Goal: Task Accomplishment & Management: Manage account settings

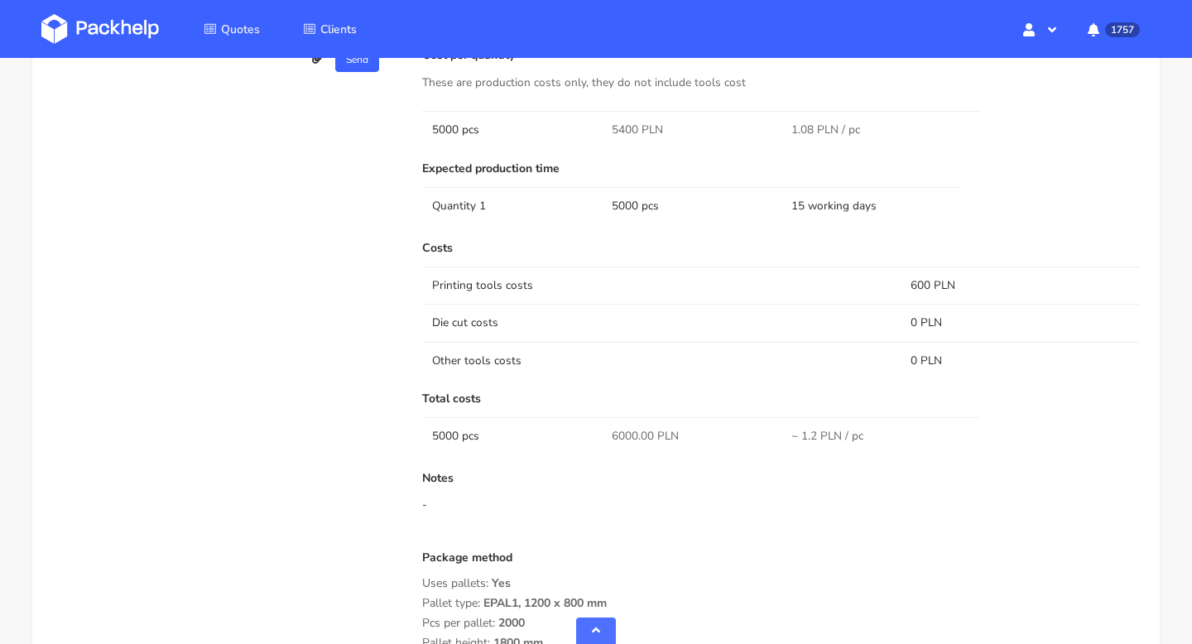
scroll to position [1131, 0]
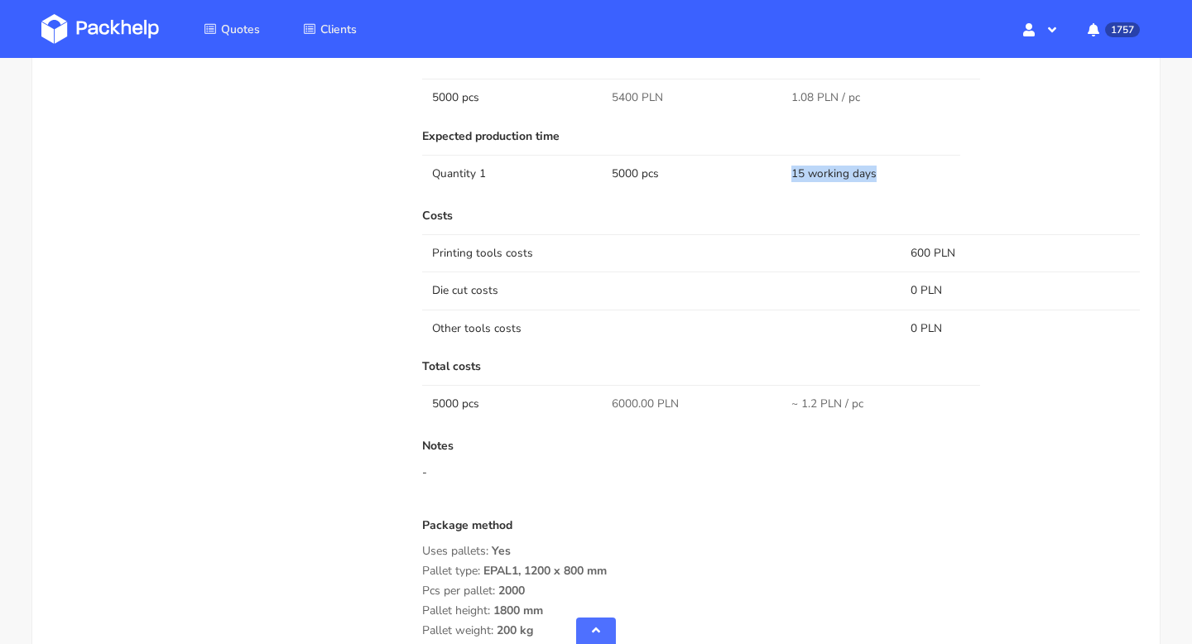
drag, startPoint x: 879, startPoint y: 173, endPoint x: 761, endPoint y: 172, distance: 118.4
click at [761, 172] on tr "Quantity 1 5000 pcs 15 working days" at bounding box center [781, 173] width 718 height 37
copy tr "15 working days"
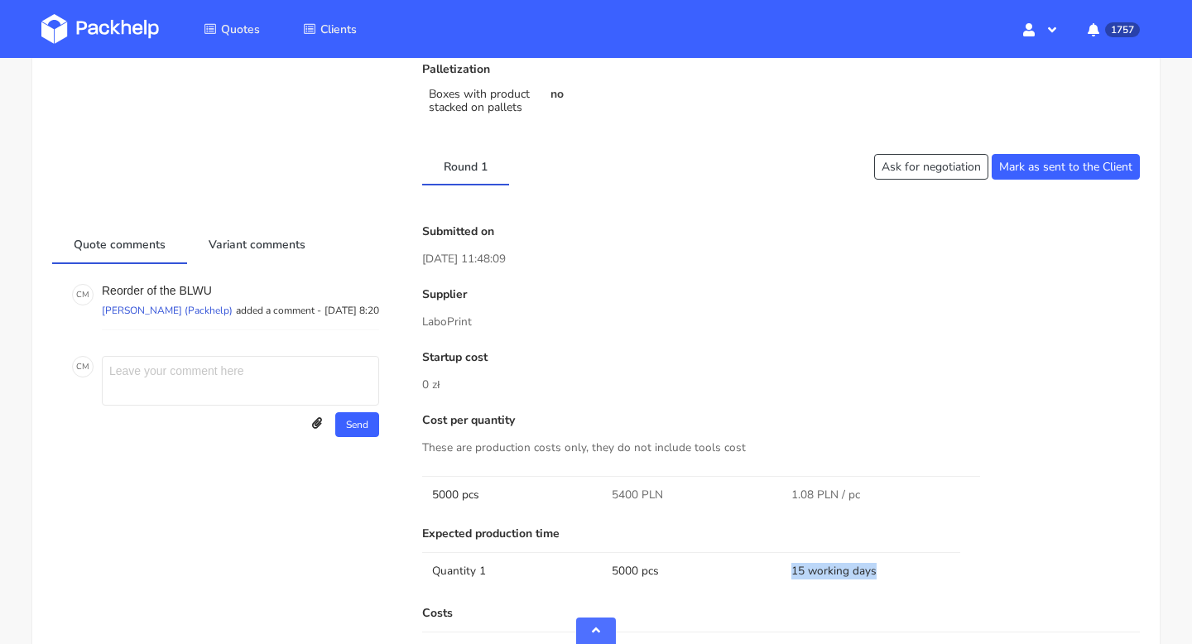
scroll to position [0, 0]
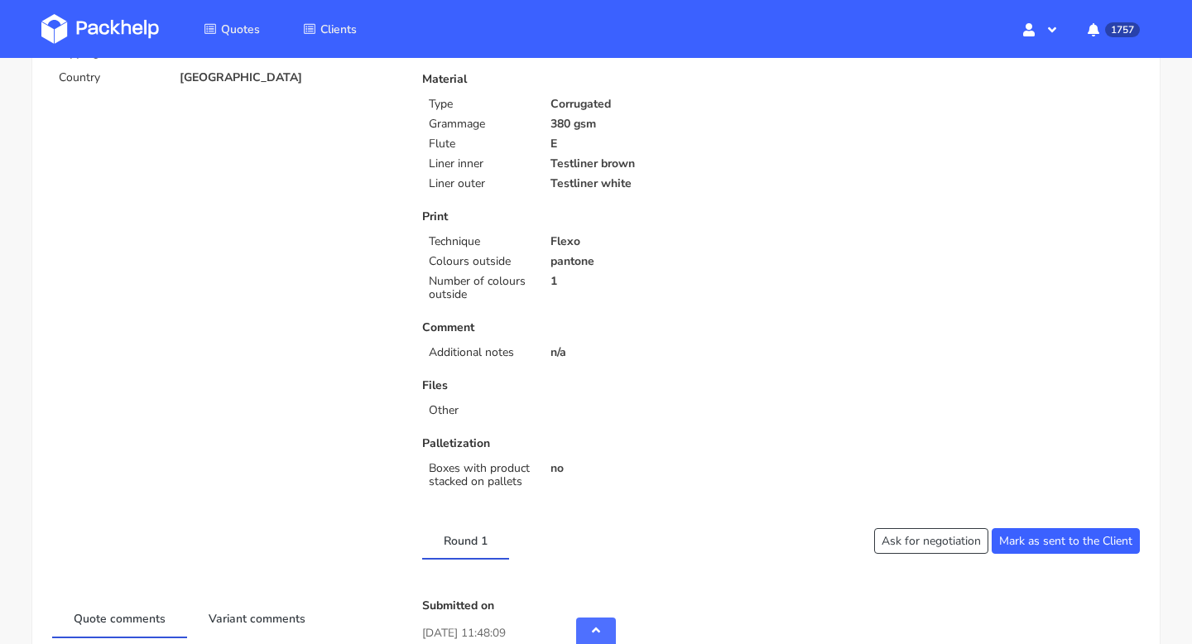
scroll to position [798, 0]
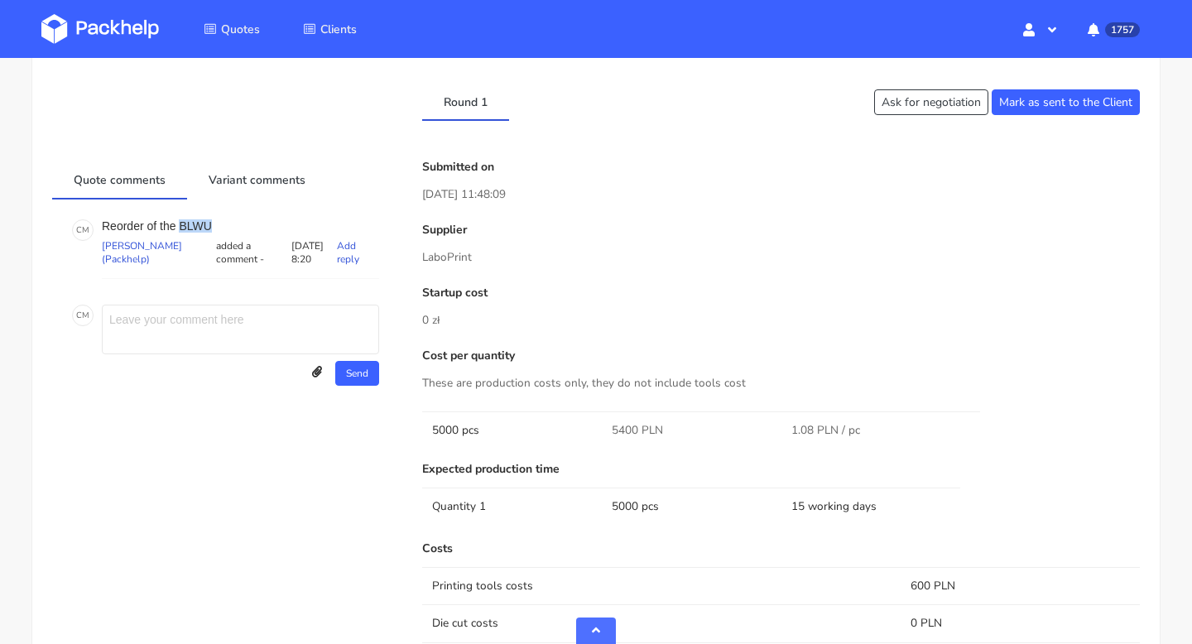
drag, startPoint x: 212, startPoint y: 226, endPoint x: 179, endPoint y: 224, distance: 33.2
click at [179, 224] on p "Reorder of the BLWU" at bounding box center [240, 225] width 277 height 13
copy p "BLWU"
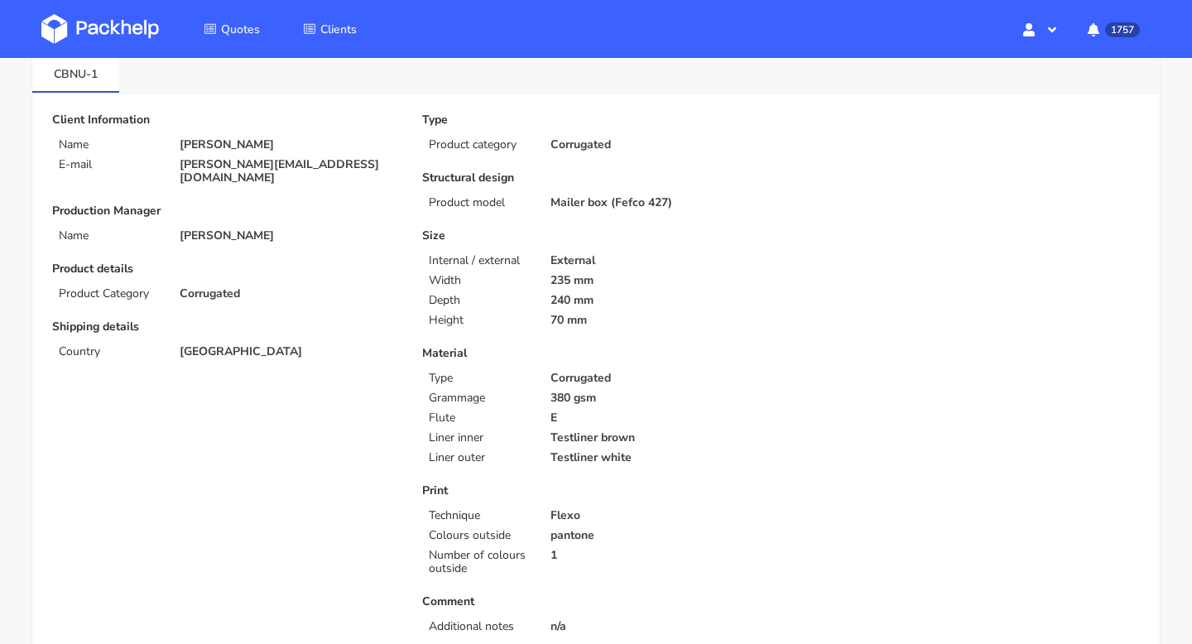
scroll to position [0, 0]
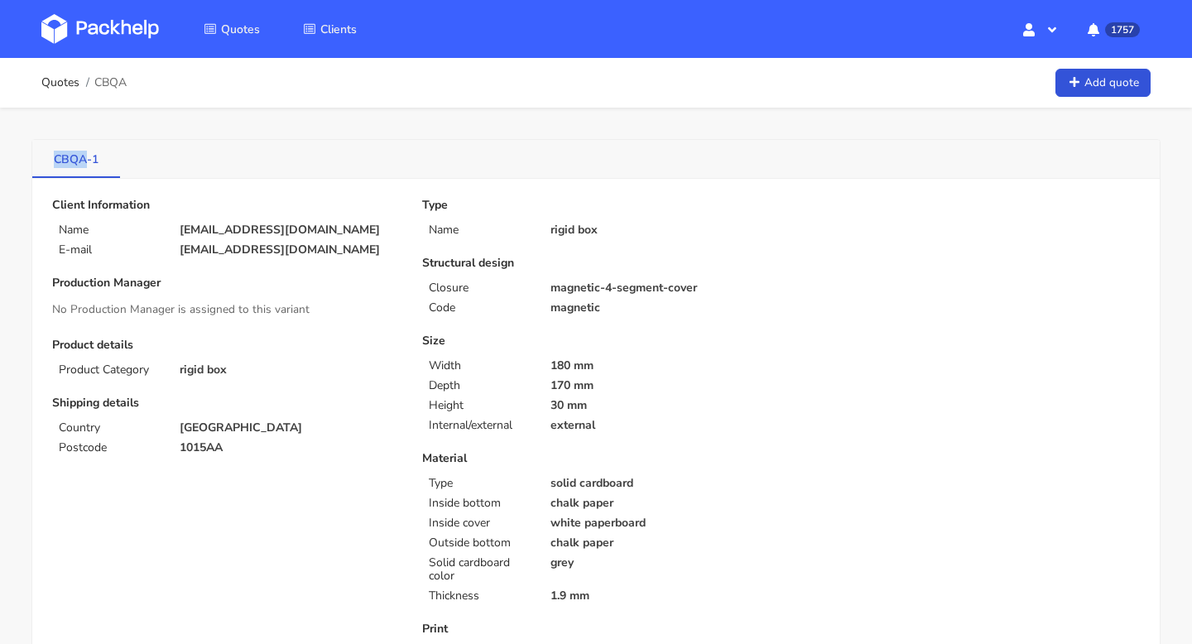
drag, startPoint x: 45, startPoint y: 160, endPoint x: 87, endPoint y: 164, distance: 42.4
click at [87, 164] on link "CBQA-1" at bounding box center [76, 158] width 88 height 36
copy link "CBQA"
click at [48, 84] on link "Quotes" at bounding box center [60, 82] width 38 height 13
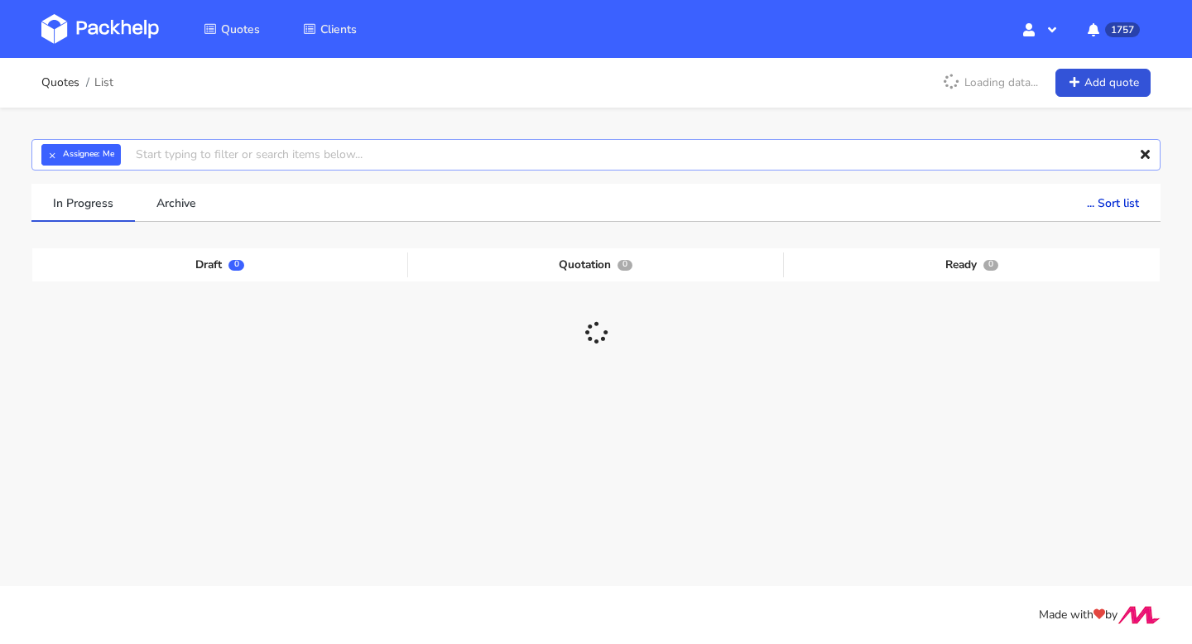
click at [286, 155] on input "text" at bounding box center [596, 154] width 1130 height 31
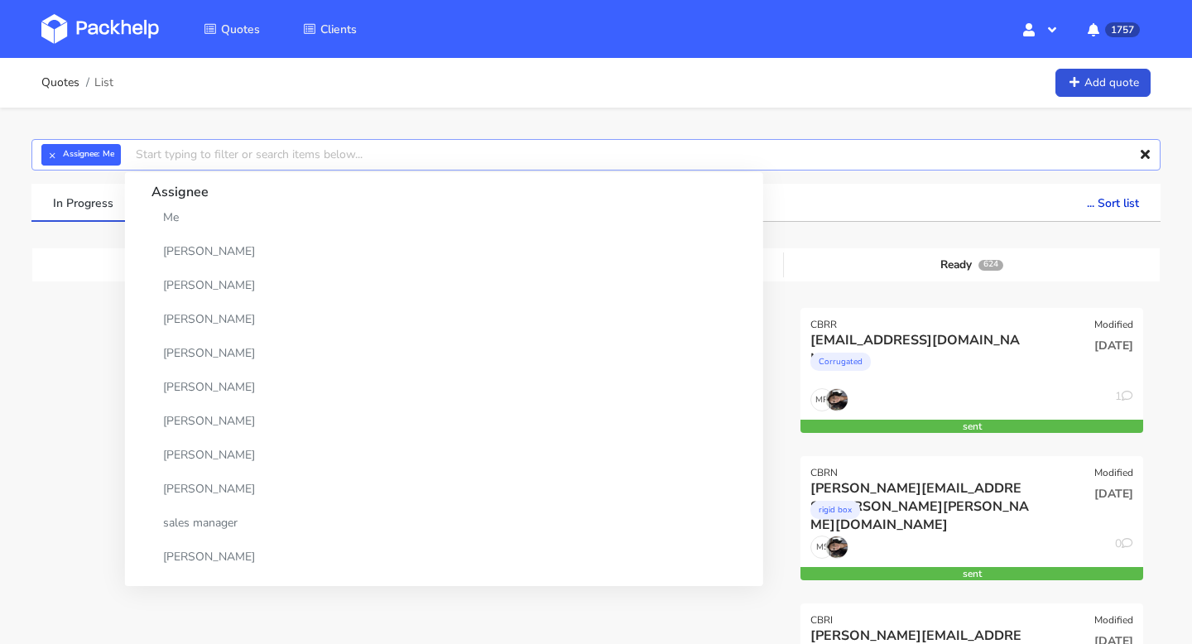
paste input "CBQA"
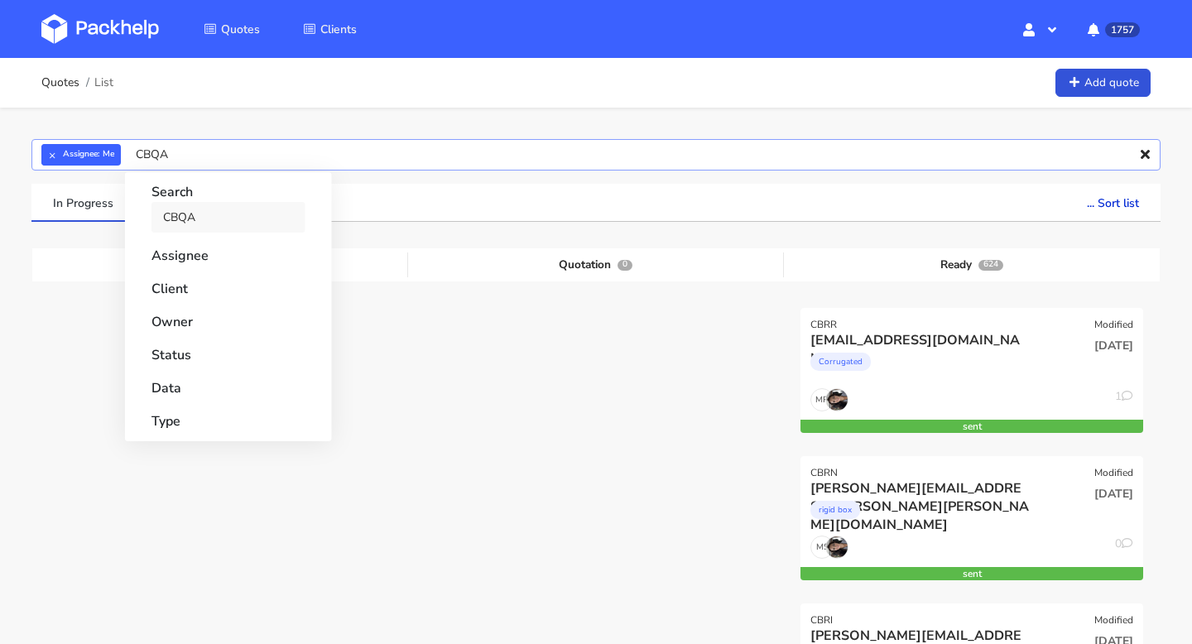
type input "CBQA"
click at [195, 207] on link "CBQA" at bounding box center [229, 217] width 154 height 31
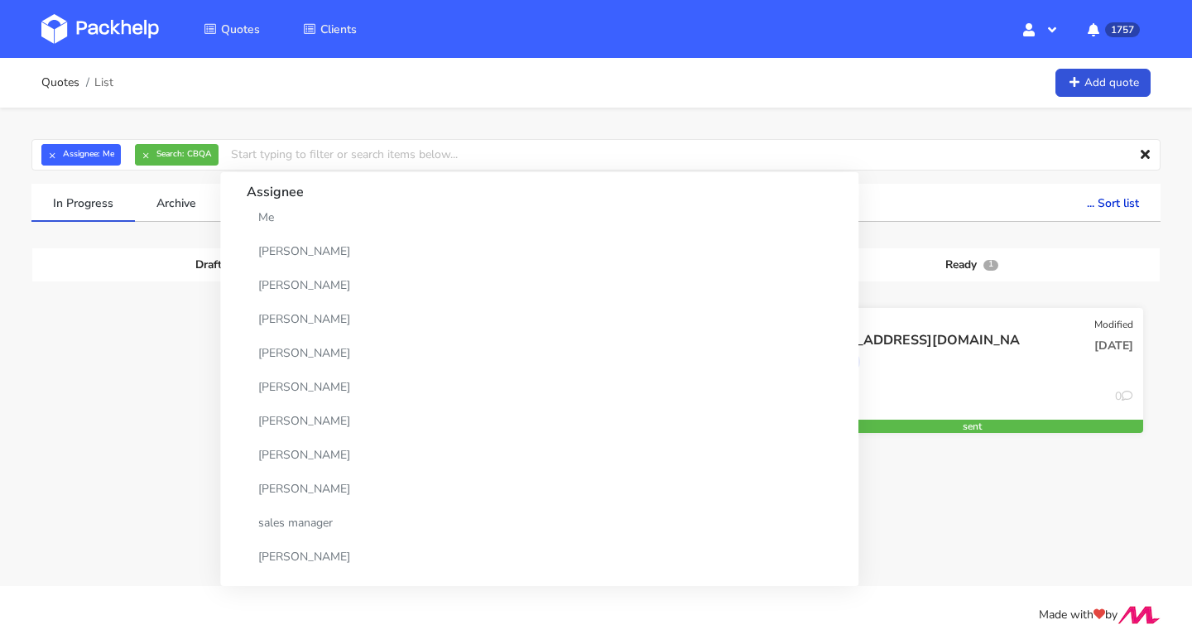
click at [1000, 338] on div "[EMAIL_ADDRESS][DOMAIN_NAME]" at bounding box center [920, 340] width 219 height 18
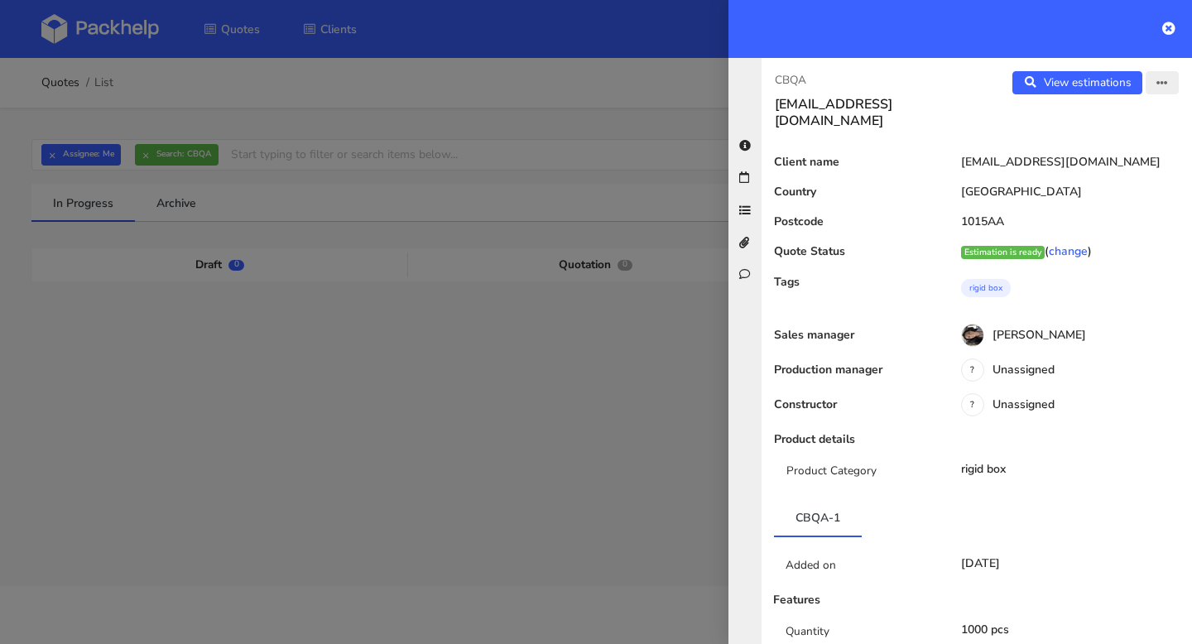
click at [1159, 84] on icon "button" at bounding box center [1163, 84] width 12 height 12
click at [1129, 151] on link "Edit quote" at bounding box center [1109, 147] width 146 height 27
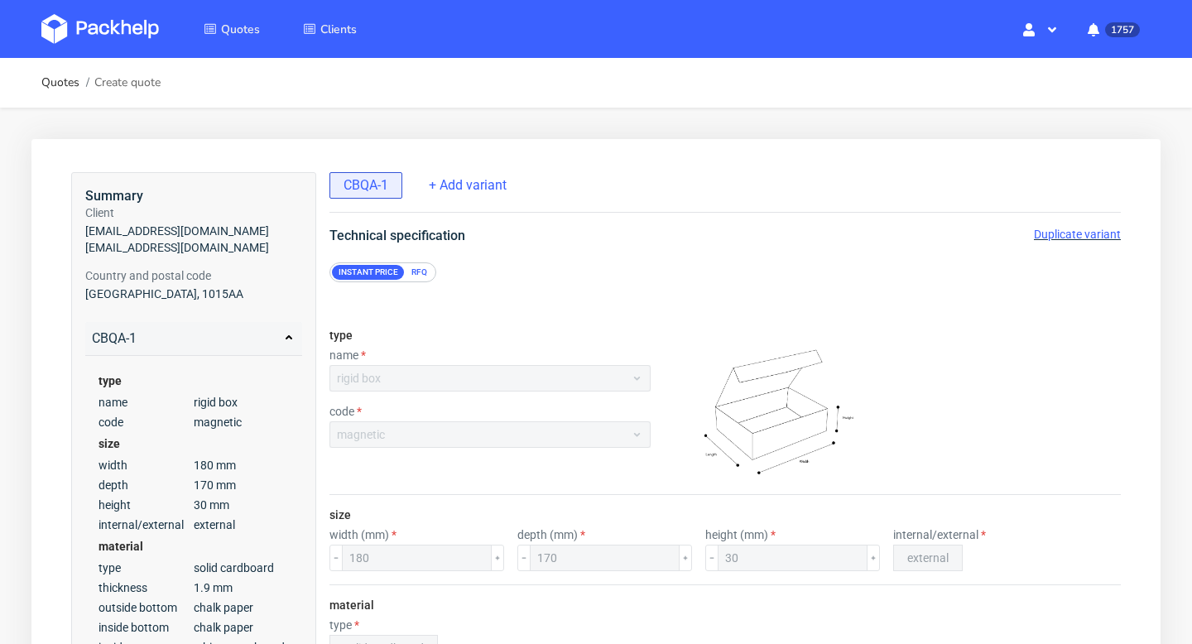
click at [1101, 232] on span "Duplicate variant" at bounding box center [1077, 234] width 87 height 13
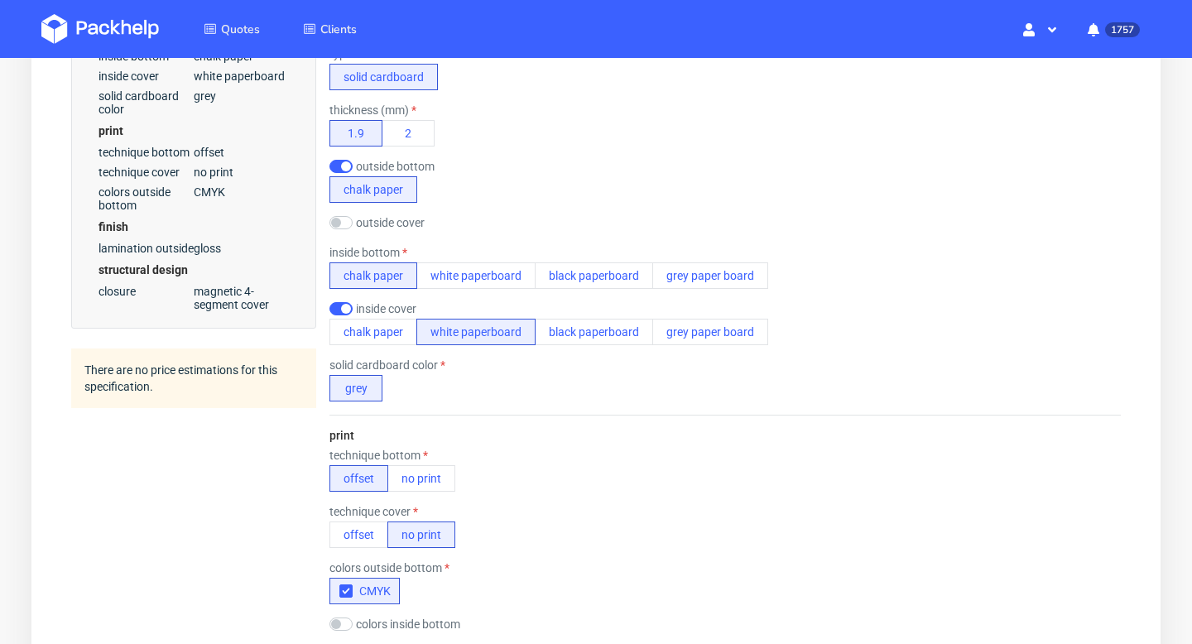
scroll to position [1210, 0]
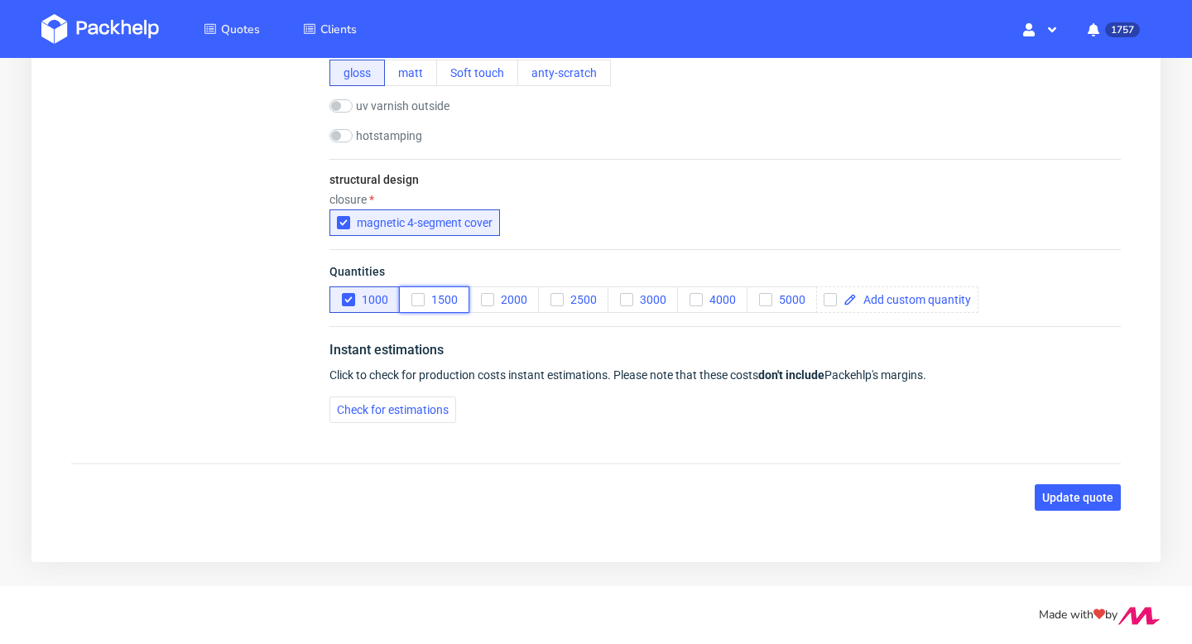
click at [415, 297] on icon "button" at bounding box center [418, 300] width 12 height 12
click at [353, 298] on icon "button" at bounding box center [349, 300] width 12 height 12
click at [490, 300] on icon "button" at bounding box center [488, 300] width 12 height 12
click at [1091, 499] on span "Update quote" at bounding box center [1078, 498] width 71 height 12
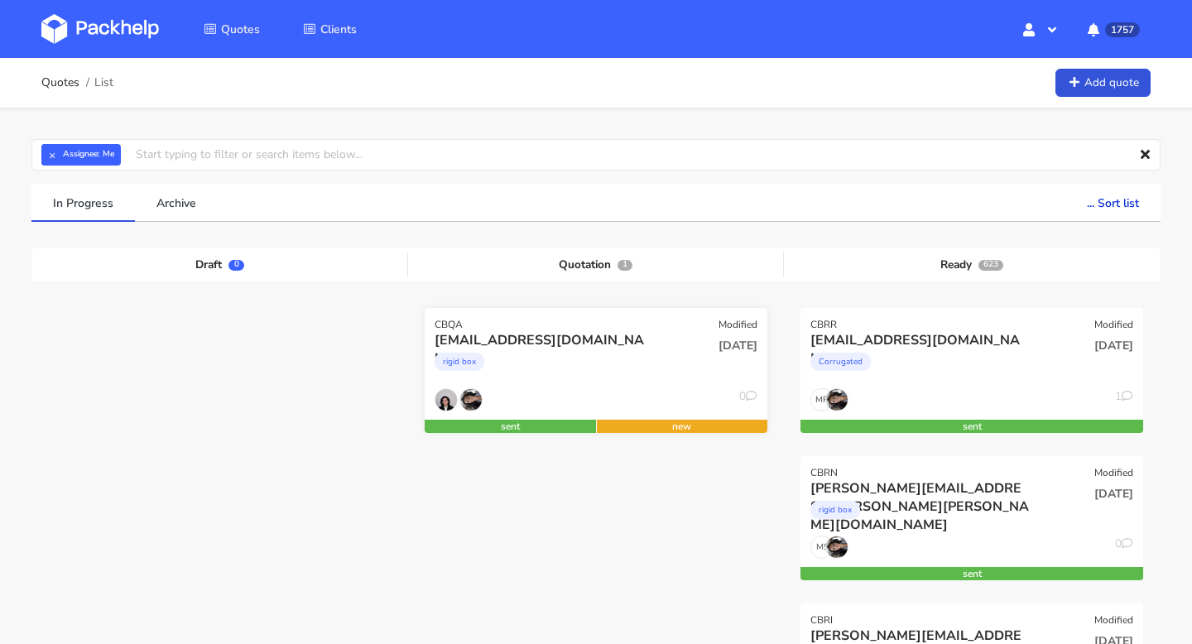
click at [600, 347] on div "[EMAIL_ADDRESS][DOMAIN_NAME]" at bounding box center [544, 340] width 219 height 18
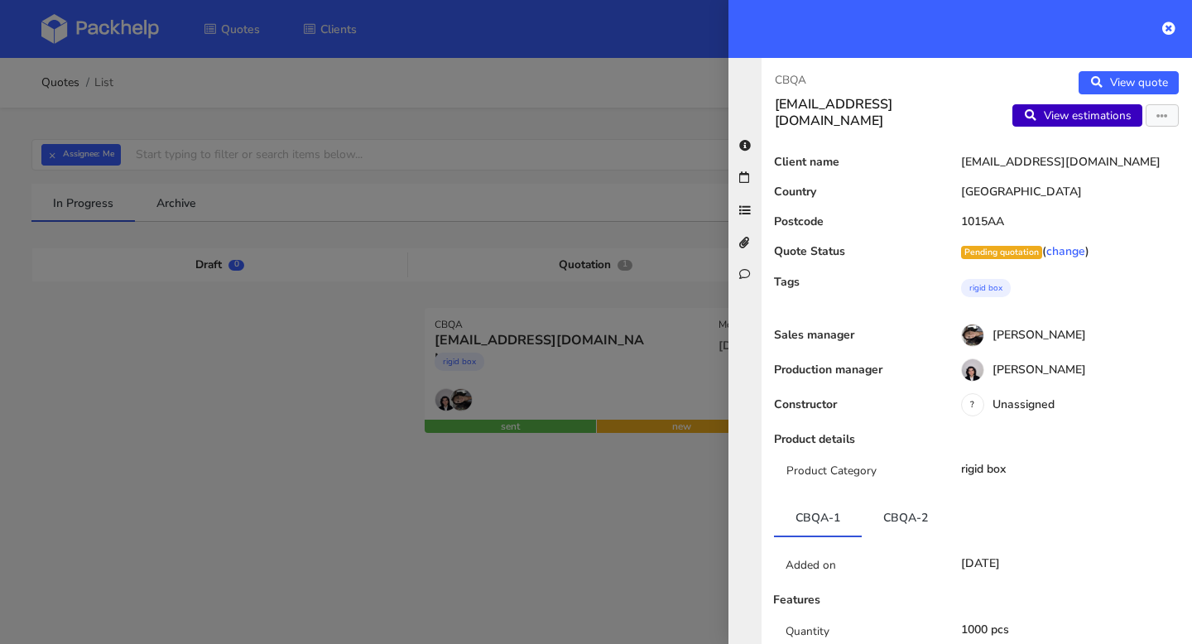
click at [1098, 107] on link "View estimations" at bounding box center [1078, 115] width 130 height 23
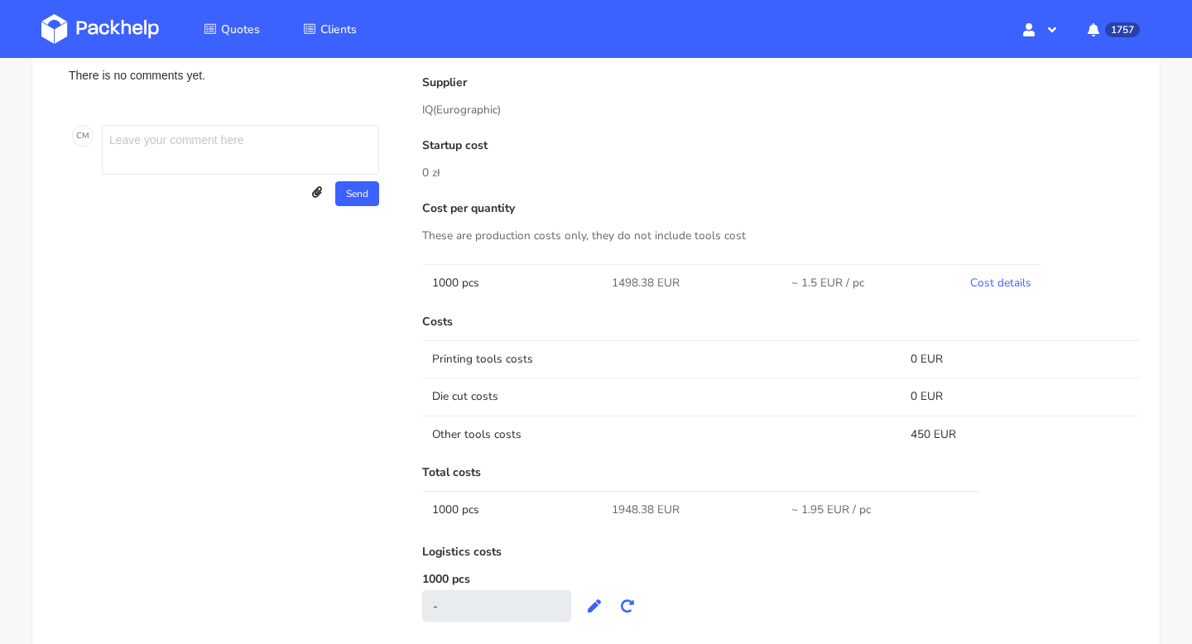
scroll to position [980, 0]
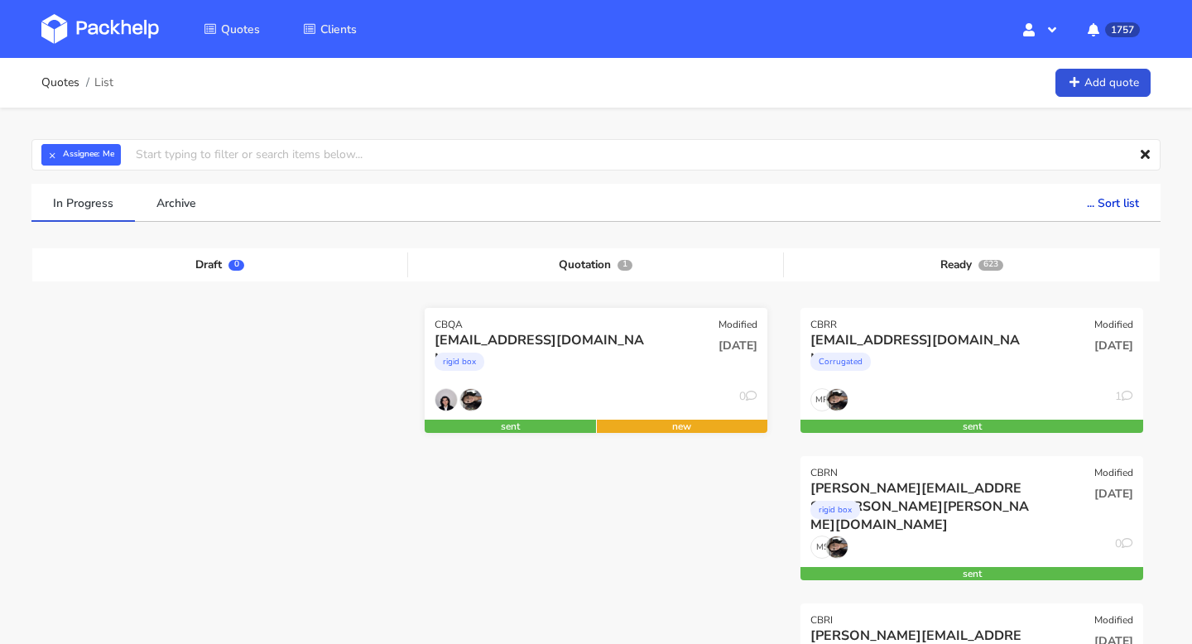
click at [656, 352] on div "[DATE]" at bounding box center [711, 359] width 115 height 56
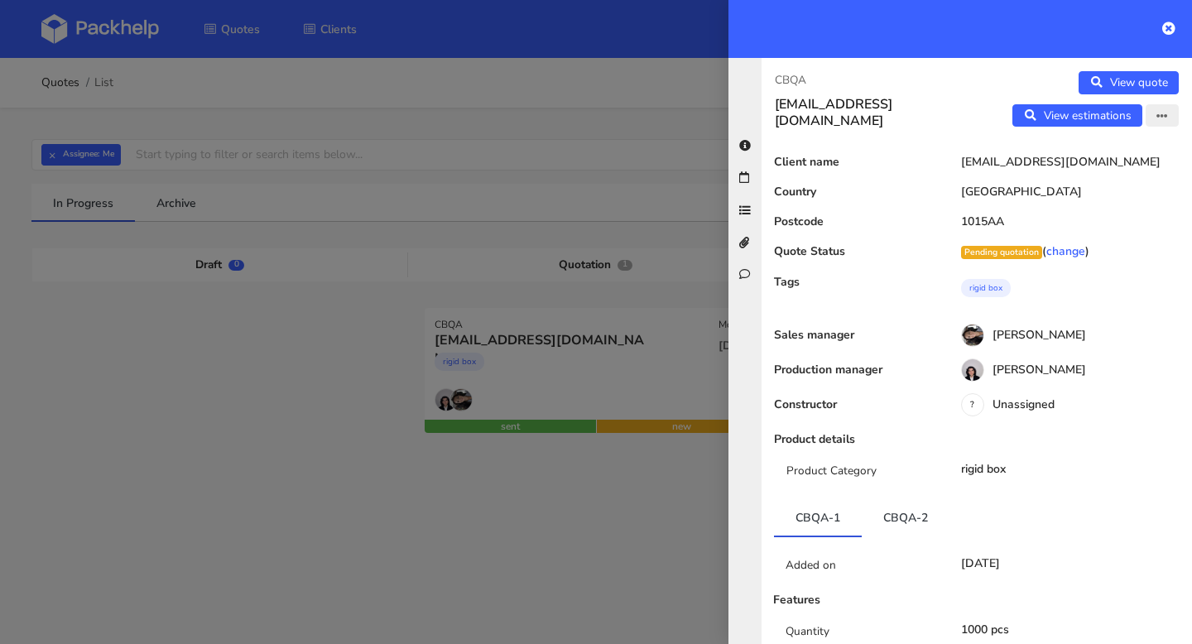
click at [1154, 117] on button "button" at bounding box center [1162, 115] width 33 height 23
click at [1118, 149] on link "Edit quote" at bounding box center [1109, 150] width 146 height 27
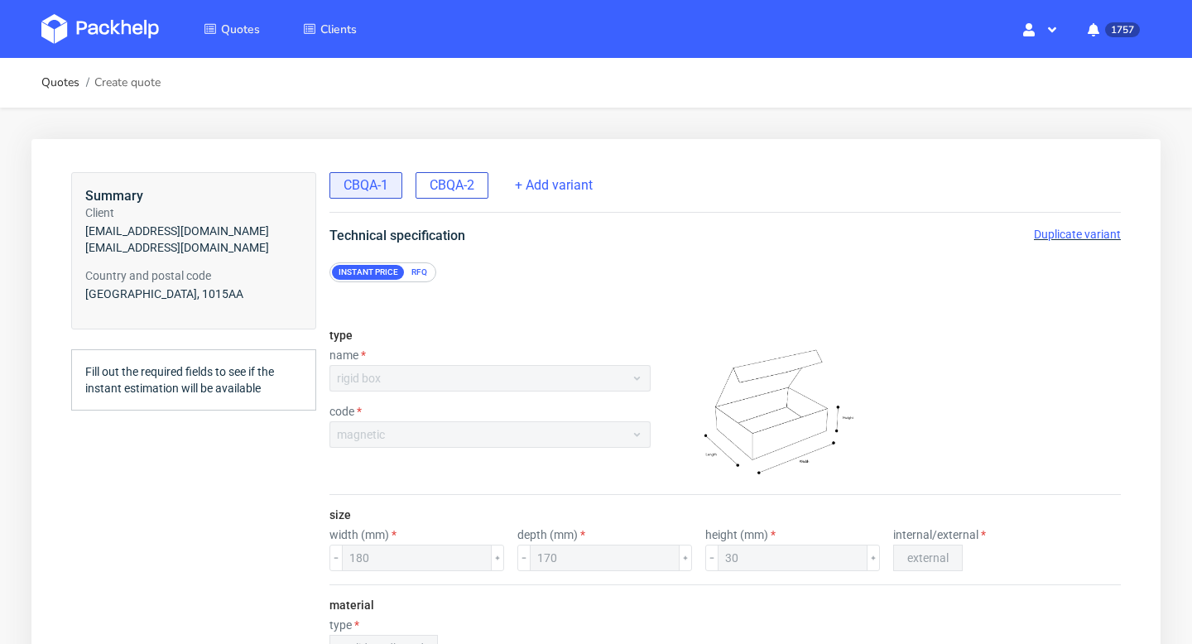
click at [469, 191] on span "CBQA-2" at bounding box center [452, 185] width 45 height 18
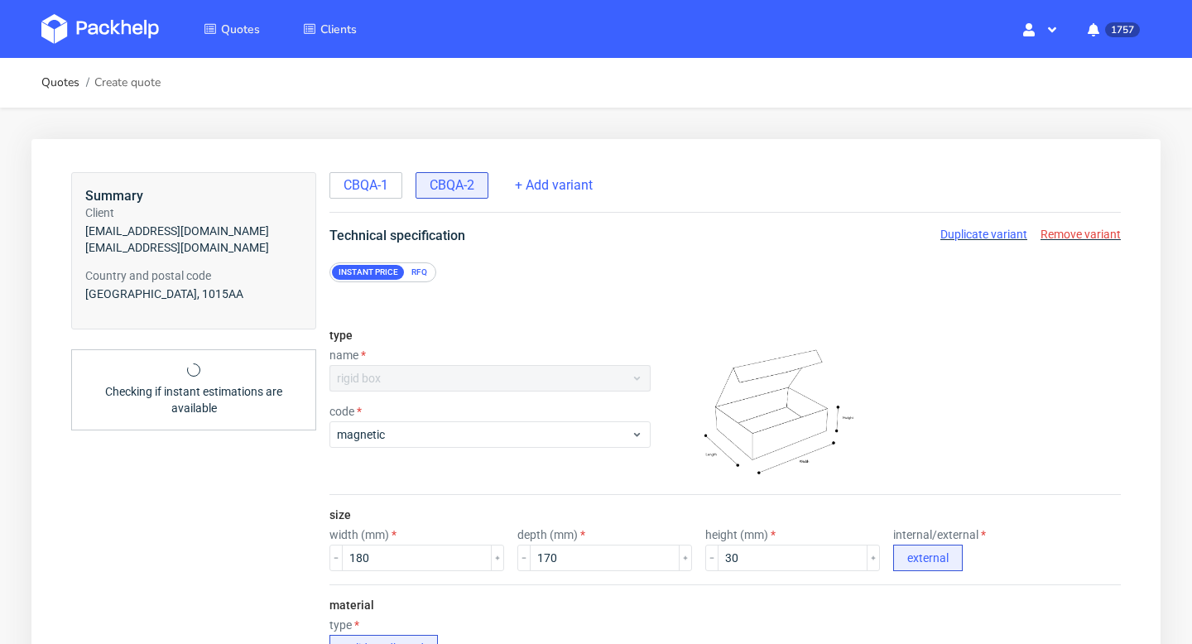
scroll to position [1210, 0]
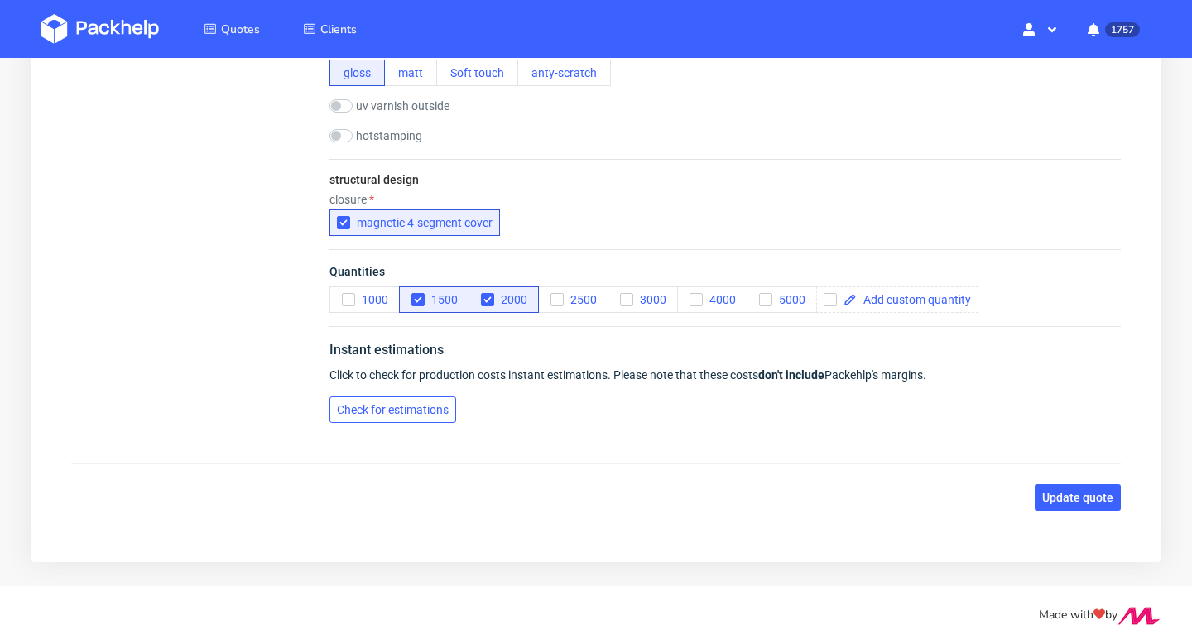
click at [402, 412] on span "Check for estimations" at bounding box center [393, 410] width 112 height 12
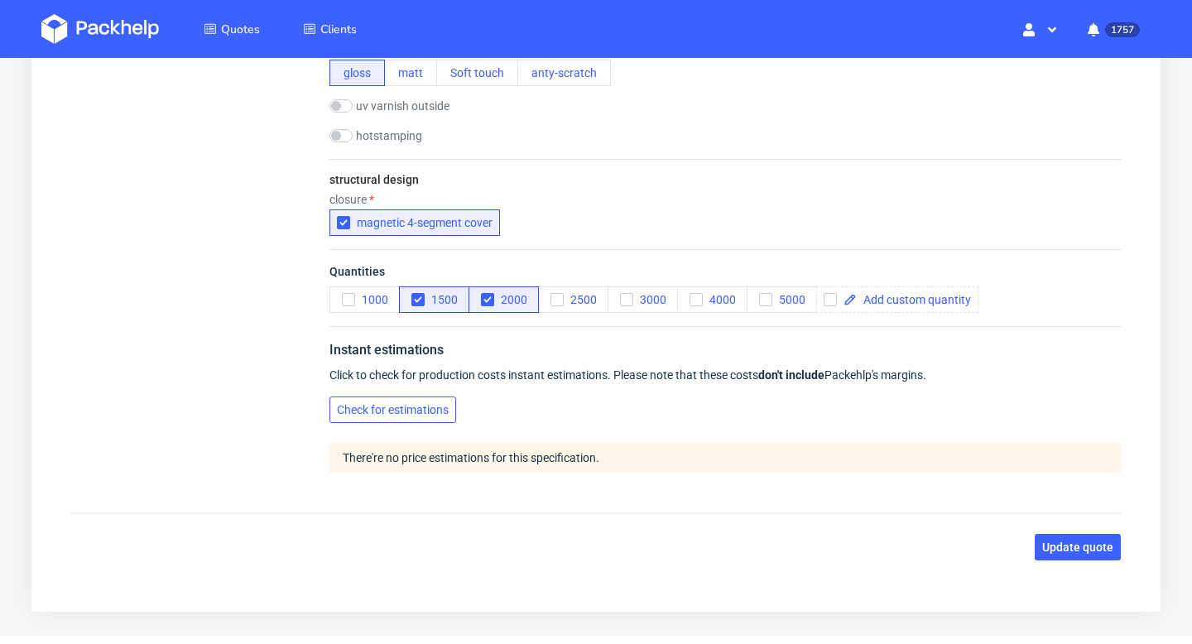
click at [406, 402] on button "Check for estimations" at bounding box center [393, 410] width 127 height 26
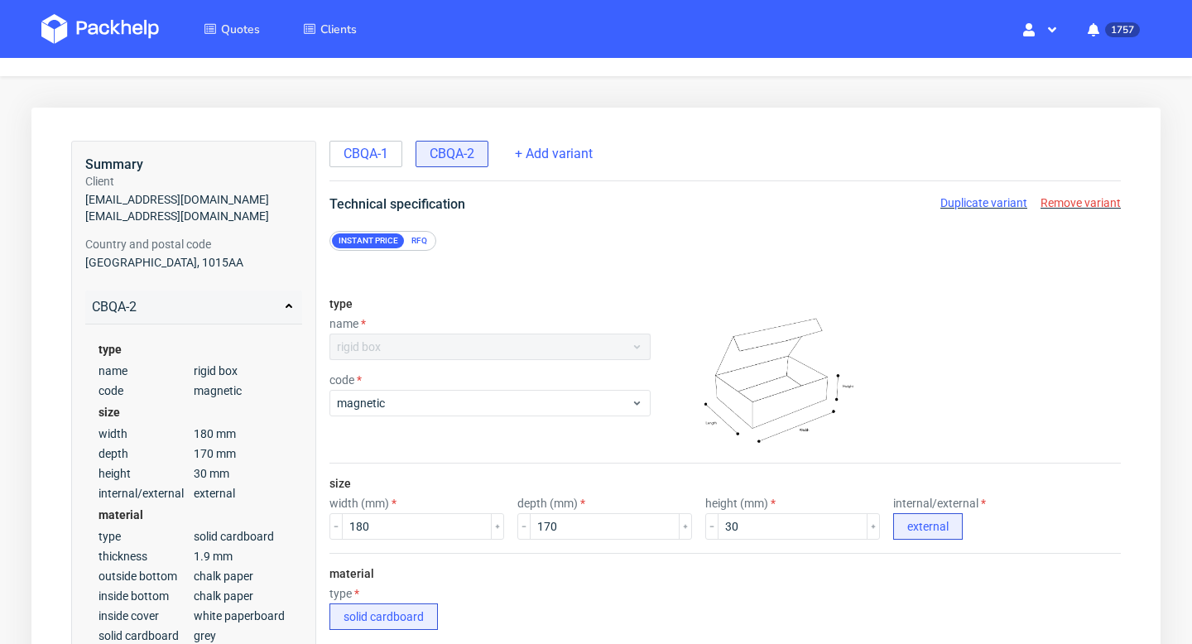
scroll to position [0, 0]
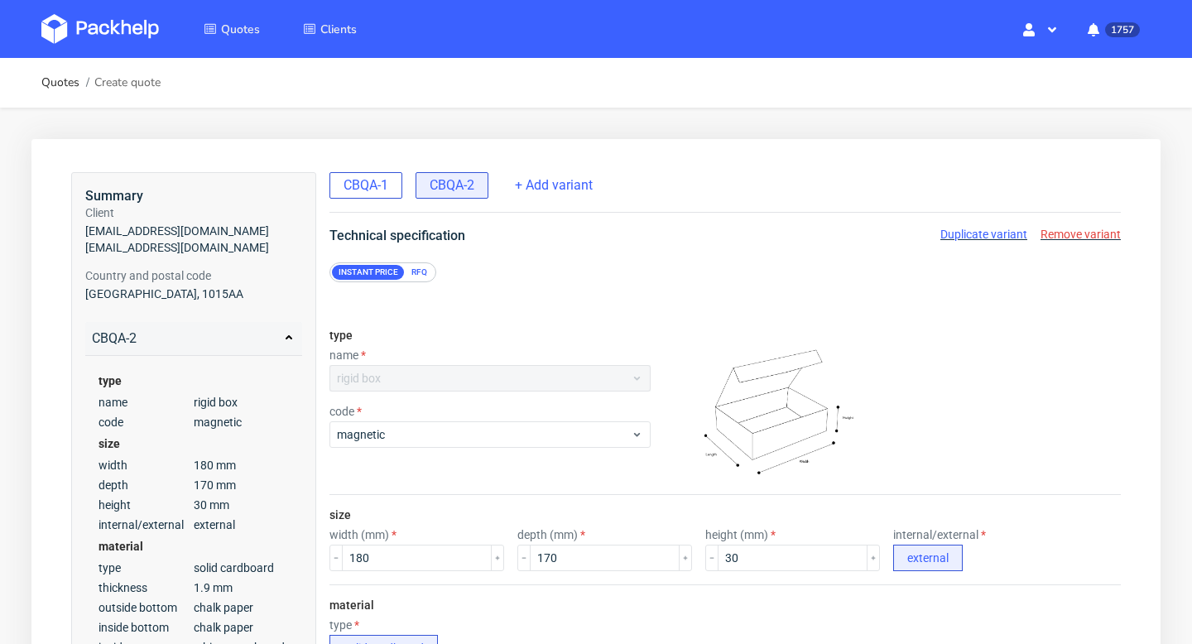
click at [370, 189] on span "CBQA-1" at bounding box center [366, 185] width 45 height 18
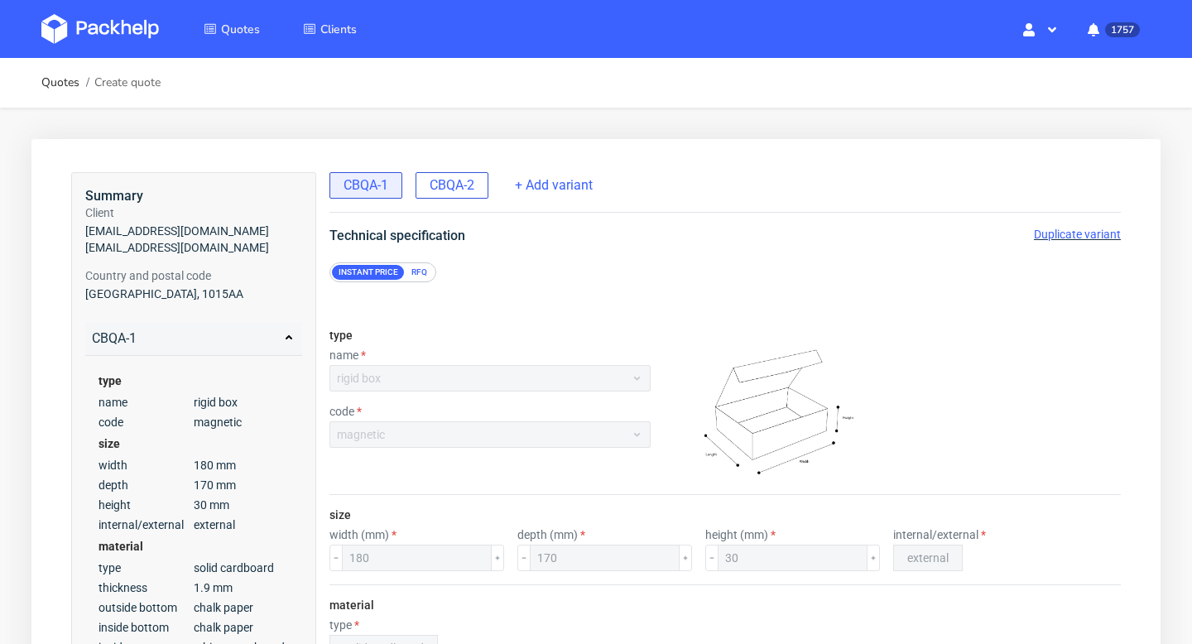
click at [453, 188] on span "CBQA-2" at bounding box center [452, 185] width 45 height 18
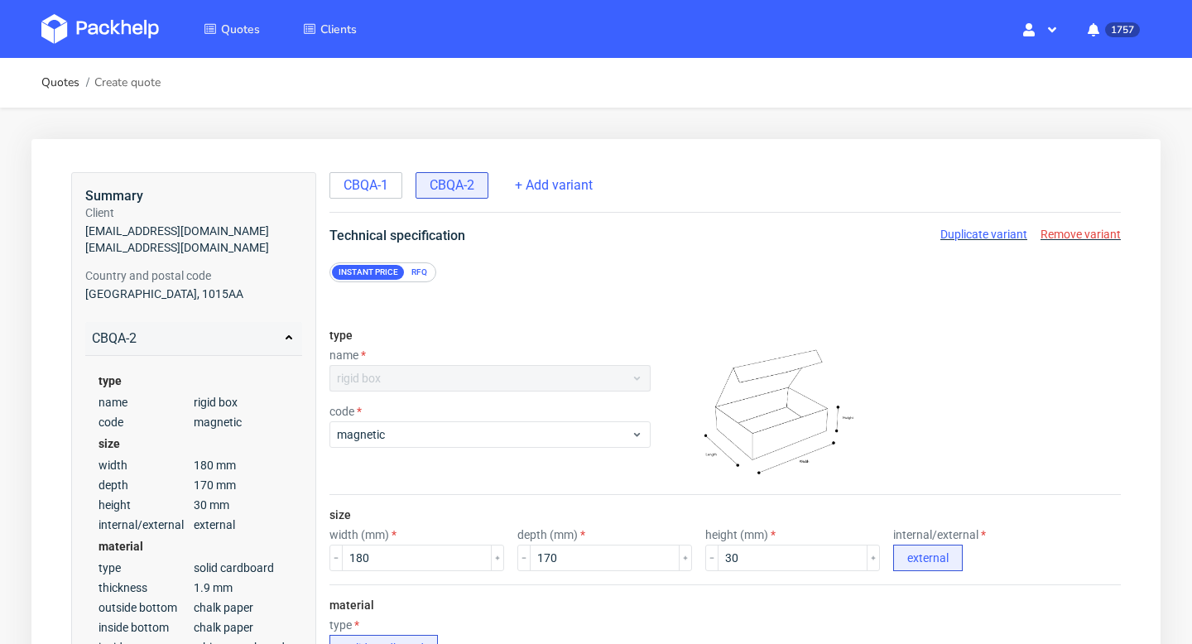
scroll to position [1260, 0]
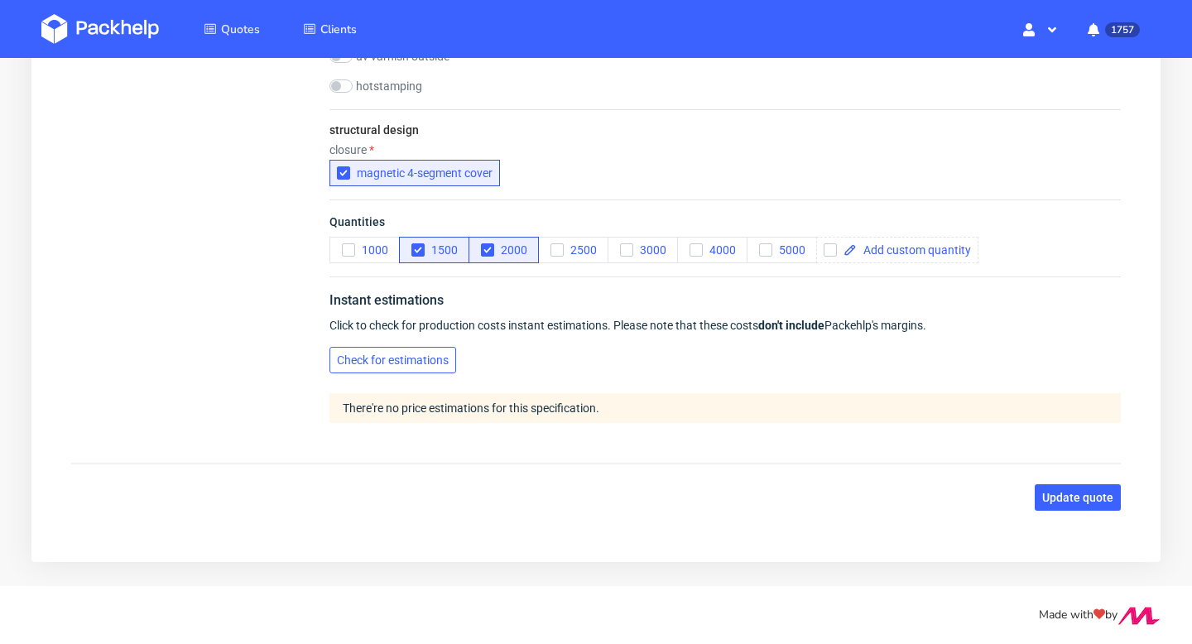
click at [431, 362] on span "Check for estimations" at bounding box center [393, 360] width 112 height 12
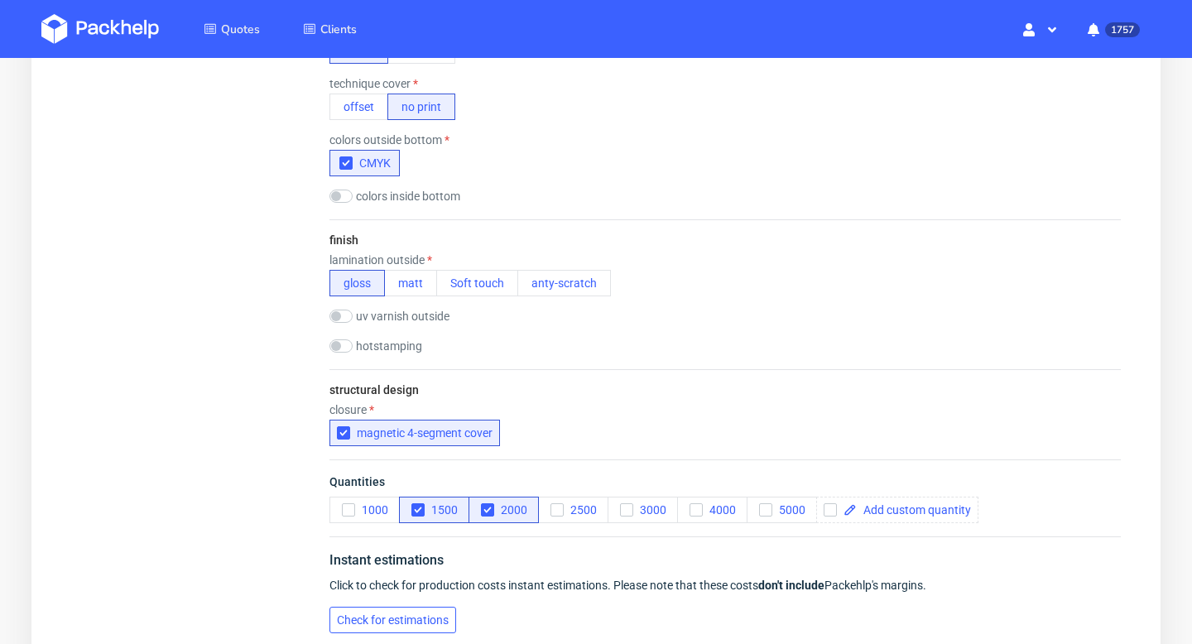
scroll to position [1012, 0]
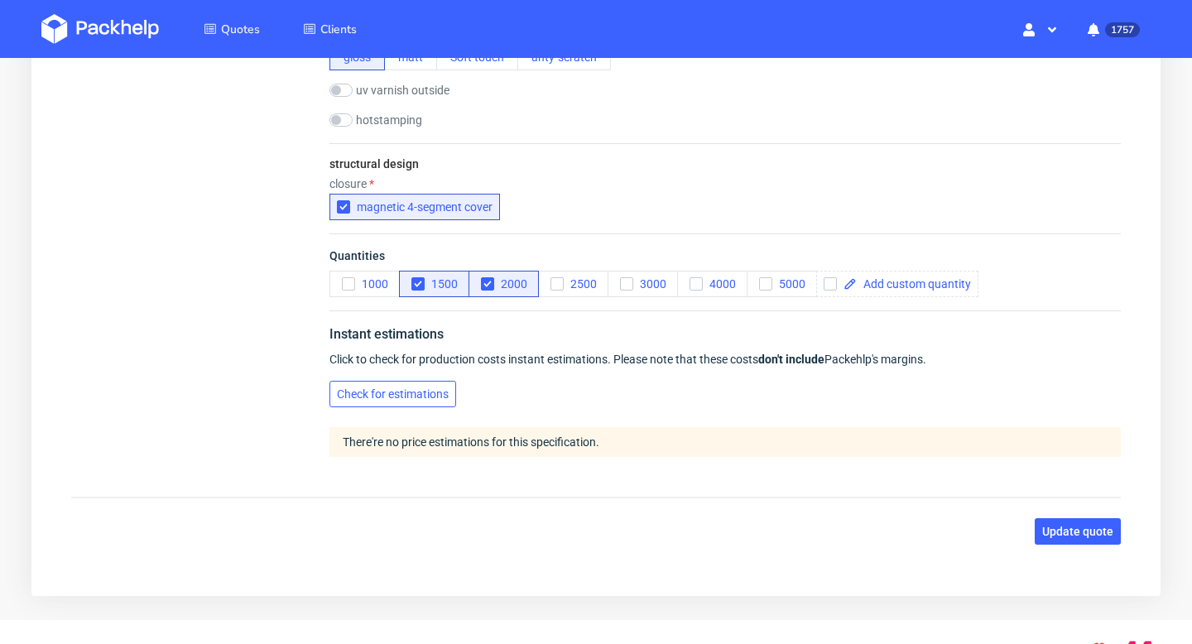
click at [406, 398] on span "Check for estimations" at bounding box center [393, 394] width 112 height 12
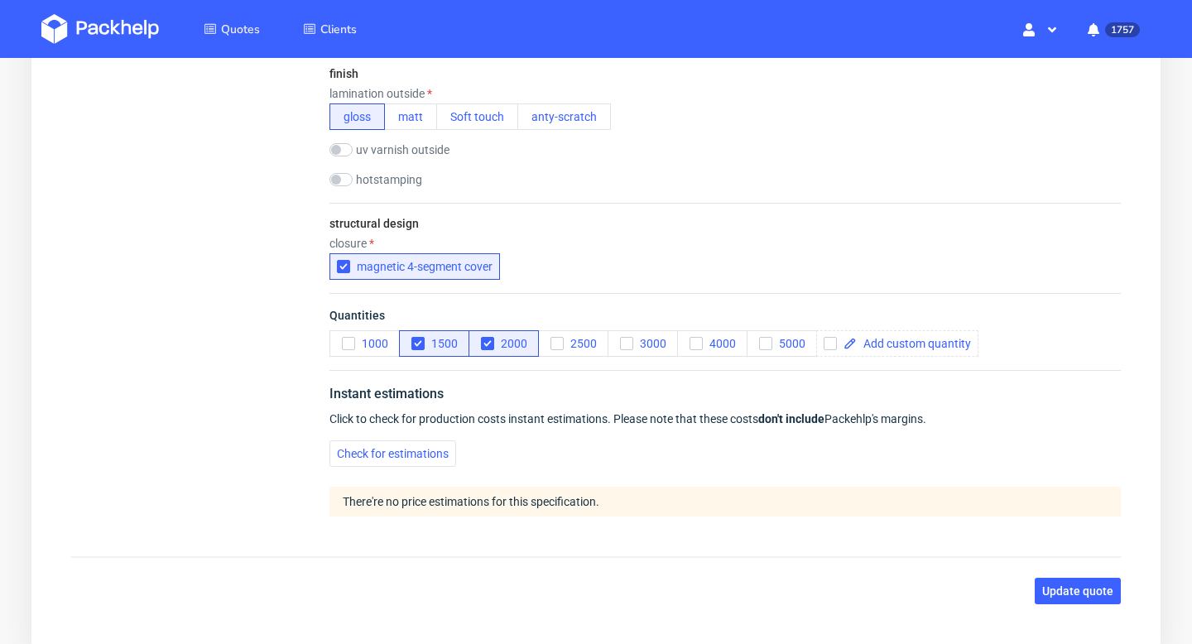
scroll to position [1260, 0]
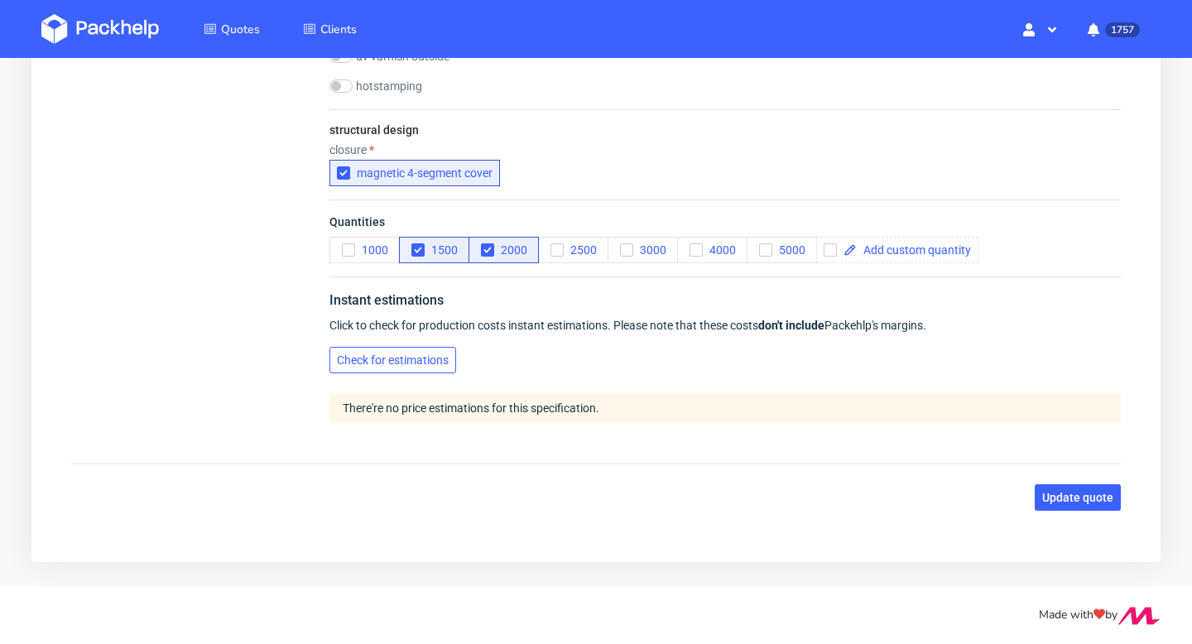
click at [388, 360] on span "Check for estimations" at bounding box center [393, 360] width 112 height 12
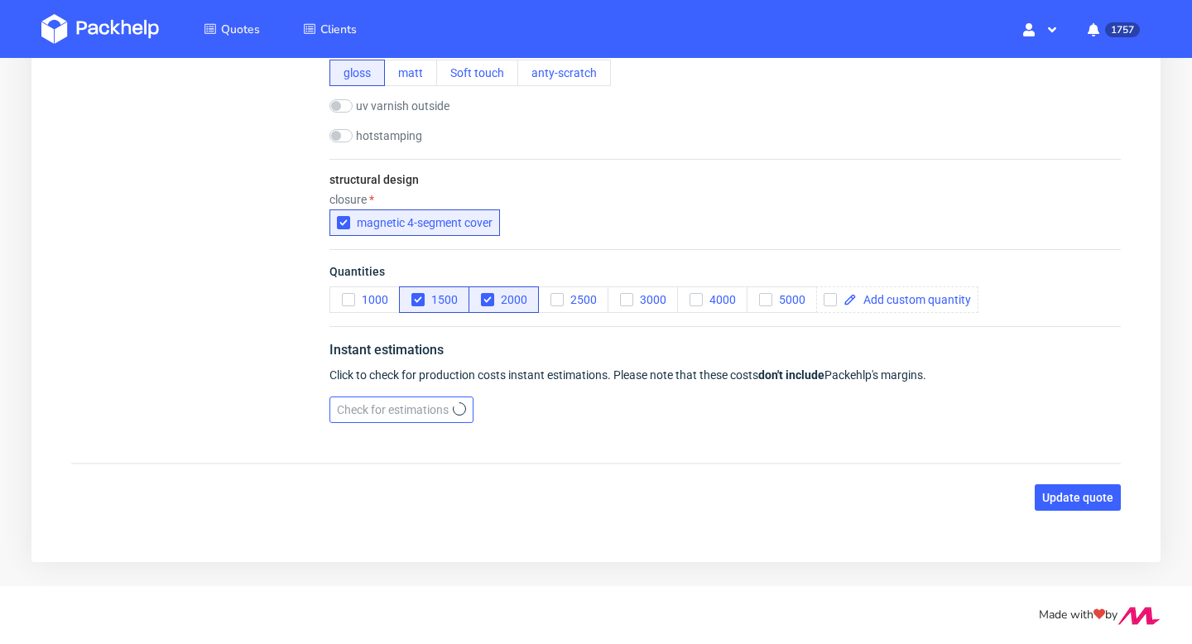
scroll to position [1210, 0]
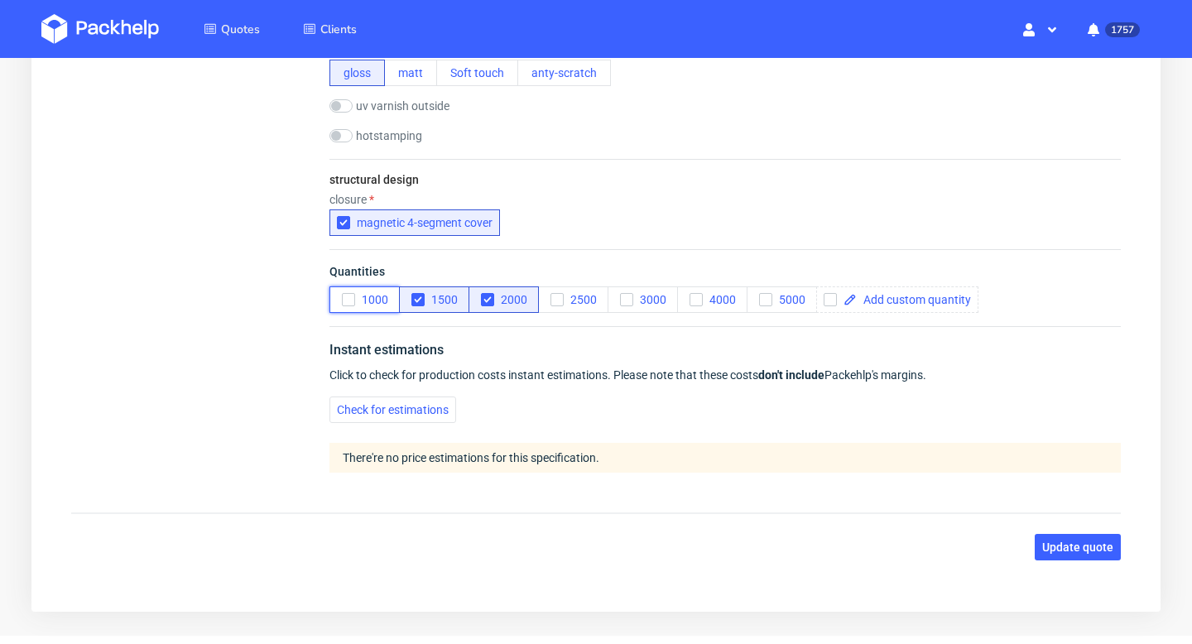
click at [344, 302] on icon "button" at bounding box center [349, 300] width 12 height 12
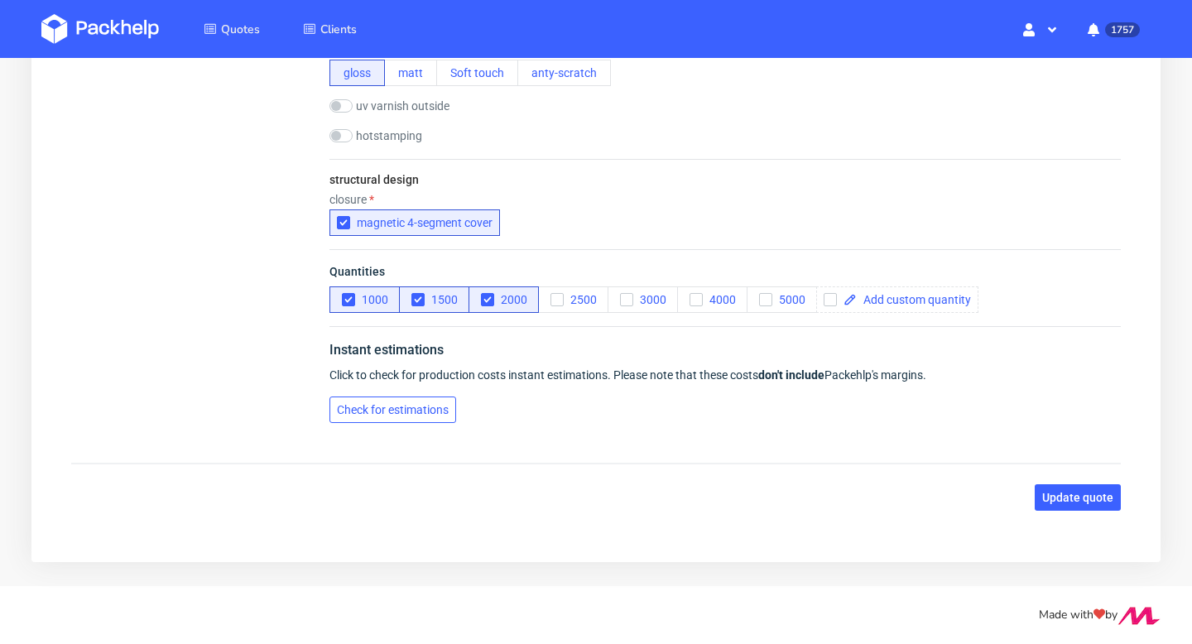
click at [383, 406] on span "Check for estimations" at bounding box center [393, 410] width 112 height 12
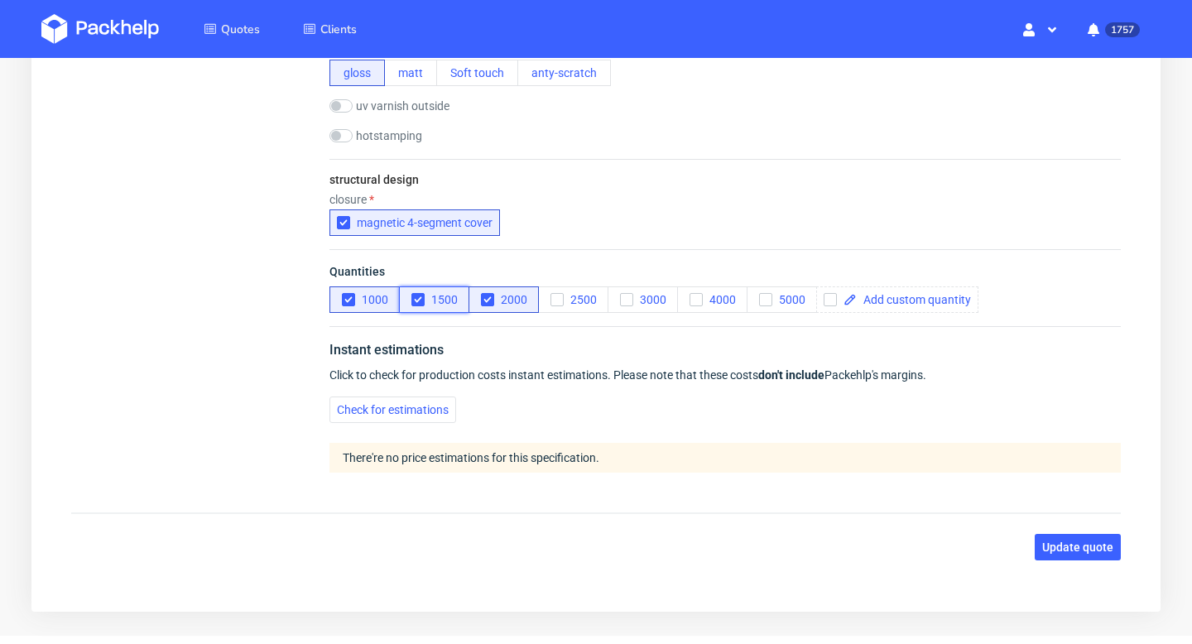
click at [417, 302] on icon "button" at bounding box center [418, 300] width 12 height 12
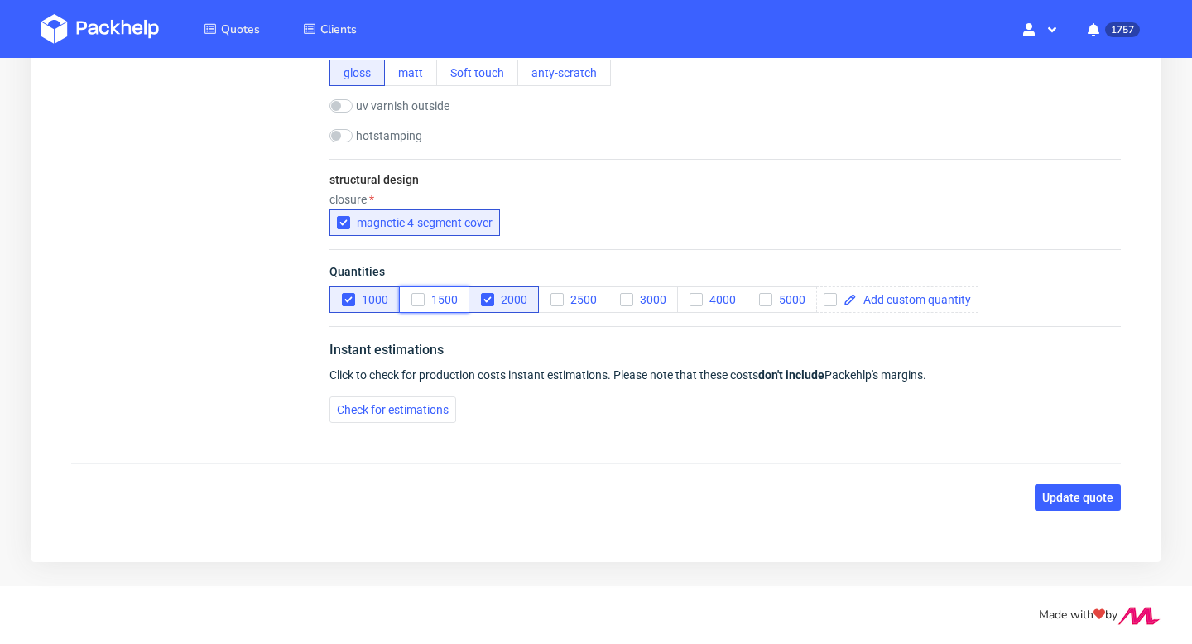
click at [409, 301] on button "1500" at bounding box center [434, 300] width 70 height 26
click at [344, 302] on icon "button" at bounding box center [349, 300] width 12 height 12
click at [1062, 501] on span "Update quote" at bounding box center [1078, 498] width 71 height 12
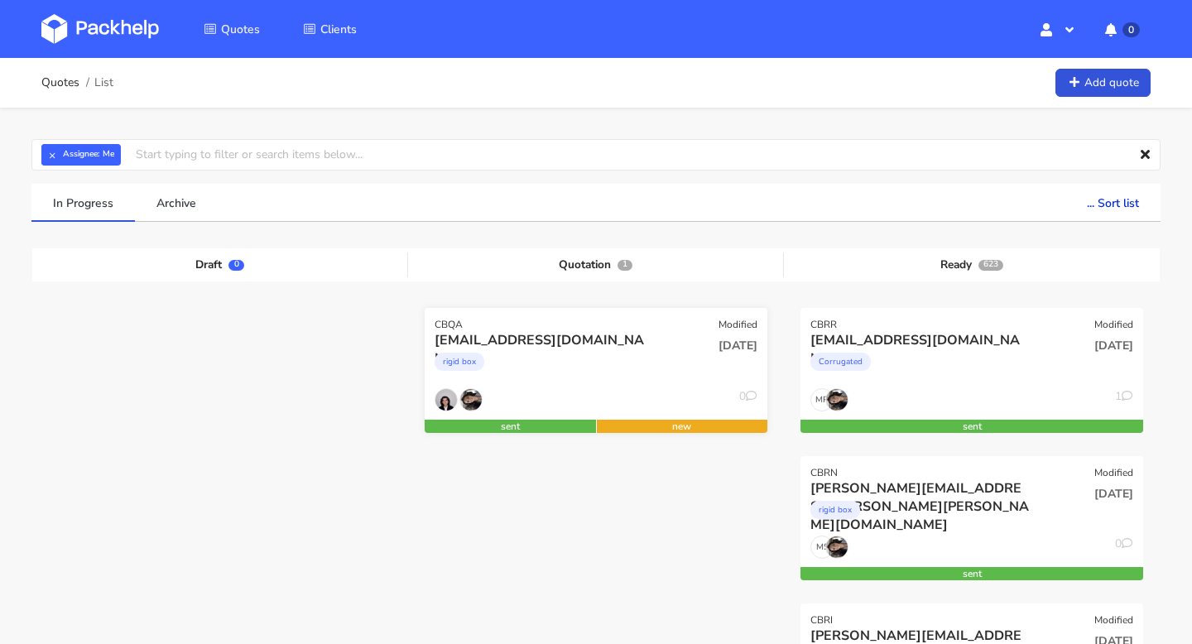
click at [460, 422] on div "sent" at bounding box center [510, 426] width 171 height 13
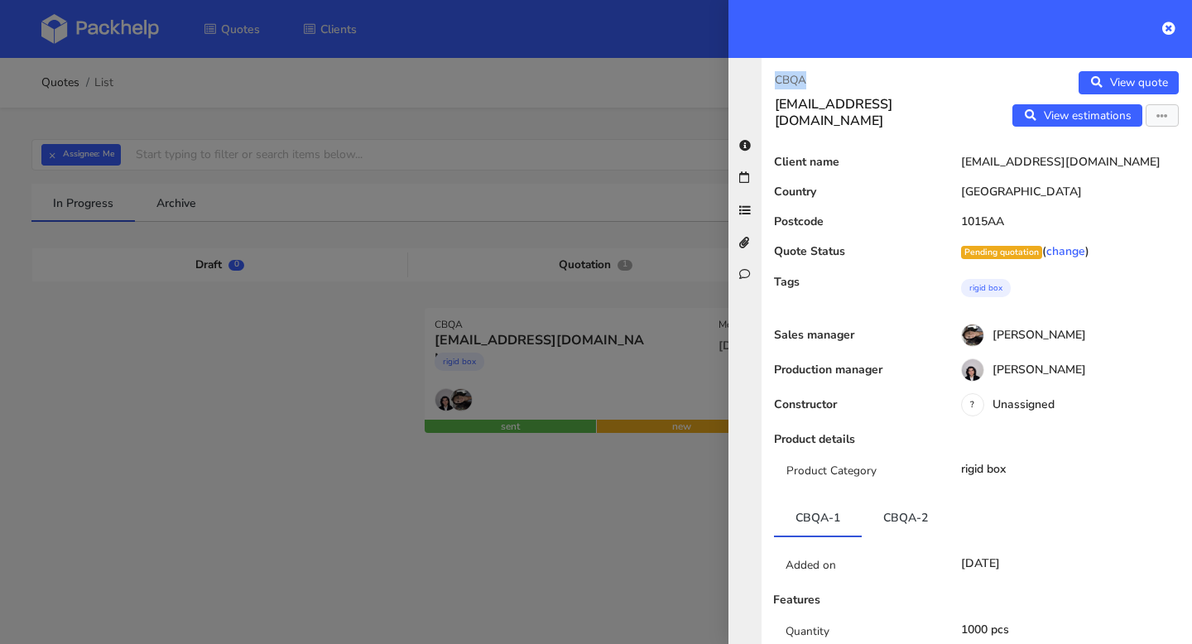
drag, startPoint x: 818, startPoint y: 80, endPoint x: 757, endPoint y: 79, distance: 61.3
click at [757, 79] on div "CBQA marlot@maniac-nails.com View quote View estimations Edit quote Reject quot…" at bounding box center [961, 351] width 464 height 586
copy p "CBQA"
click at [1173, 25] on icon at bounding box center [1169, 28] width 13 height 13
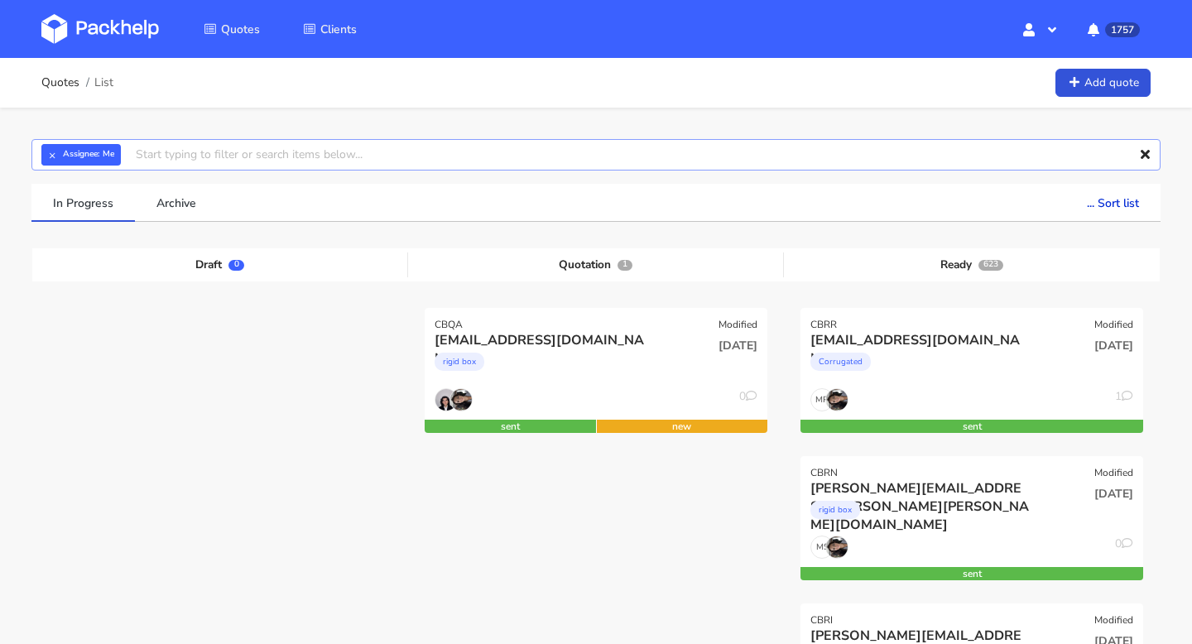
click at [487, 160] on input "text" at bounding box center [596, 154] width 1130 height 31
paste input "CBQA"
type input "CBQA"
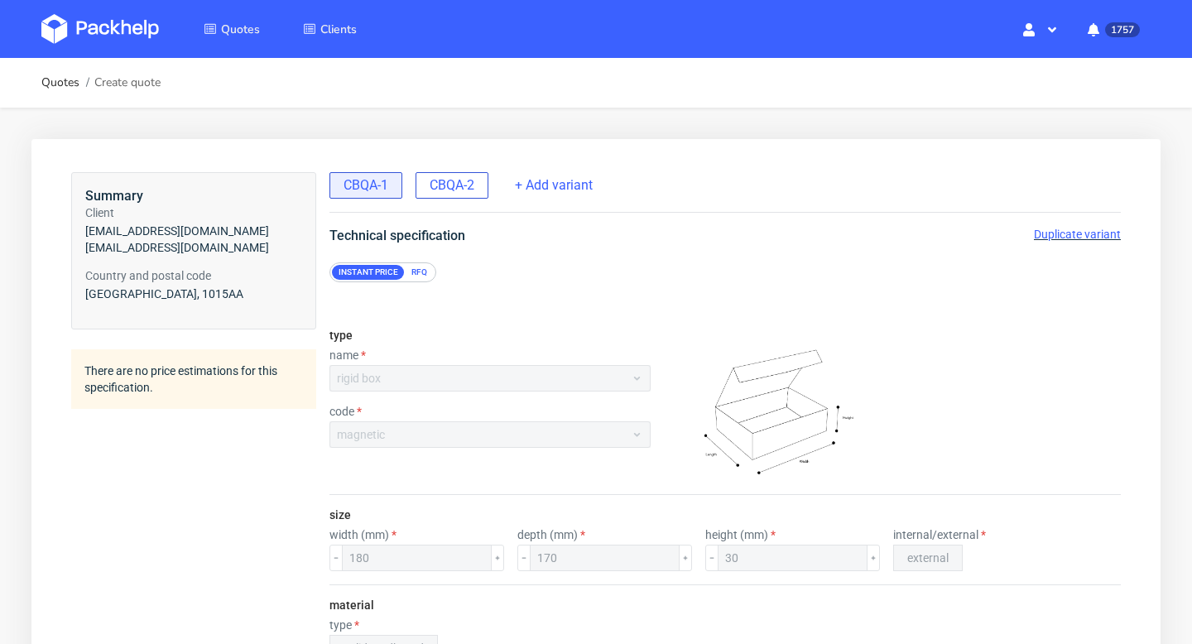
click at [479, 181] on div "CBQA-2" at bounding box center [452, 185] width 73 height 26
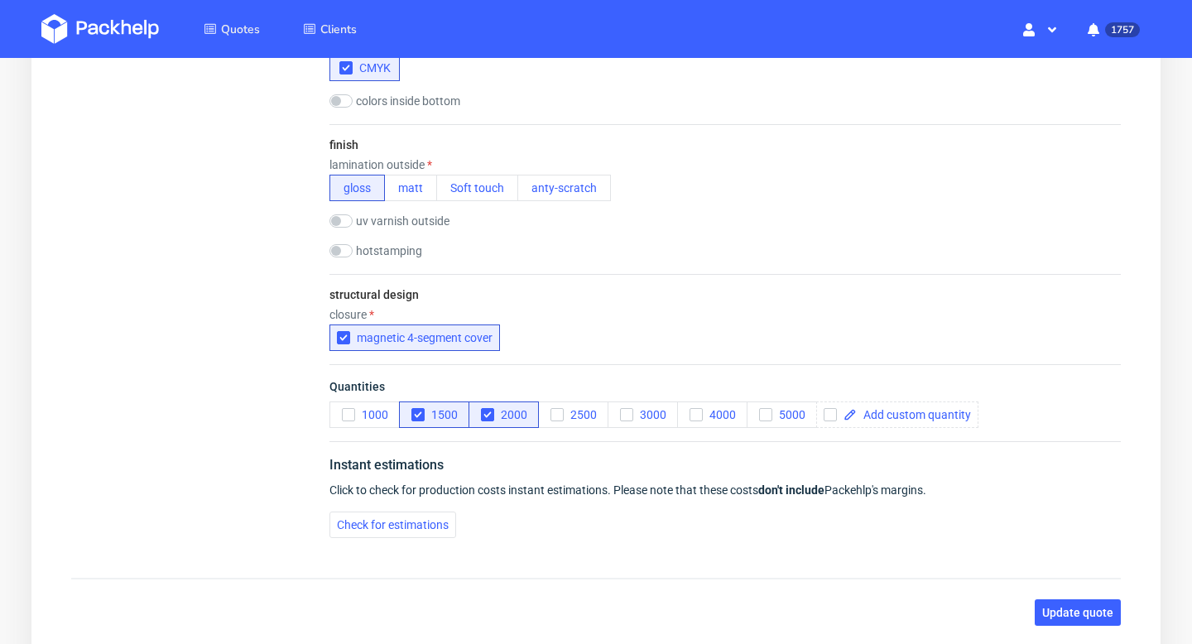
scroll to position [1139, 0]
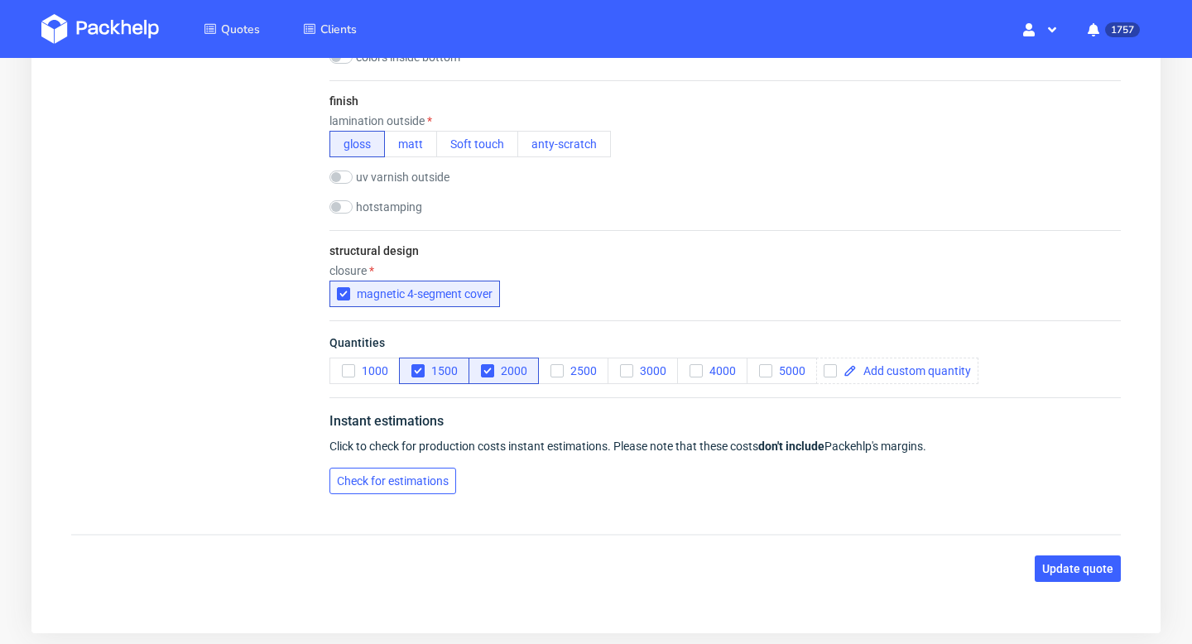
click at [415, 475] on span "Check for estimations" at bounding box center [393, 481] width 112 height 12
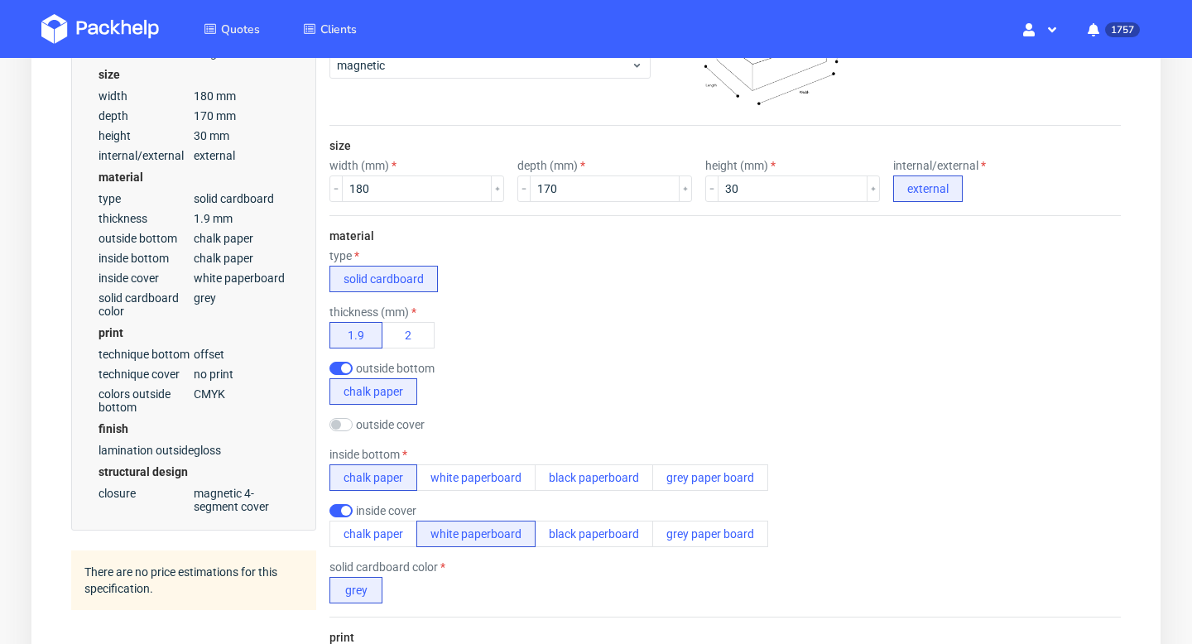
scroll to position [1260, 0]
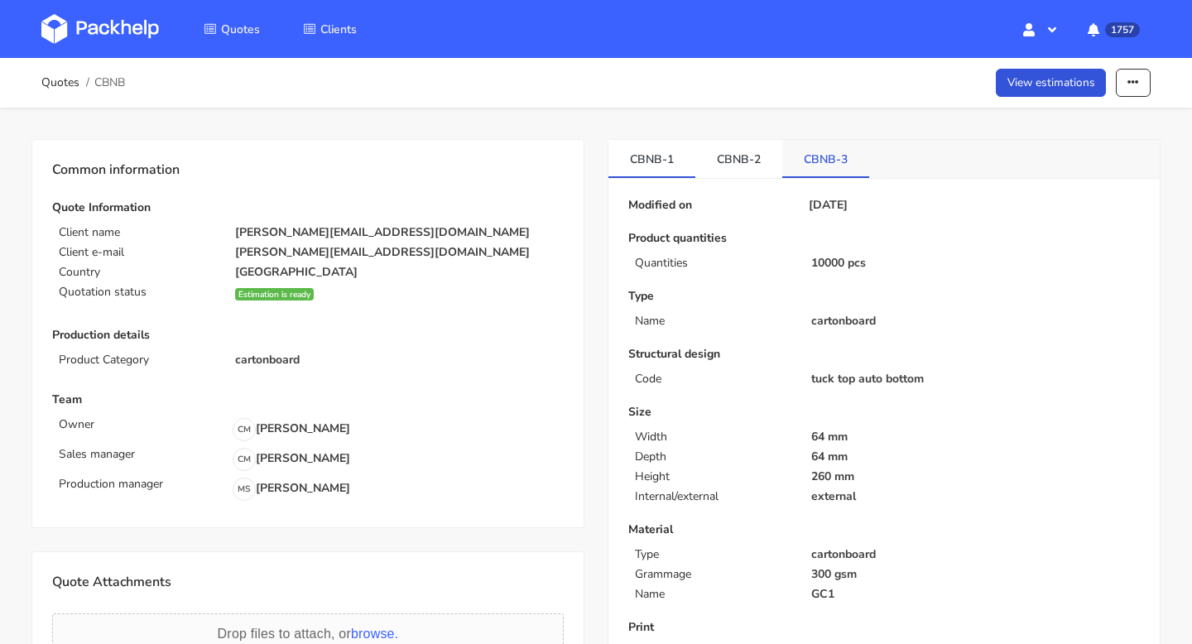
click at [829, 165] on link "CBNB-3" at bounding box center [826, 158] width 87 height 36
click at [739, 148] on link "CBNB-2" at bounding box center [739, 158] width 87 height 36
click at [668, 147] on link "CBNB-1" at bounding box center [652, 158] width 87 height 36
click at [817, 157] on link "CBNB-3" at bounding box center [826, 158] width 87 height 36
drag, startPoint x: 800, startPoint y: 158, endPoint x: 832, endPoint y: 161, distance: 32.5
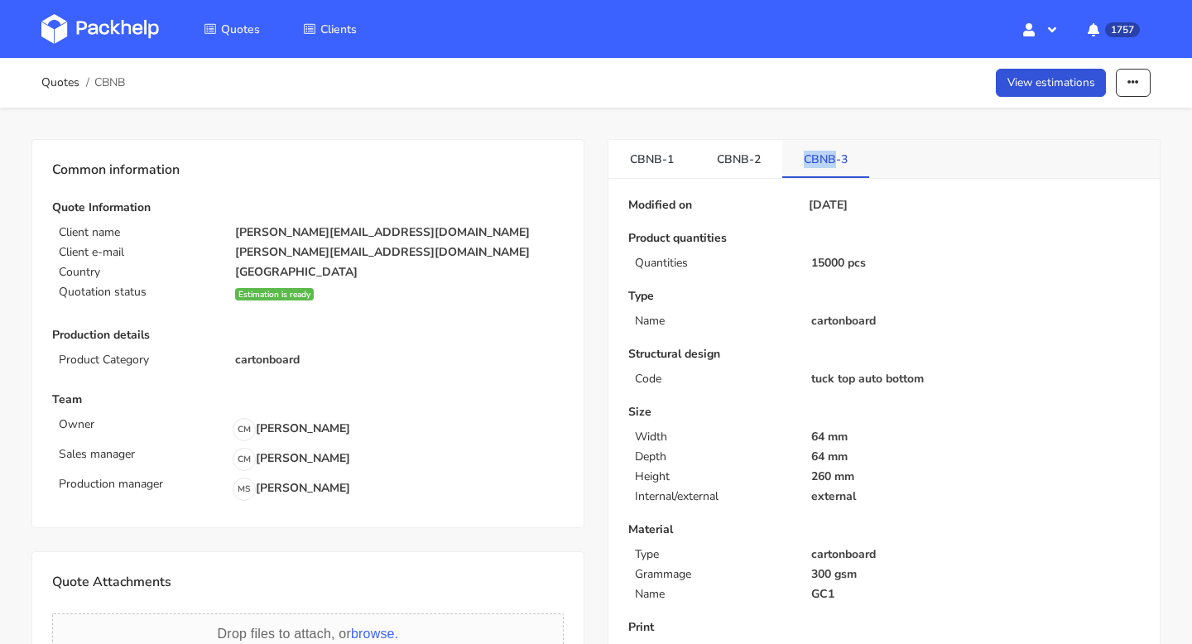
click at [832, 161] on link "CBNB-3" at bounding box center [826, 158] width 87 height 36
drag, startPoint x: 340, startPoint y: 236, endPoint x: 214, endPoint y: 237, distance: 125.9
click at [213, 236] on div "Client name eli@fuzzball.club" at bounding box center [308, 232] width 535 height 13
copy div "eli@fuzzball.club"
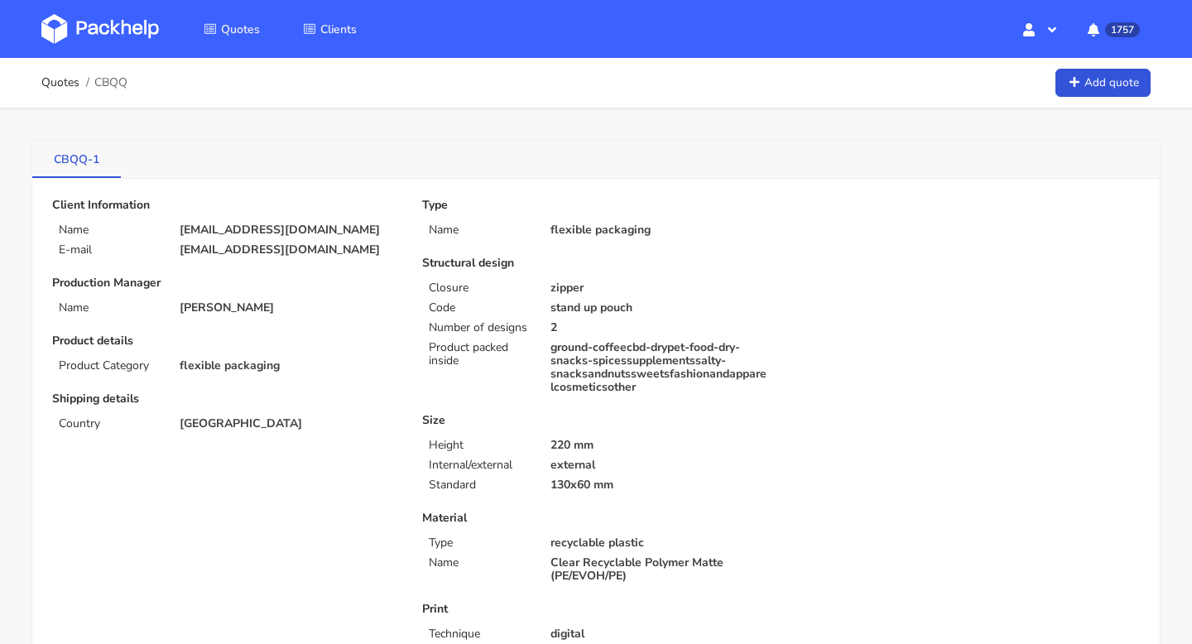
drag, startPoint x: 50, startPoint y: 169, endPoint x: 82, endPoint y: 169, distance: 32.3
click at [82, 169] on link "CBQQ-1" at bounding box center [76, 158] width 89 height 36
drag, startPoint x: 51, startPoint y: 158, endPoint x: 89, endPoint y: 159, distance: 38.1
click at [89, 159] on link "CBQQ-1" at bounding box center [76, 158] width 89 height 36
copy link "CBQQ"
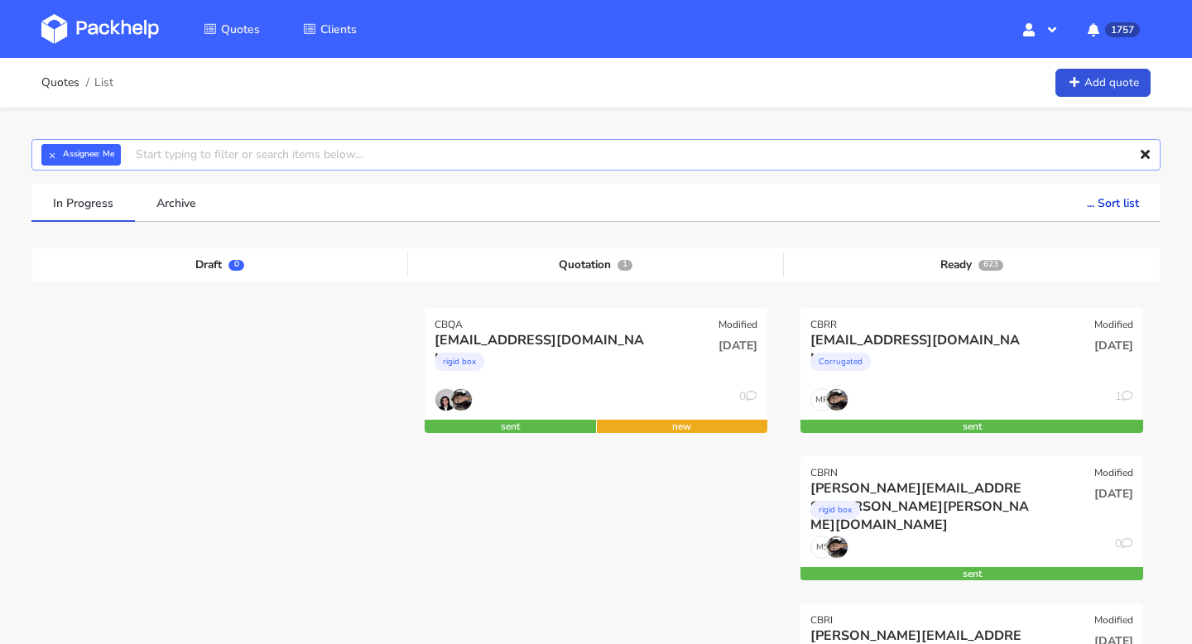
click at [389, 152] on input "text" at bounding box center [596, 154] width 1130 height 31
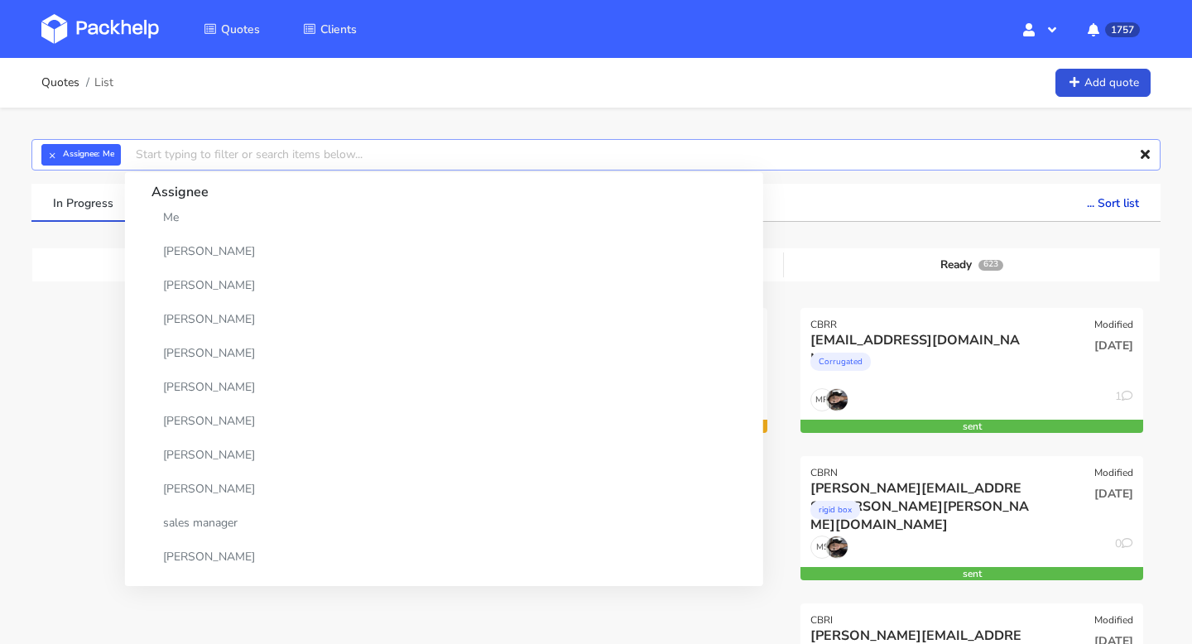
paste input "CBQQ"
type input "CBQQ"
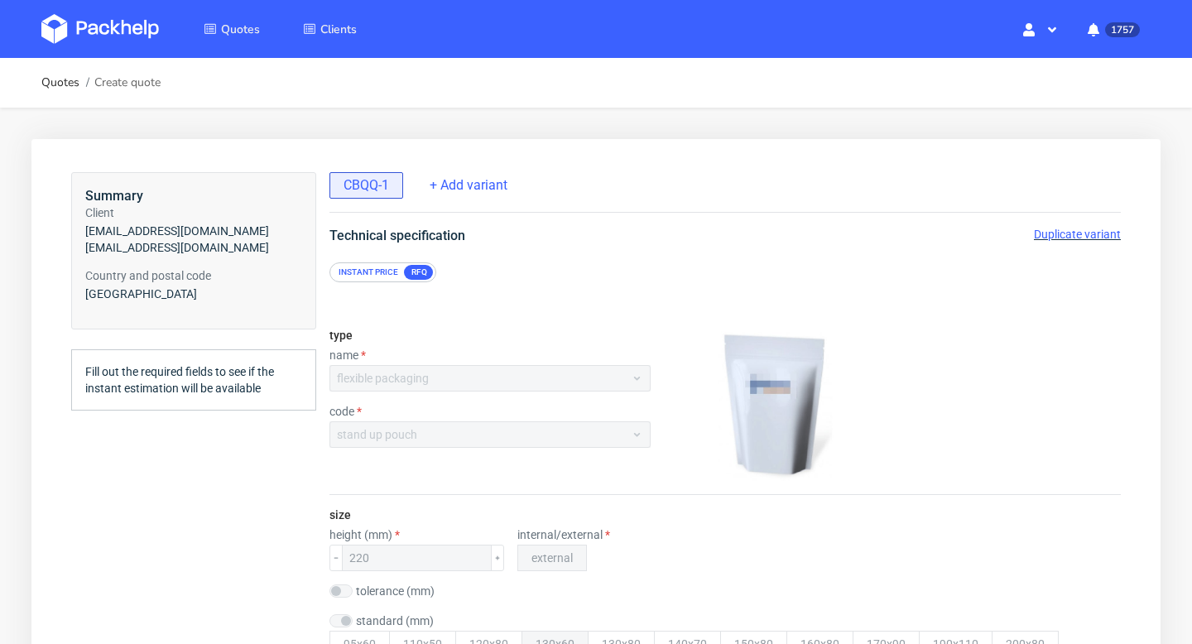
click at [1079, 234] on span "Duplicate variant" at bounding box center [1077, 234] width 87 height 13
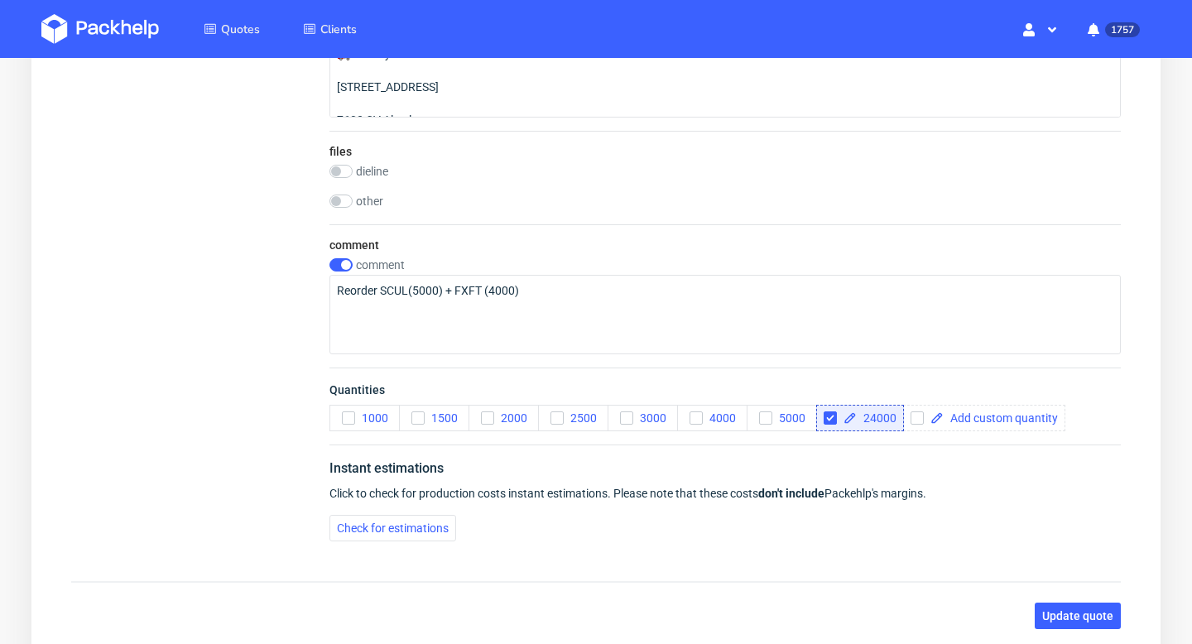
scroll to position [1708, 0]
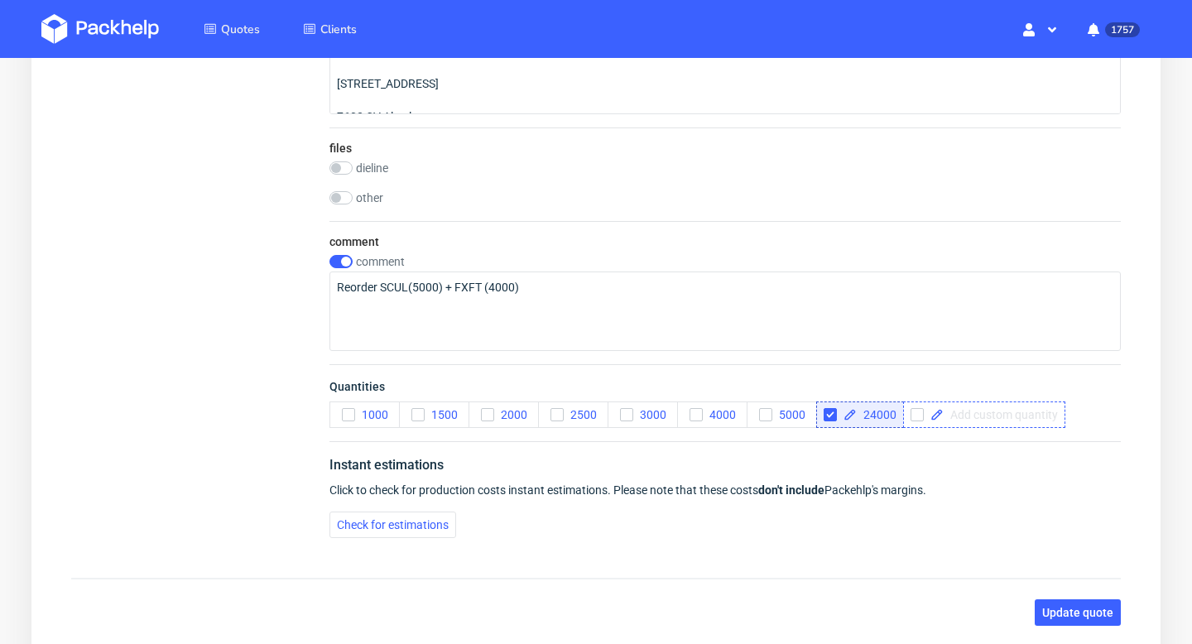
click at [974, 413] on span at bounding box center [1001, 415] width 114 height 12
checkbox input "true"
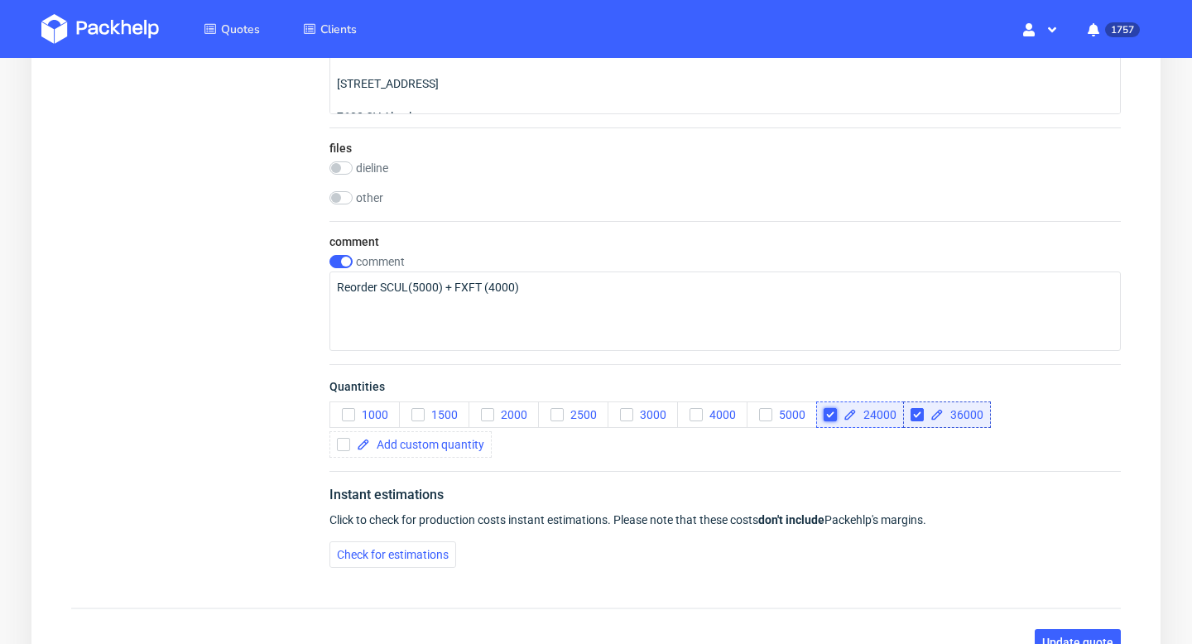
click at [836, 418] on input "checkbox" at bounding box center [830, 414] width 13 height 13
checkbox input "true"
checkbox input "false"
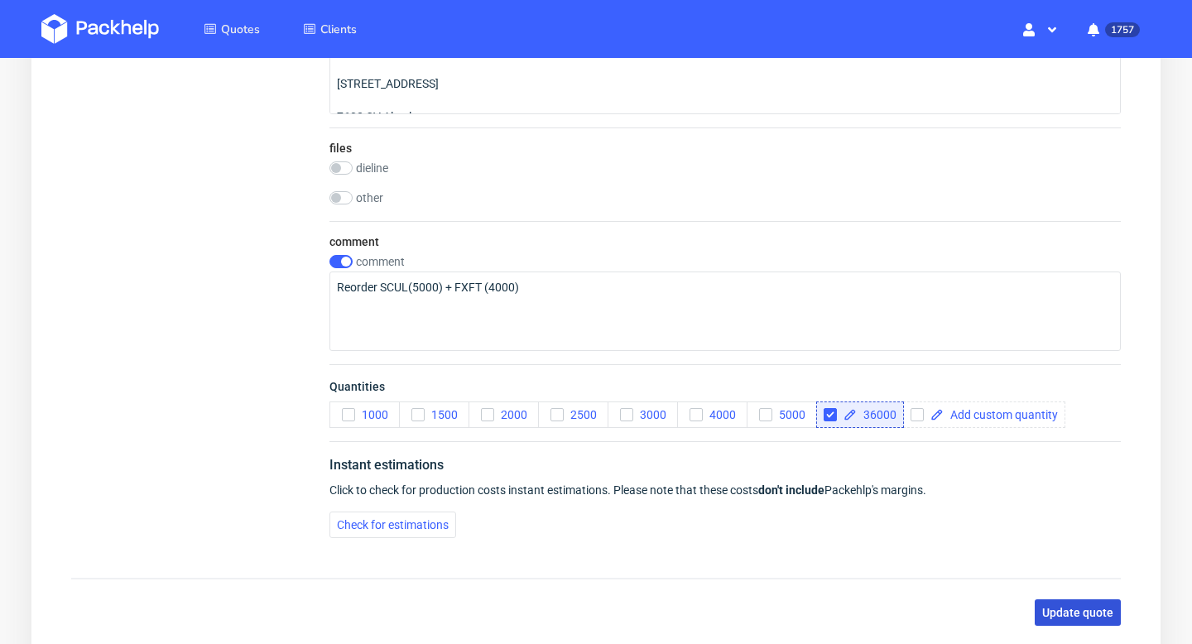
click at [1092, 613] on span "Update quote" at bounding box center [1078, 613] width 71 height 12
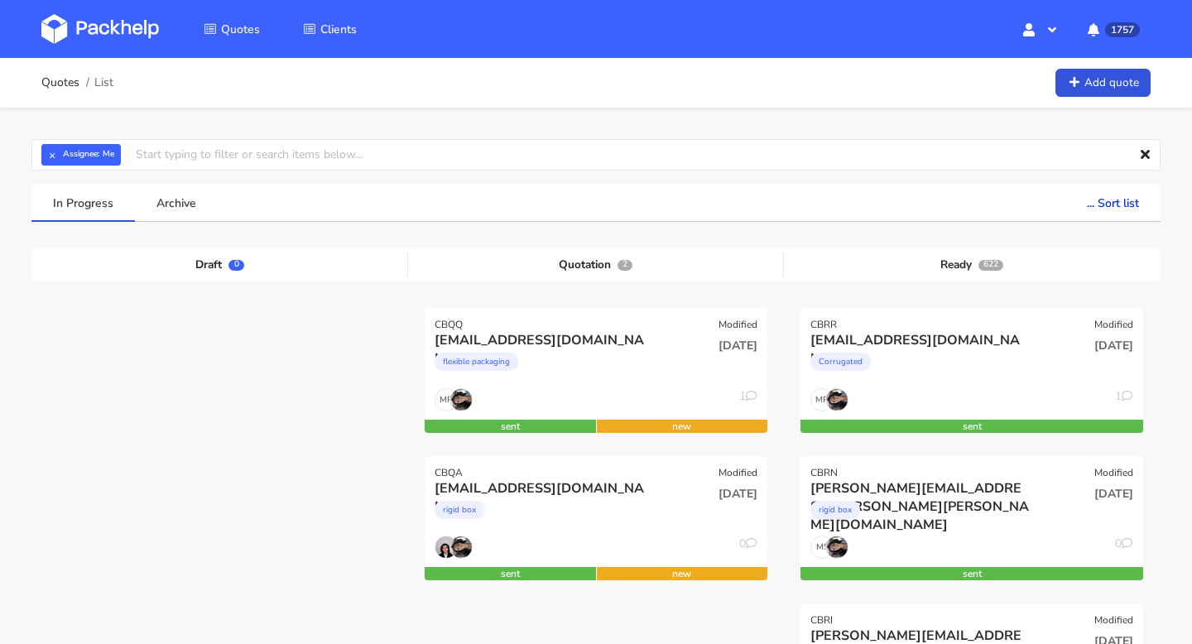
click at [615, 374] on div "flexible packaging" at bounding box center [544, 365] width 219 height 33
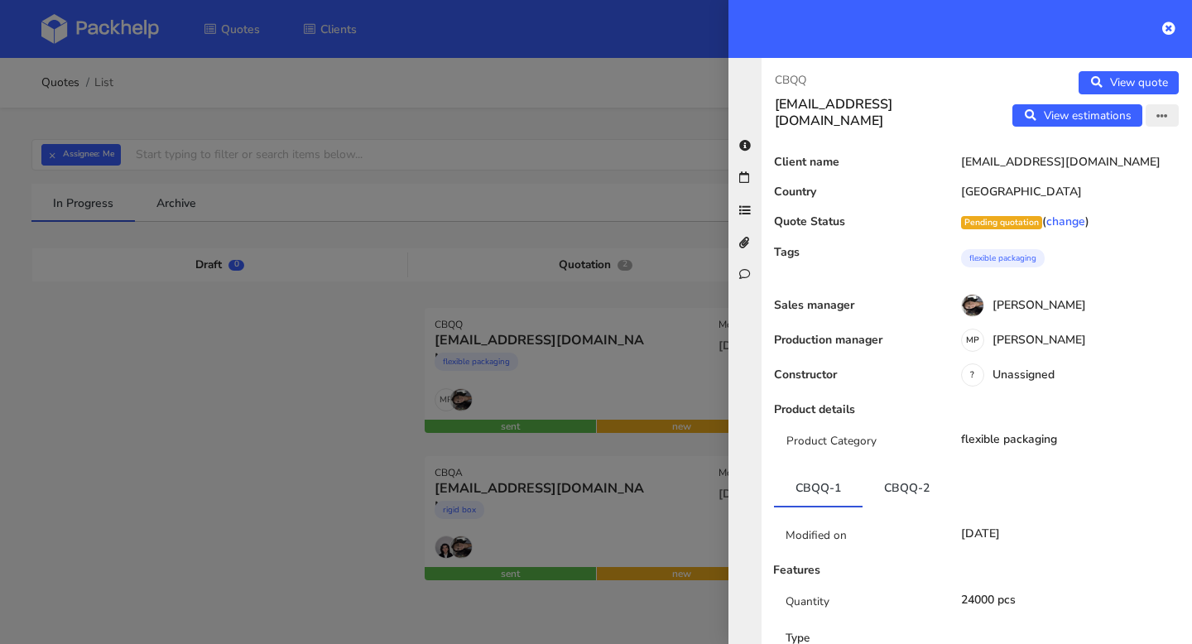
click at [1175, 118] on button "button" at bounding box center [1162, 115] width 33 height 23
click at [1111, 156] on link "Edit quote" at bounding box center [1109, 150] width 146 height 27
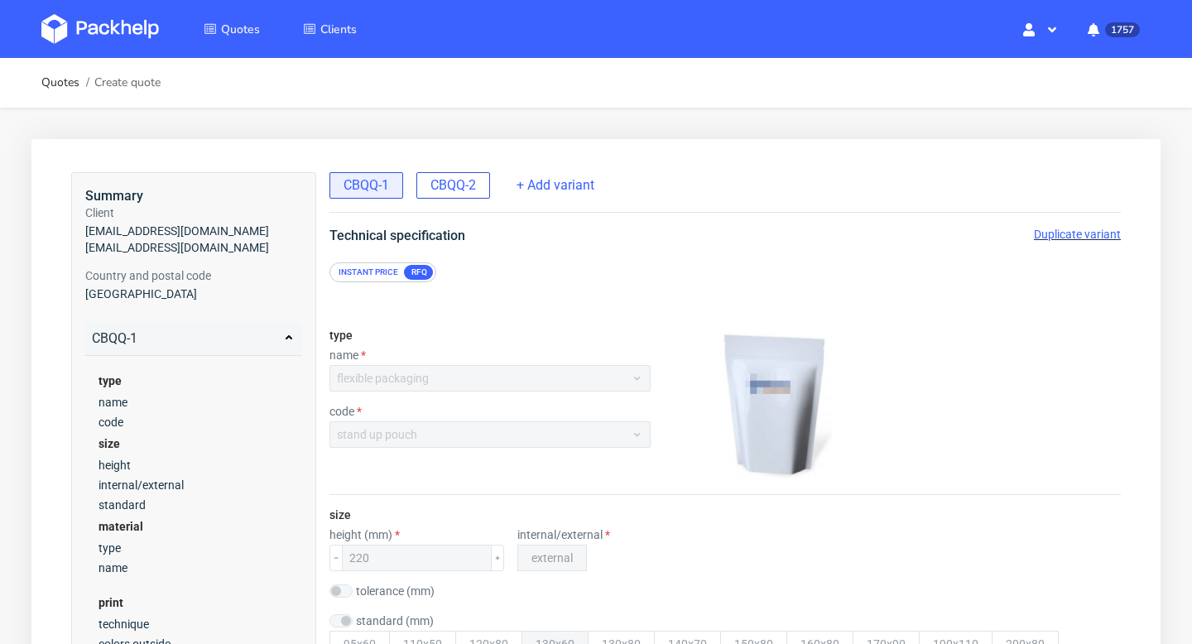
click at [449, 191] on span "CBQQ-2" at bounding box center [454, 185] width 46 height 18
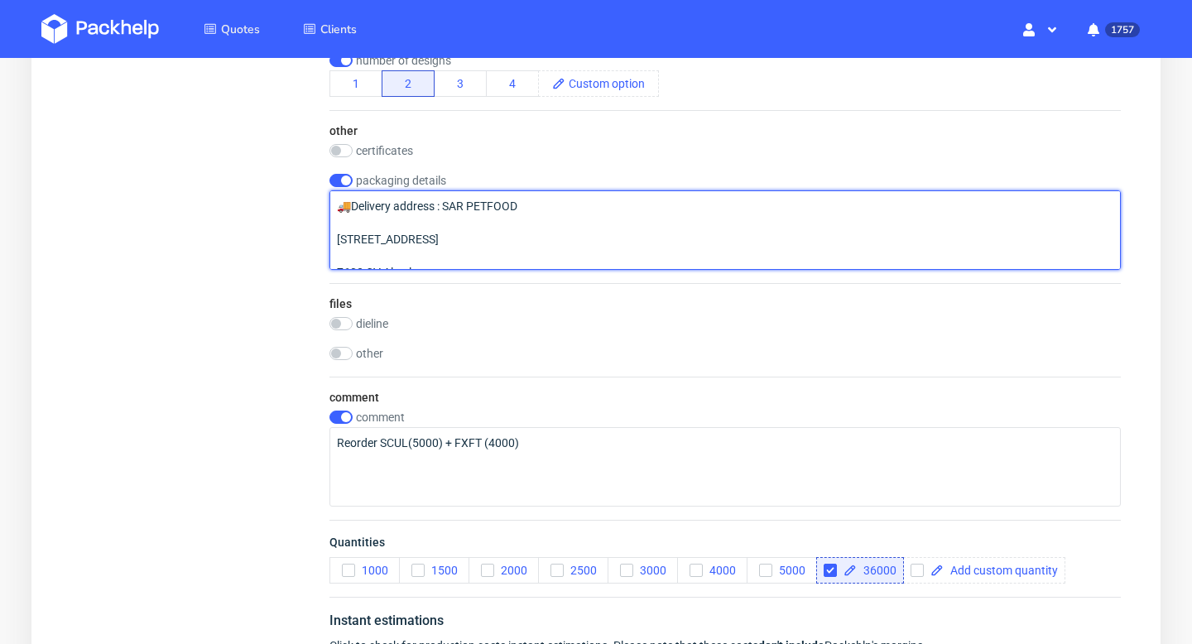
drag, startPoint x: 455, startPoint y: 260, endPoint x: 291, endPoint y: 112, distance: 221.0
paste textarea "Chicky Tasty Dog Chef: 12,000 units – 160 x 80 x 240 mm Beefy Sticks: 12,000 un…"
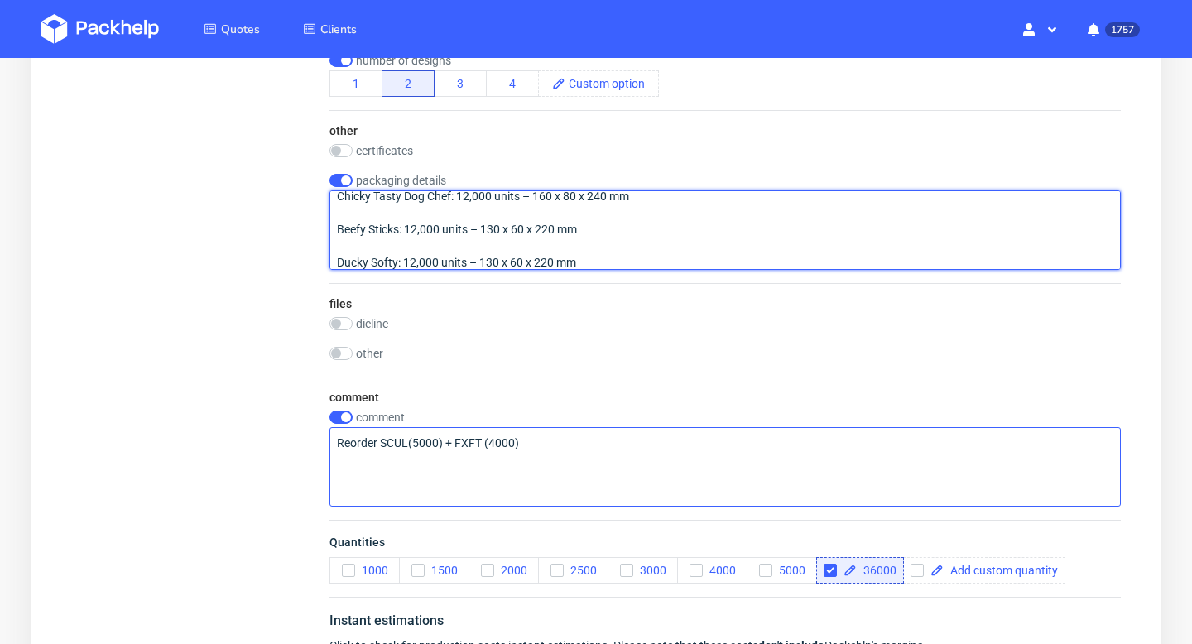
type textarea "Chicky Tasty Dog Chef: 12,000 units – 160 x 80 x 240 mm Beefy Sticks: 12,000 un…"
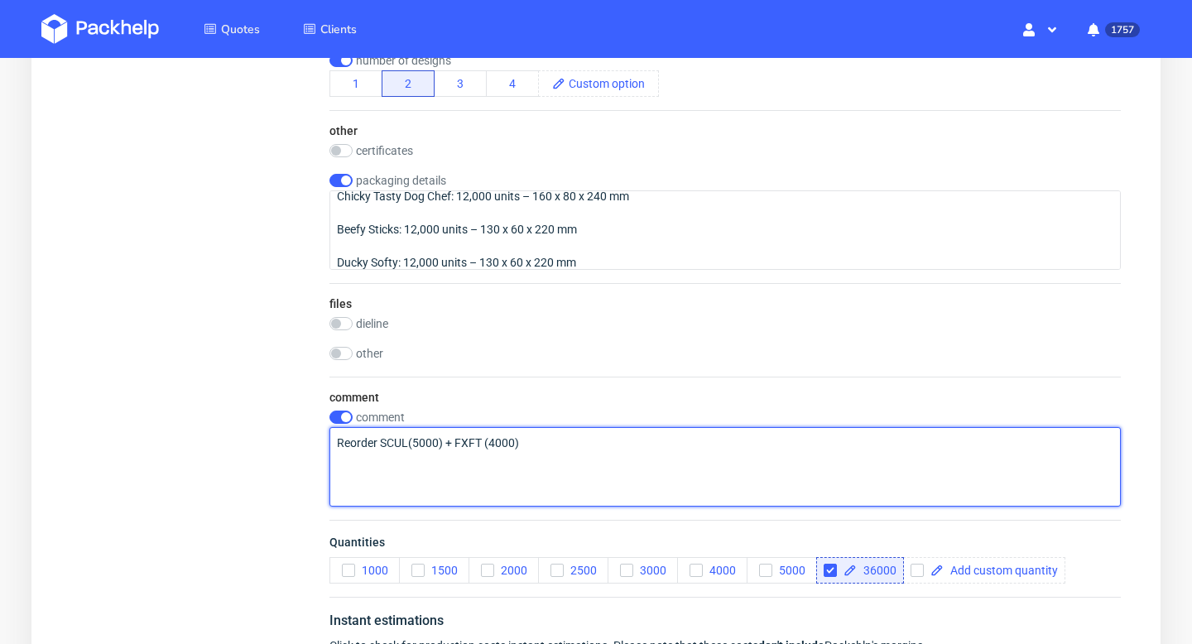
drag, startPoint x: 585, startPoint y: 431, endPoint x: 282, endPoint y: 427, distance: 303.9
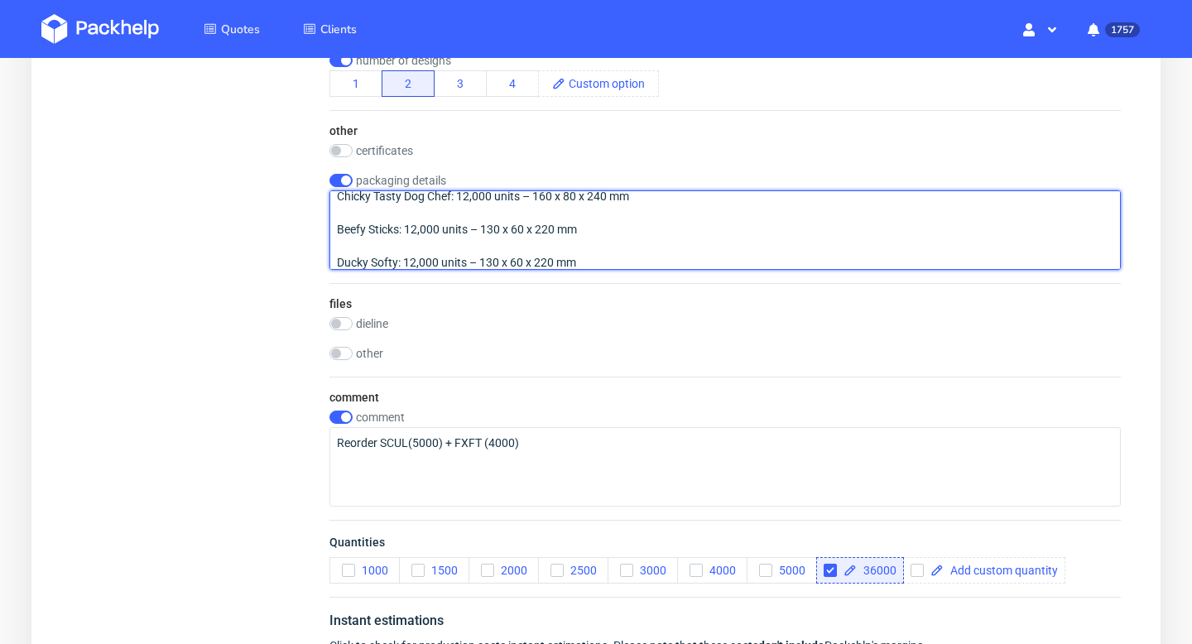
drag, startPoint x: 605, startPoint y: 252, endPoint x: 277, endPoint y: 189, distance: 333.1
click at [629, 263] on textarea "Chicky Tasty Dog Chef: 12,000 units – 160 x 80 x 240 mm Beefy Sticks: 12,000 un…" at bounding box center [726, 229] width 792 height 79
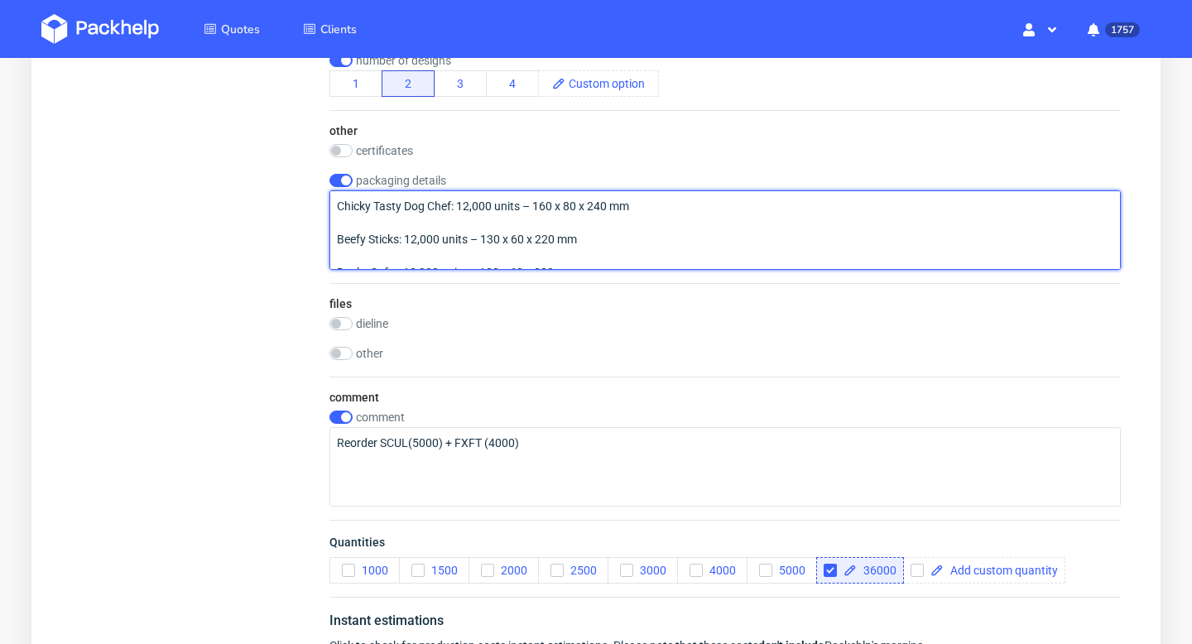
drag, startPoint x: 616, startPoint y: 265, endPoint x: 253, endPoint y: 142, distance: 383.9
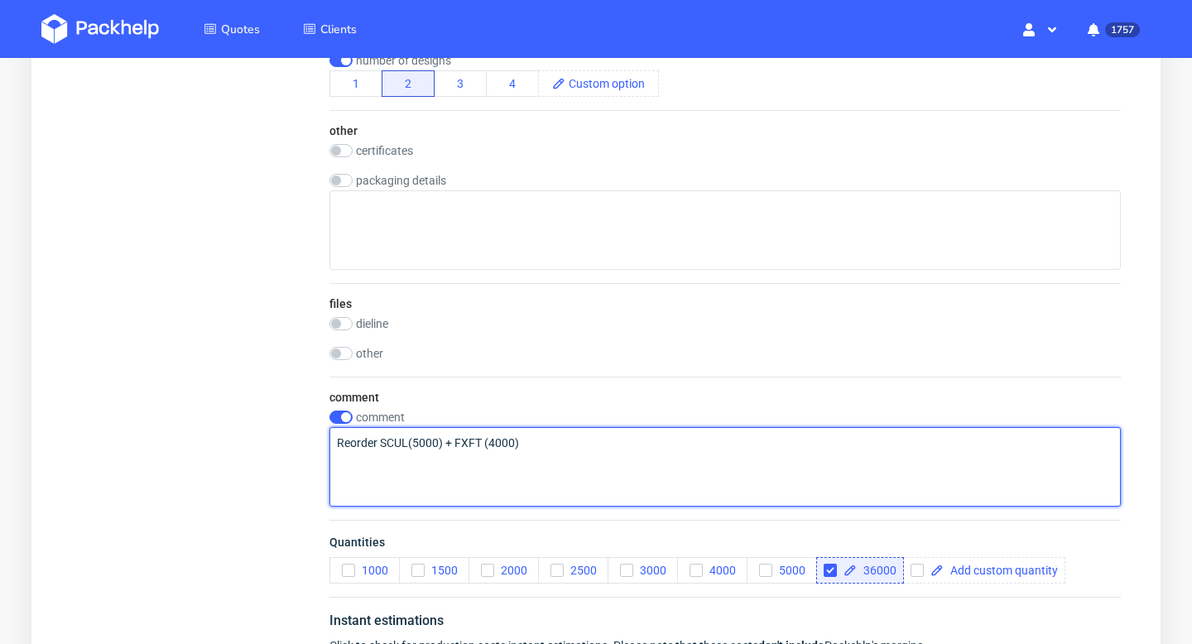
checkbox input "false"
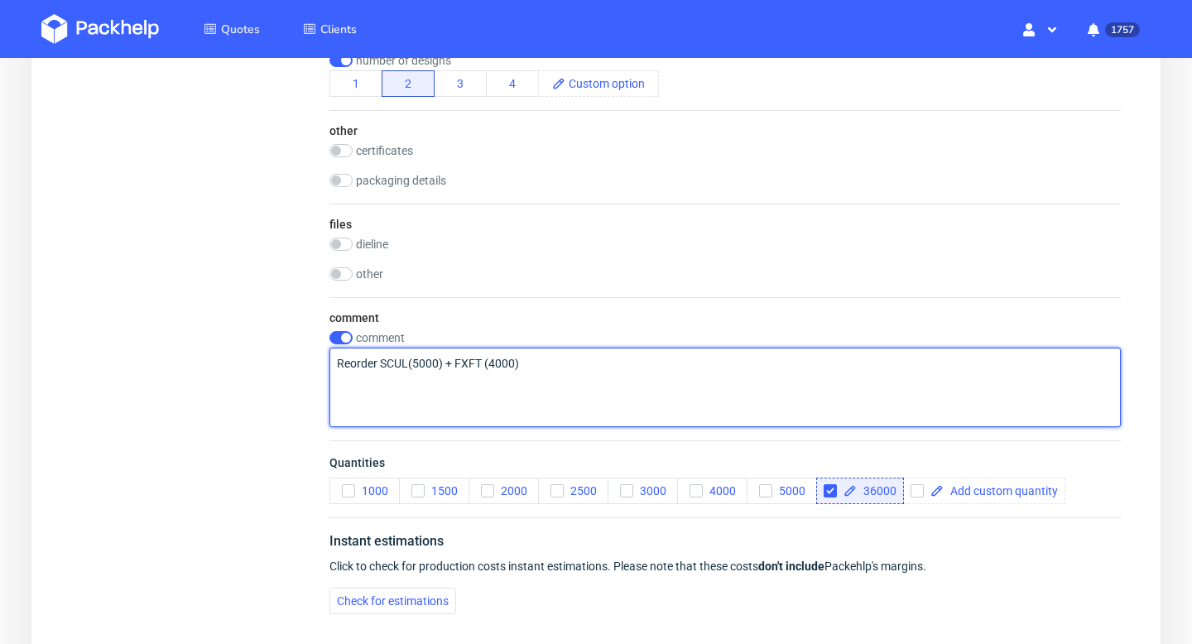
drag, startPoint x: 552, startPoint y: 438, endPoint x: 369, endPoint y: 433, distance: 182.2
click at [369, 433] on div "comment comment Reorder SCUL(5000) + FXFT (4000)" at bounding box center [726, 368] width 792 height 143
click at [513, 367] on textarea "Reorder SCUL(5000) + FXFT (4000)" at bounding box center [726, 387] width 792 height 79
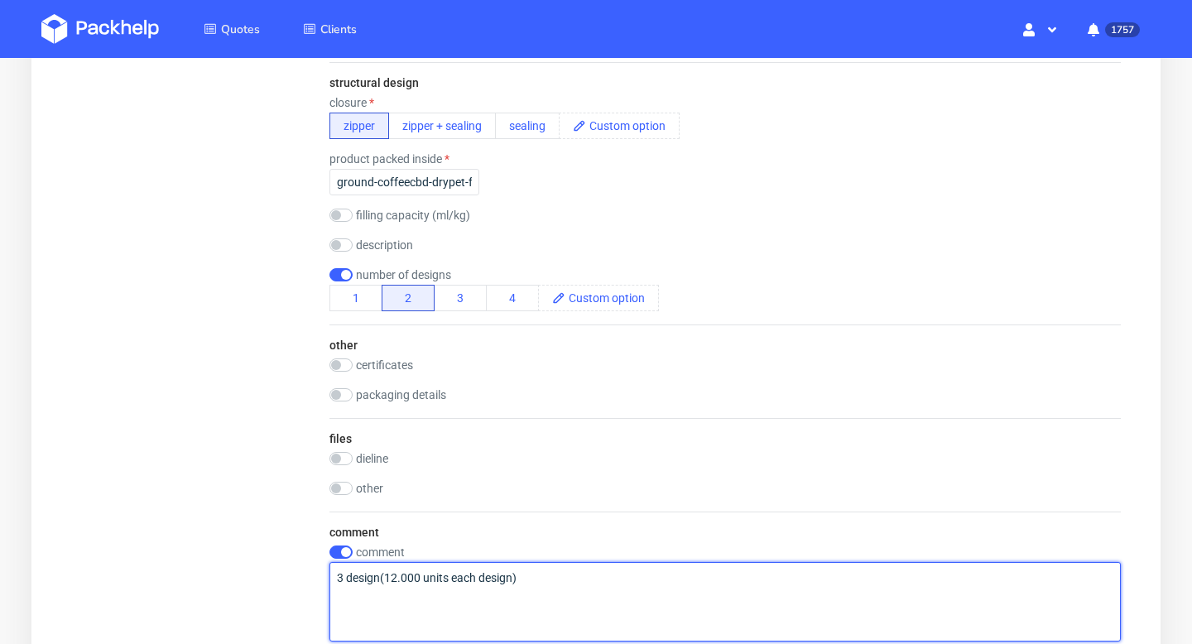
scroll to position [1332, 0]
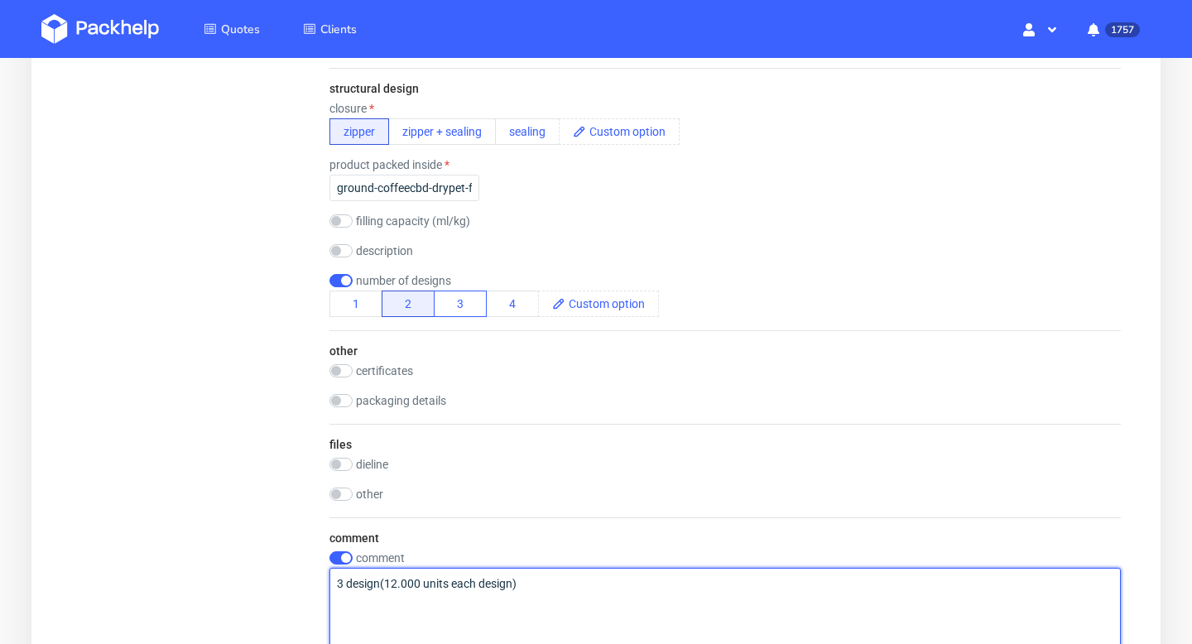
type textarea "3 design(12.000 units each design)"
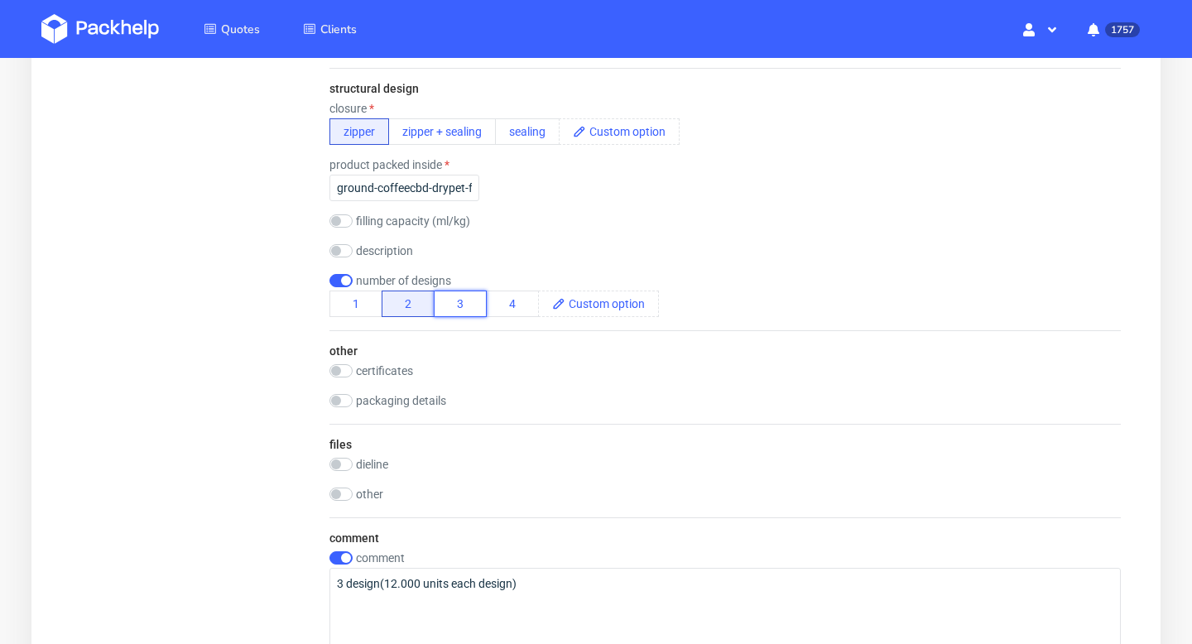
click at [455, 306] on button "3" at bounding box center [460, 304] width 53 height 26
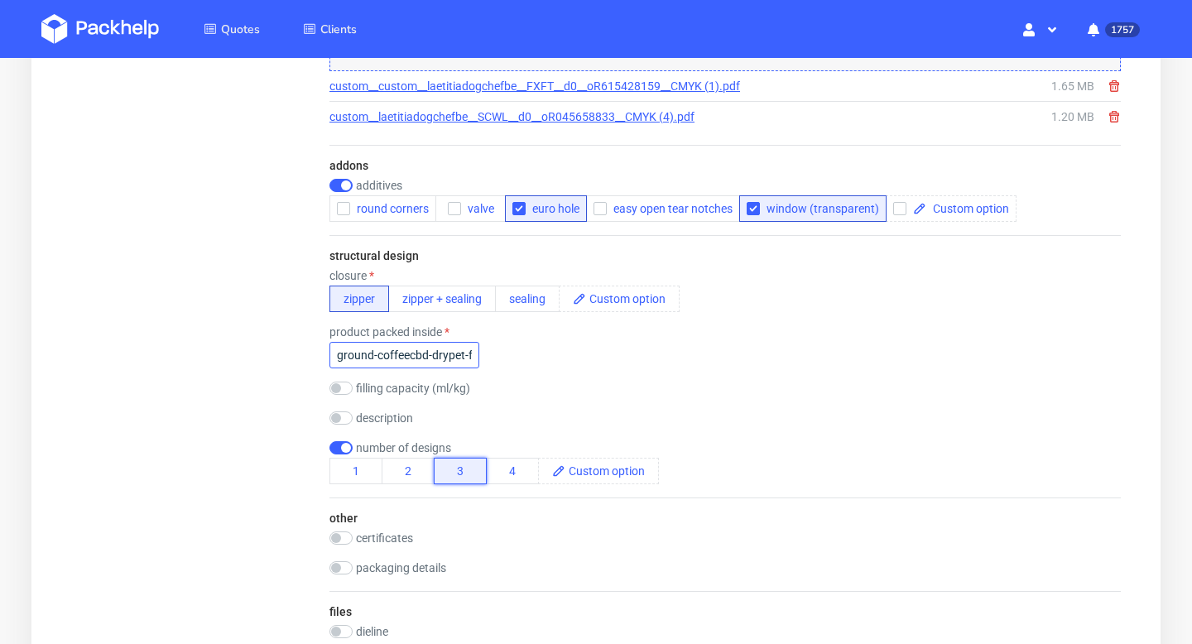
scroll to position [1249, 0]
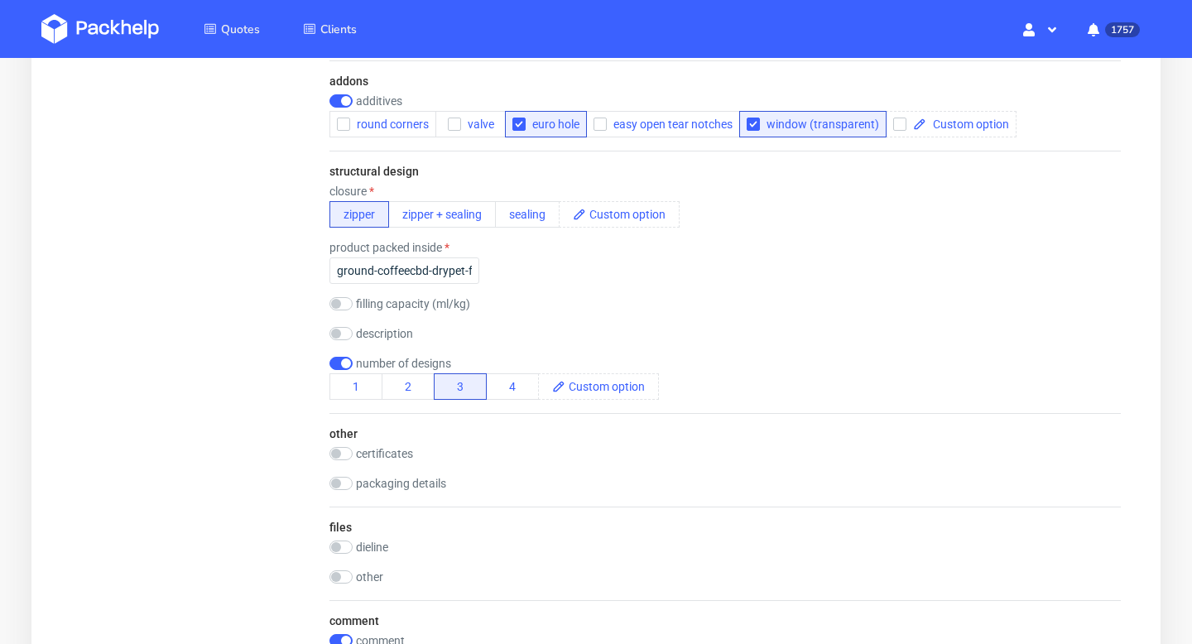
click at [392, 485] on label "packaging details" at bounding box center [401, 483] width 90 height 13
checkbox input "true"
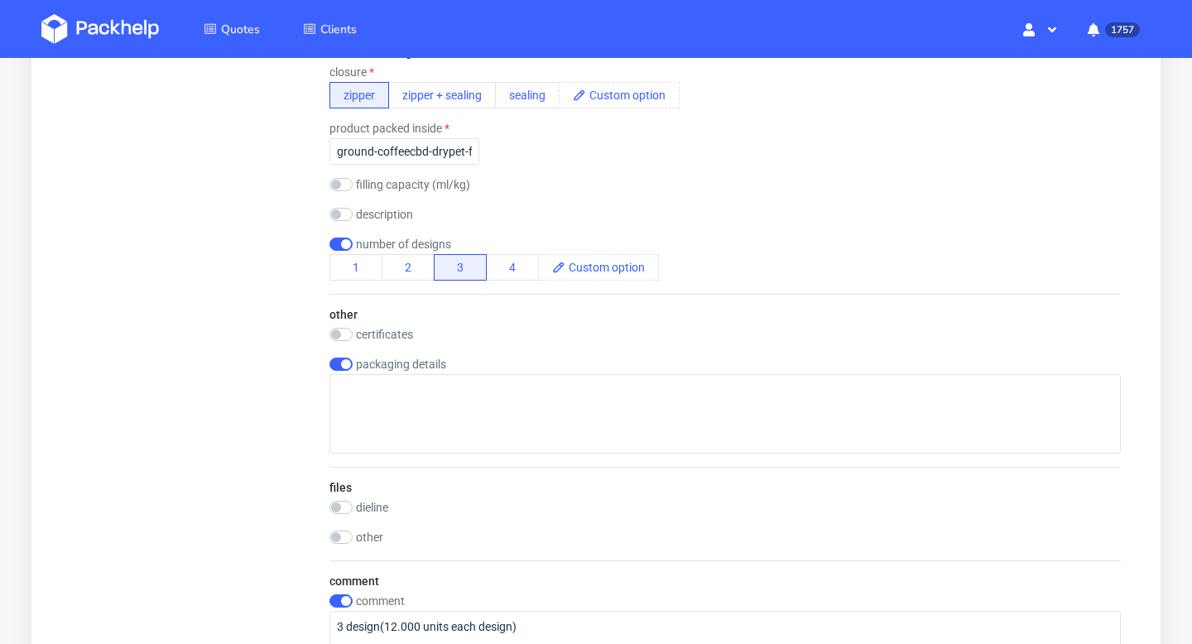
scroll to position [1510, 0]
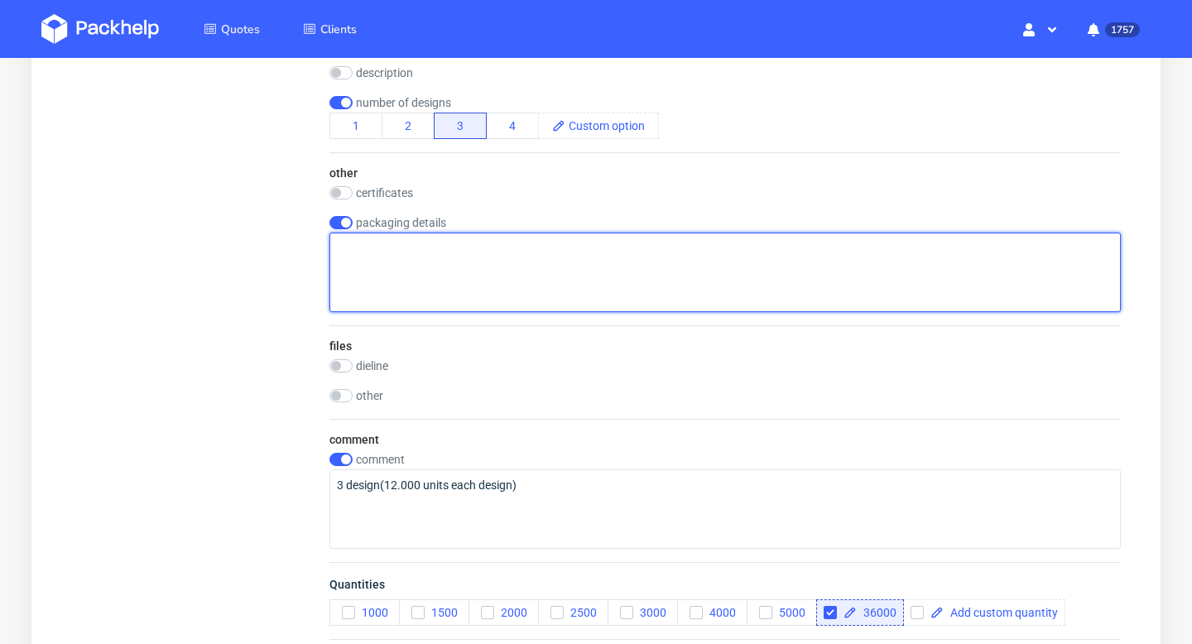
click at [529, 252] on textarea at bounding box center [726, 272] width 792 height 79
paste textarea "• Chicky Tasty Dog Chef: 130 x 60 x 220 mm = Fancon Food (Via Meucci 2 c/d 4001…"
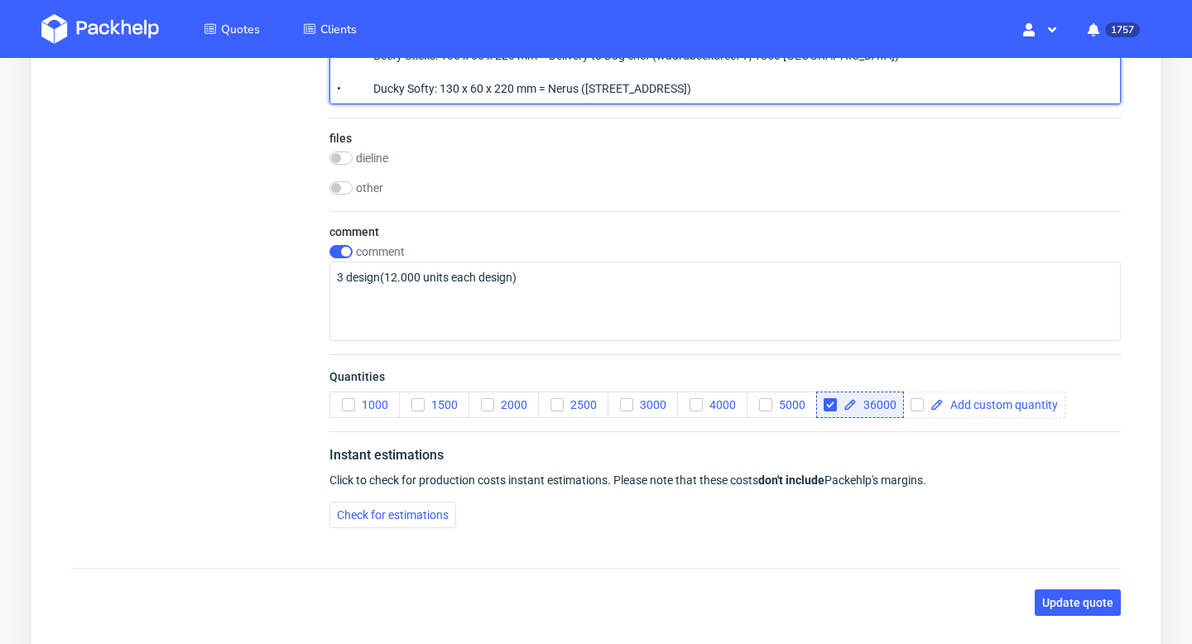
scroll to position [1823, 0]
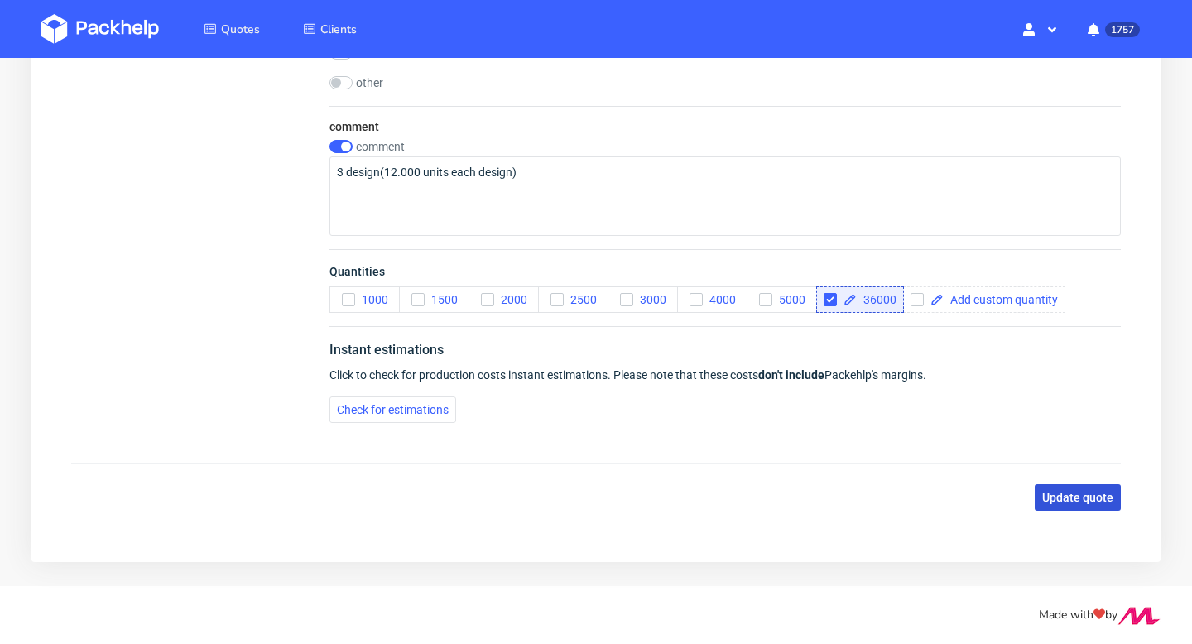
type textarea "• Chicky Tasty Dog Chef: 130 x 60 x 220 mm = Fancon Food (Via Meucci 2 c/d 4001…"
click at [1086, 495] on span "Update quote" at bounding box center [1078, 498] width 71 height 12
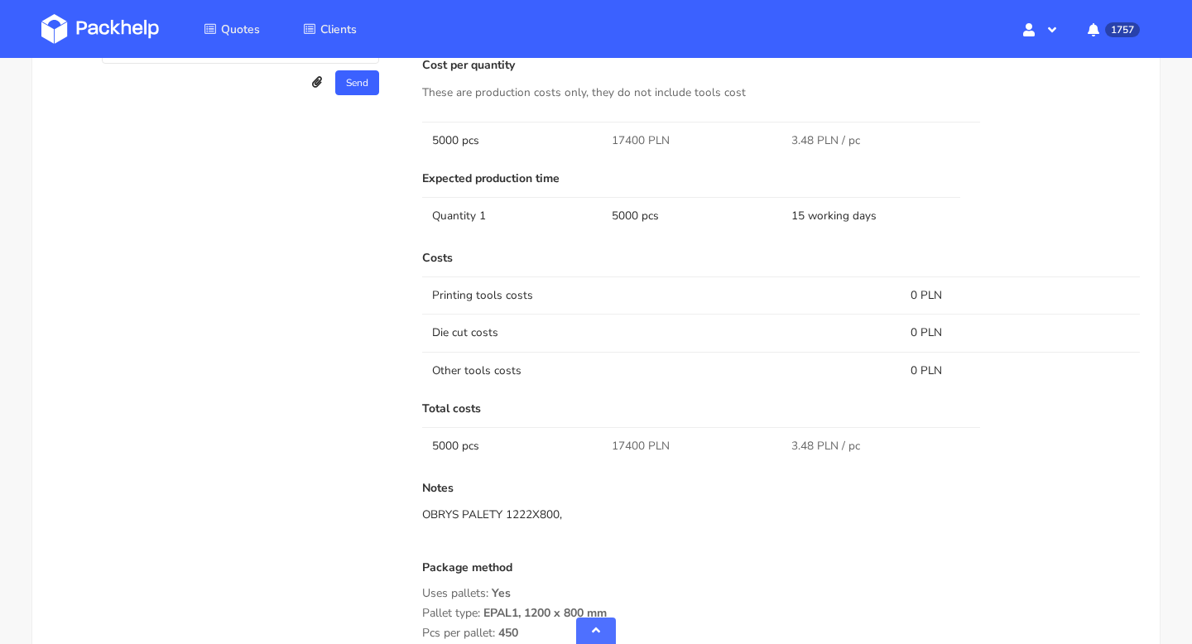
scroll to position [1127, 0]
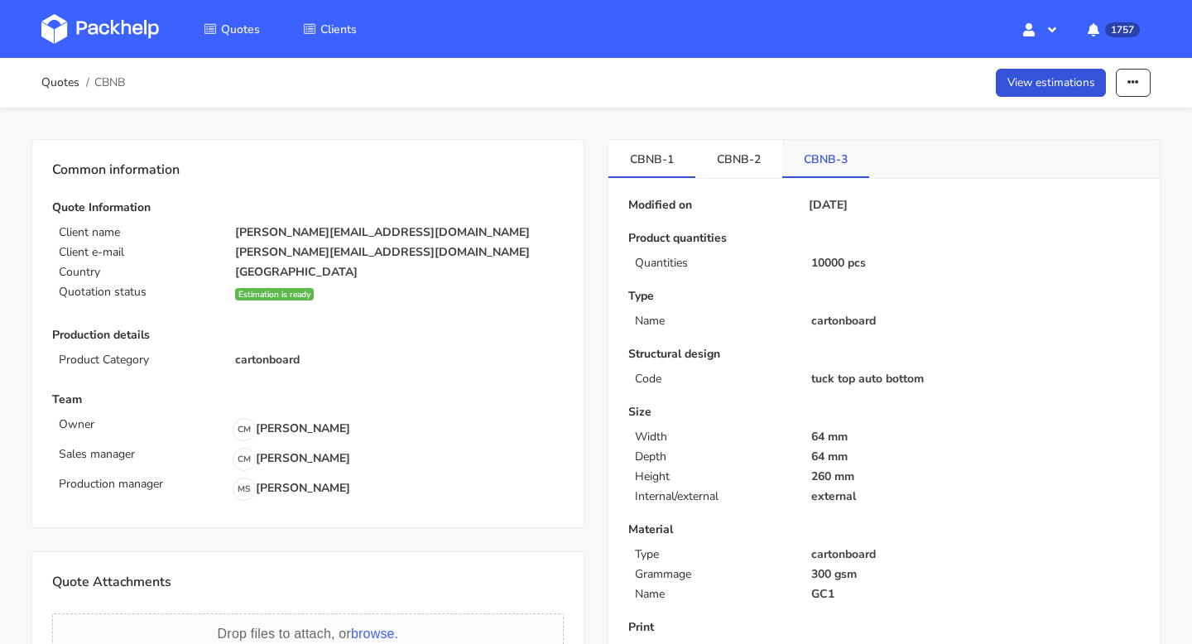
click at [840, 155] on link "CBNB-3" at bounding box center [826, 158] width 87 height 36
click at [1067, 82] on link "View estimations" at bounding box center [1051, 83] width 111 height 29
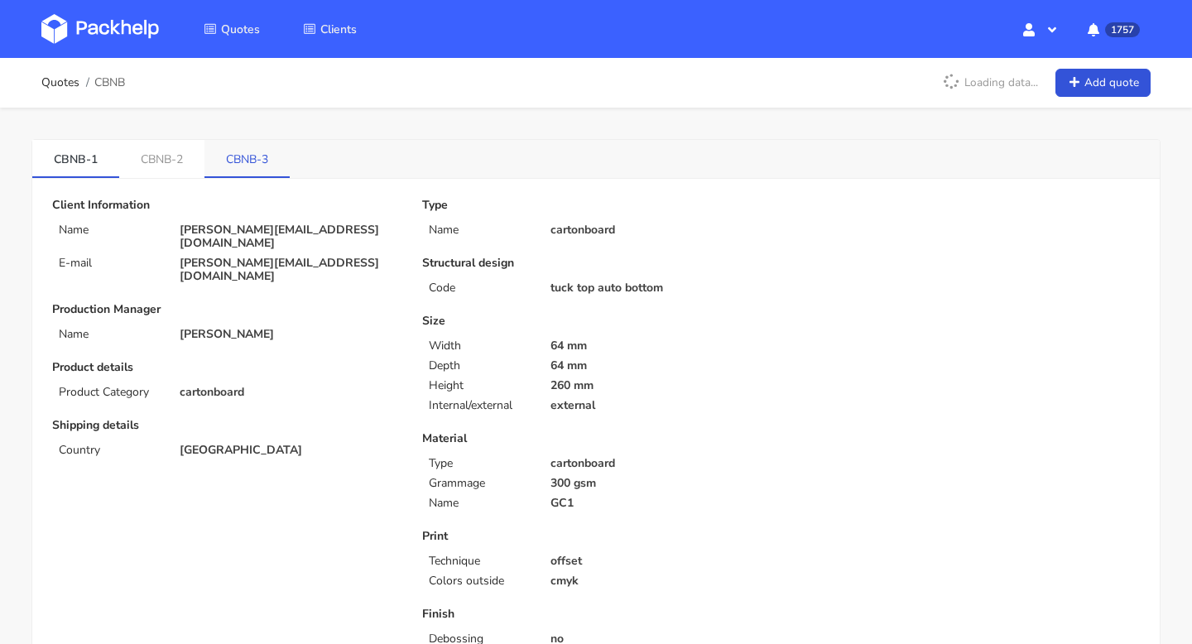
click at [250, 146] on link "CBNB-3" at bounding box center [247, 158] width 85 height 36
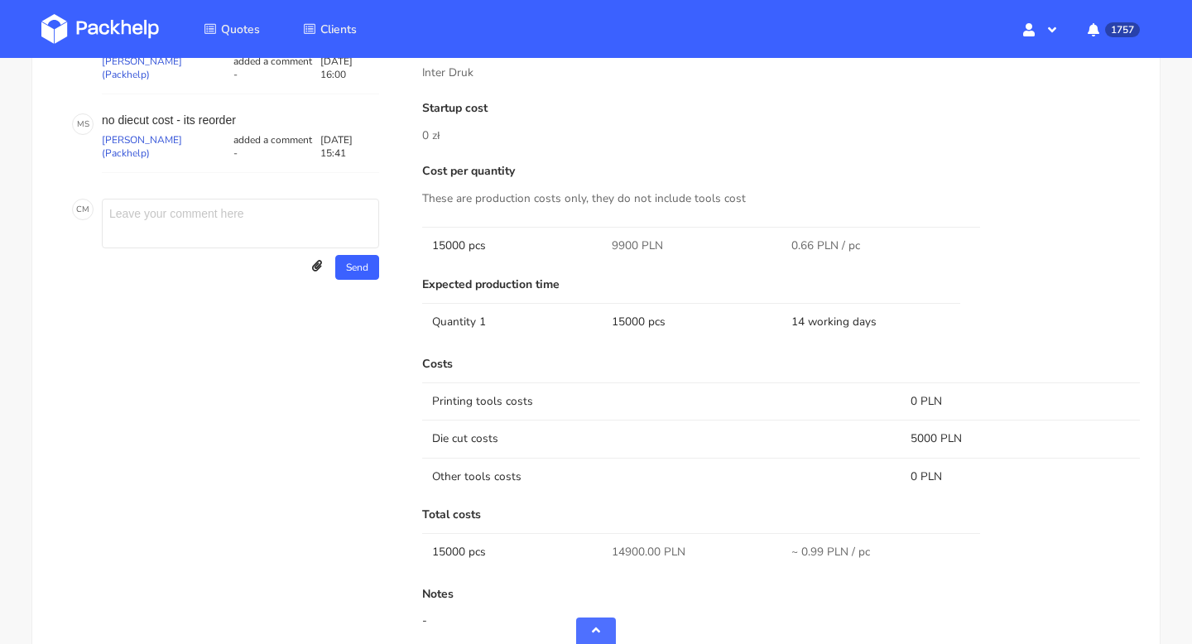
scroll to position [850, 0]
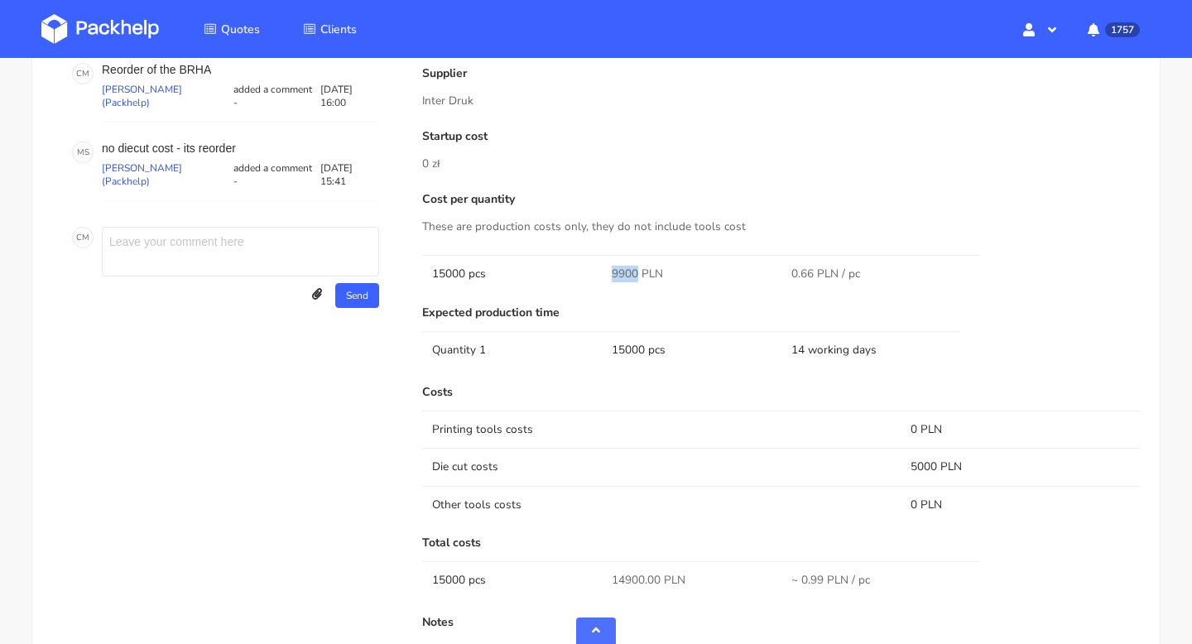
drag, startPoint x: 638, startPoint y: 272, endPoint x: 611, endPoint y: 272, distance: 26.5
click at [612, 272] on span "9900 PLN" at bounding box center [637, 274] width 51 height 17
copy span "9900"
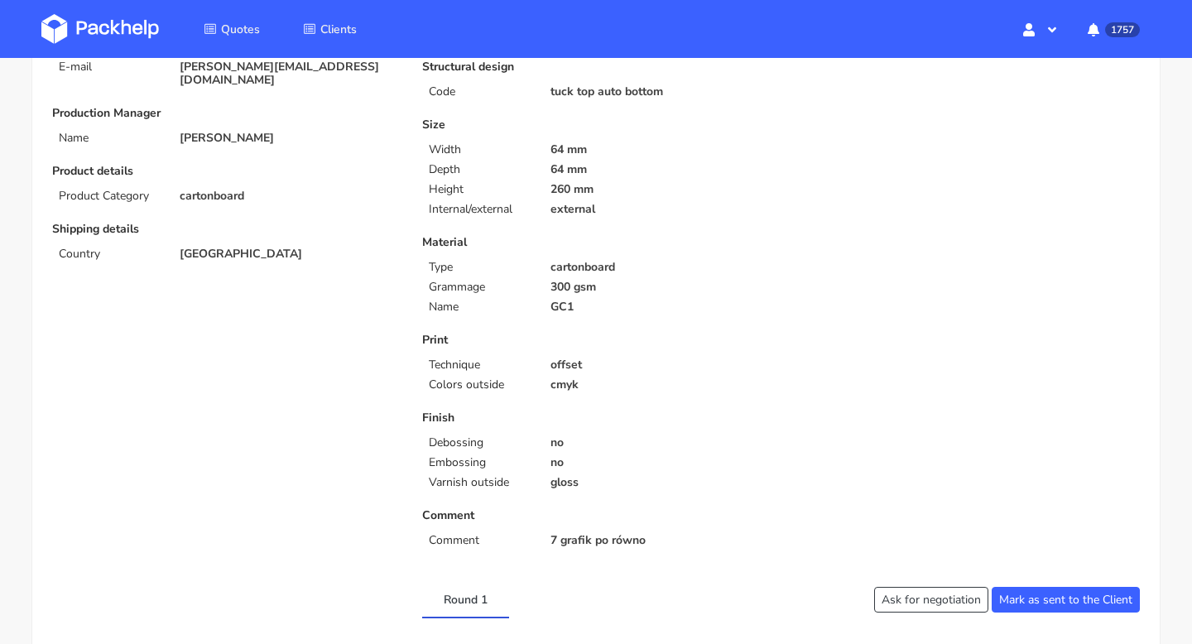
scroll to position [0, 0]
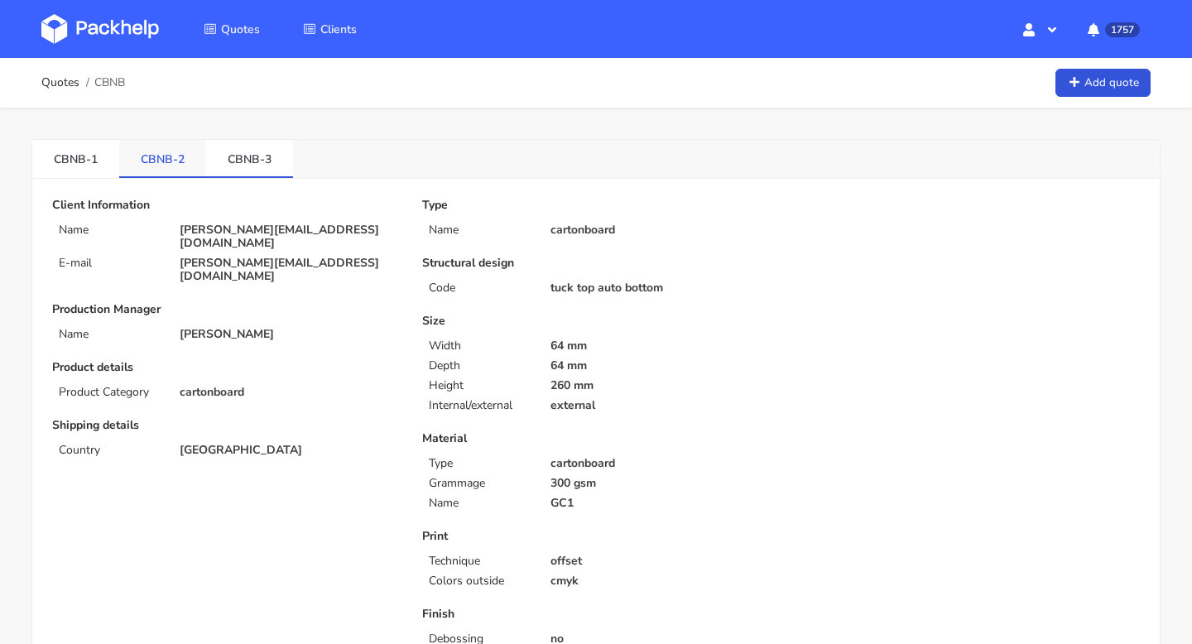
click at [172, 171] on link "CBNB-2" at bounding box center [162, 158] width 87 height 36
click at [56, 147] on link "CBNB-1" at bounding box center [75, 158] width 87 height 36
click at [247, 152] on link "CBNB-3" at bounding box center [249, 158] width 87 height 36
drag, startPoint x: 219, startPoint y: 161, endPoint x: 258, endPoint y: 164, distance: 38.2
click at [258, 164] on link "CBNB-3" at bounding box center [249, 158] width 87 height 36
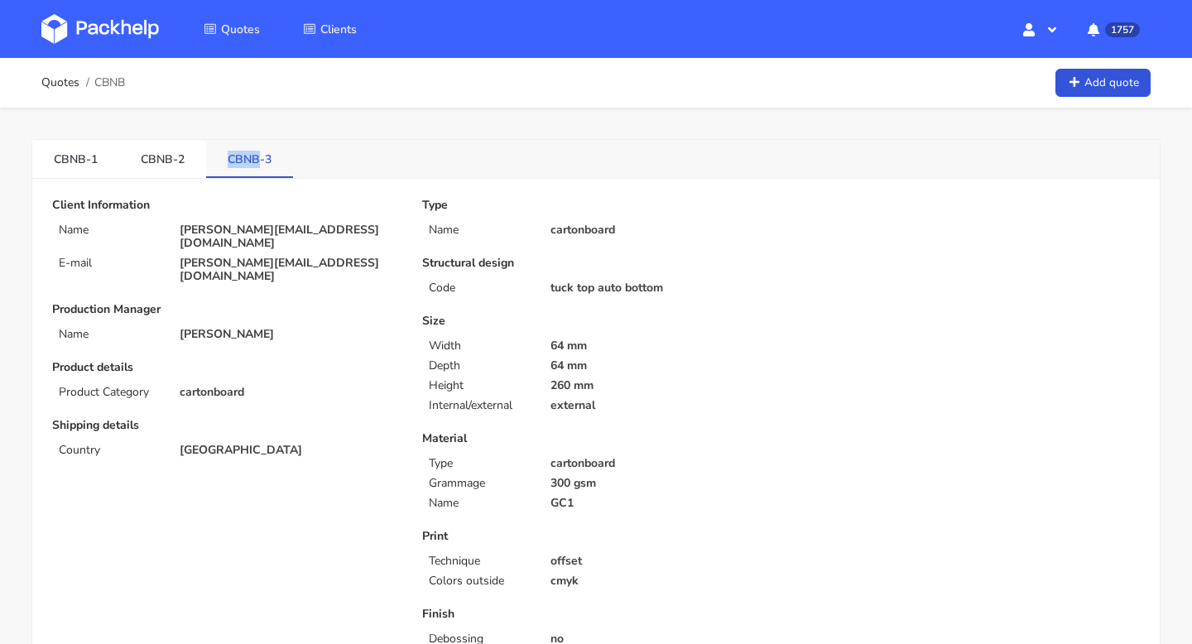
copy link "CBNB"
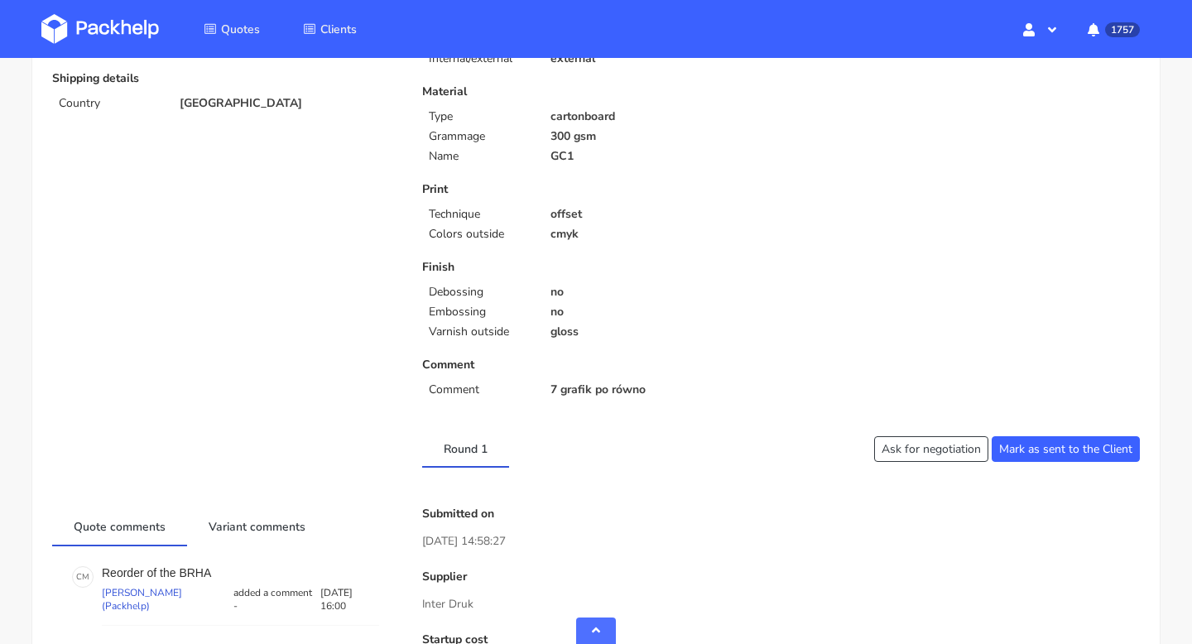
scroll to position [590, 0]
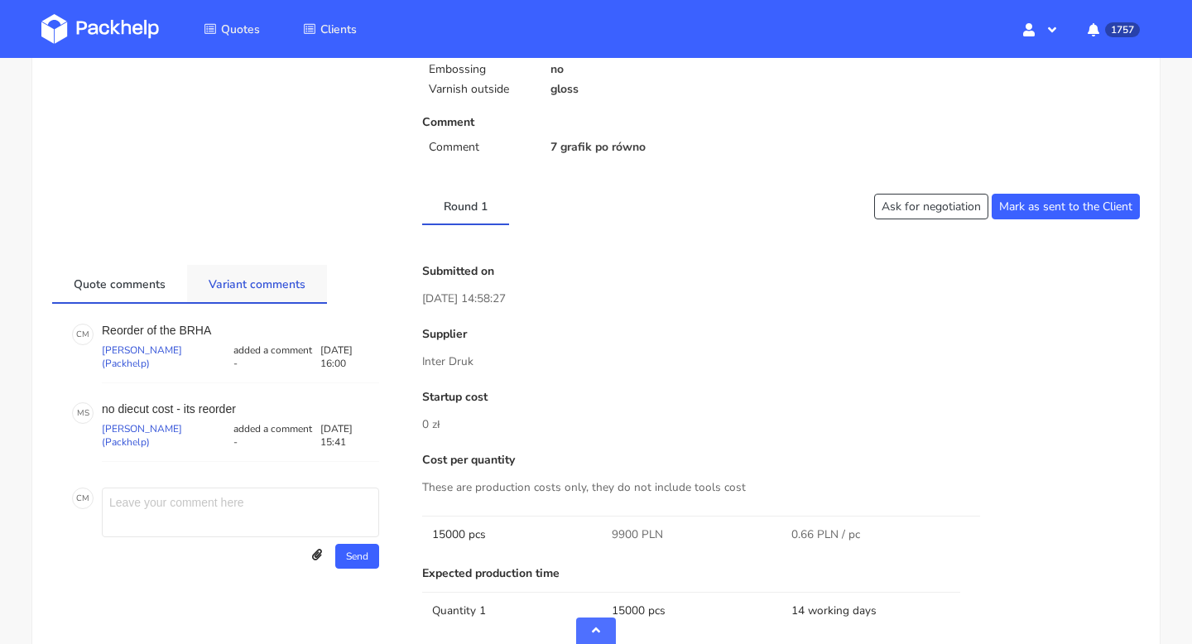
click at [250, 281] on link "Variant comments" at bounding box center [257, 283] width 140 height 36
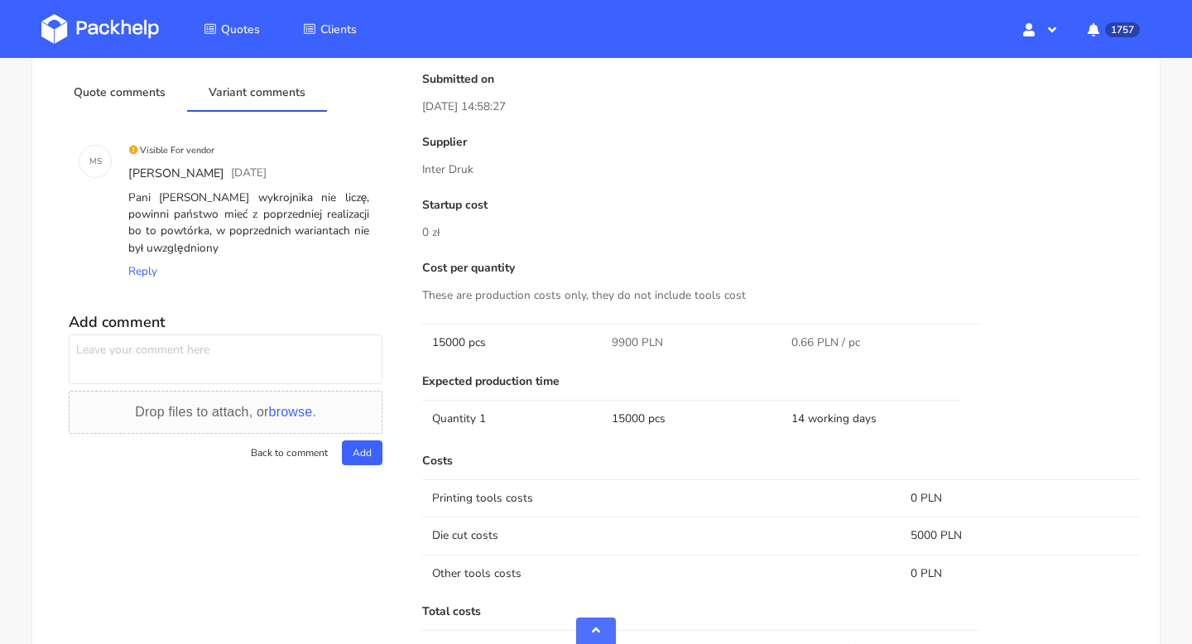
scroll to position [450, 0]
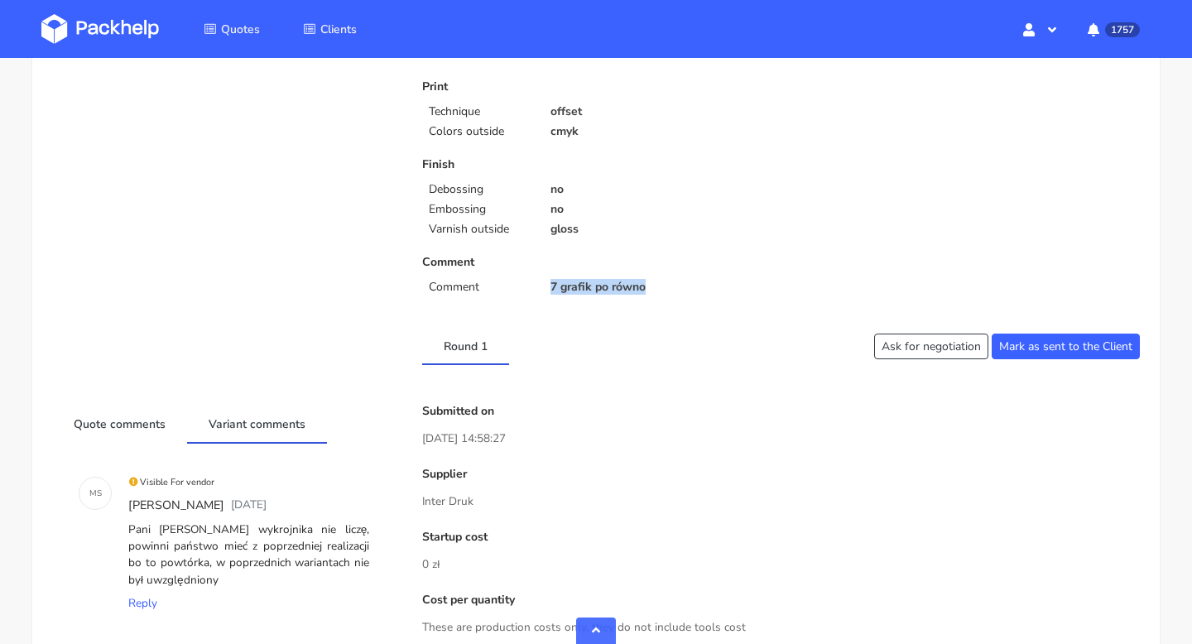
drag, startPoint x: 658, startPoint y: 290, endPoint x: 542, endPoint y: 288, distance: 115.9
click at [542, 288] on div "7 grafik po równo" at bounding box center [660, 287] width 243 height 13
copy p "7 grafik po równo"
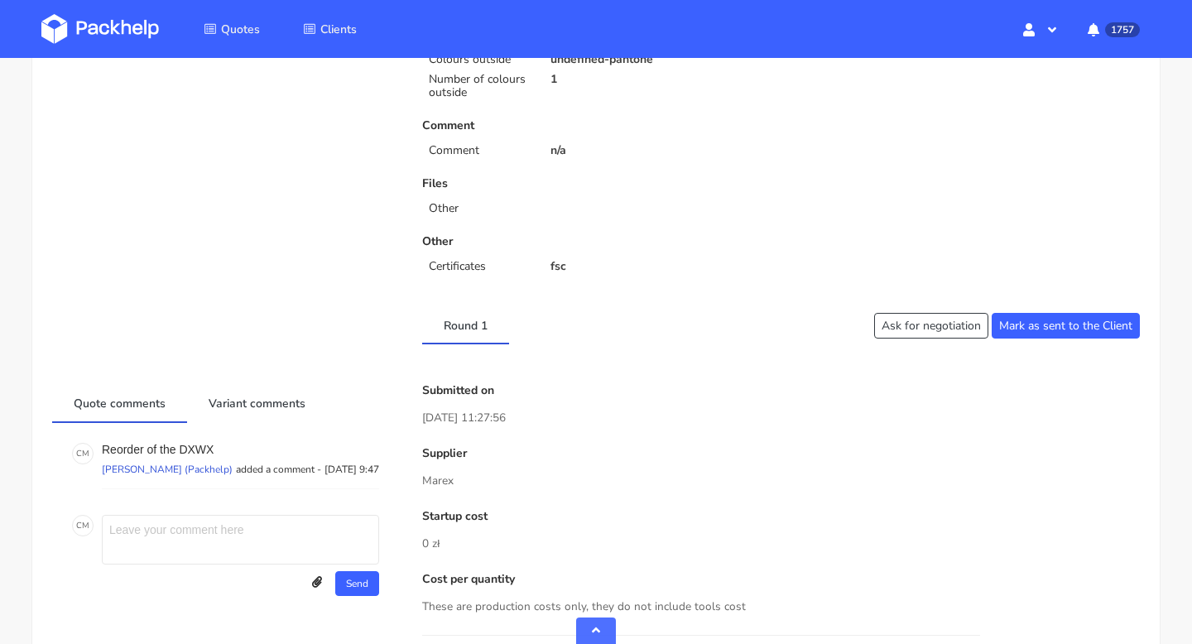
scroll to position [125, 0]
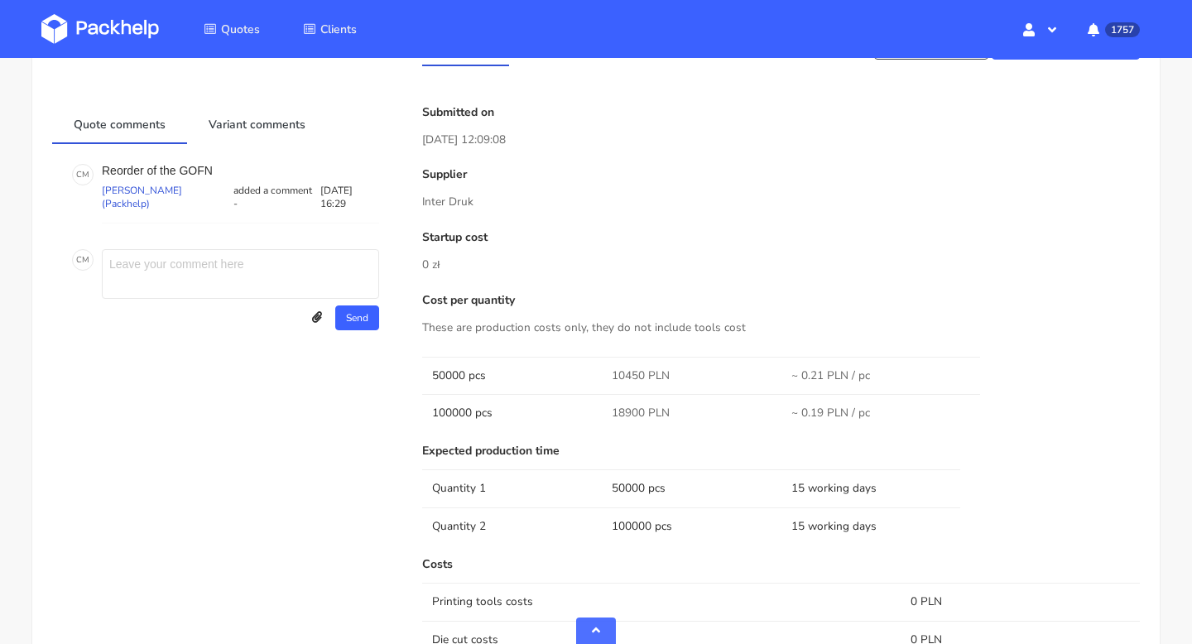
scroll to position [1100, 0]
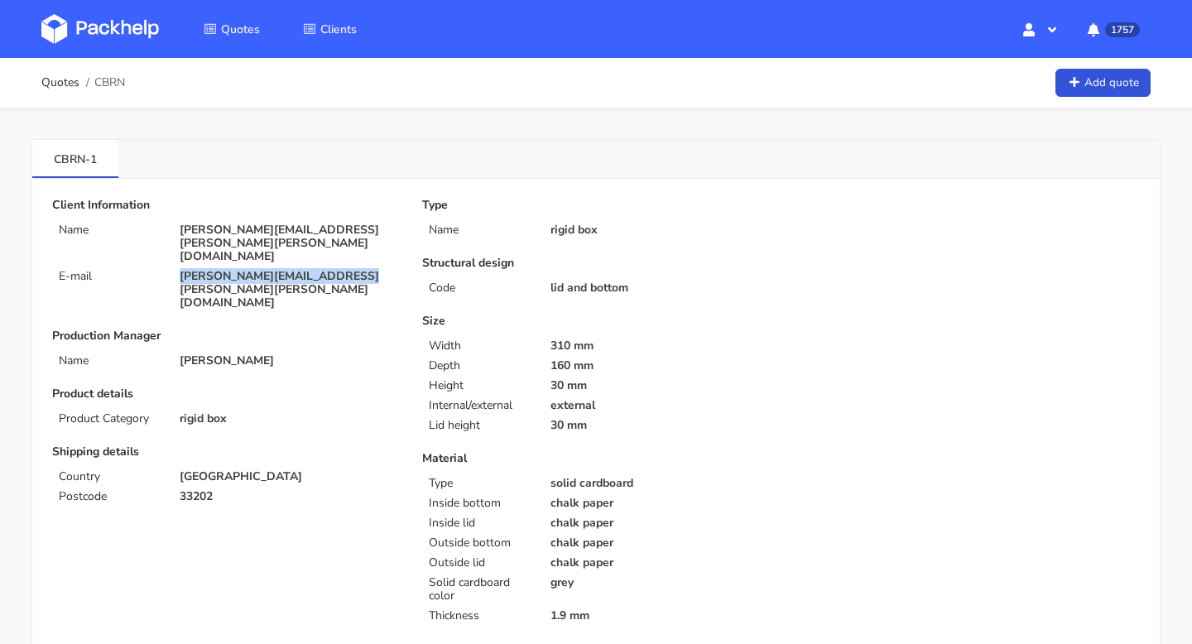
drag, startPoint x: 351, startPoint y: 250, endPoint x: 148, endPoint y: 246, distance: 202.9
click at [148, 270] on div "E-mail [PERSON_NAME][EMAIL_ADDRESS][PERSON_NAME][PERSON_NAME][DOMAIN_NAME]" at bounding box center [226, 290] width 370 height 40
copy div "[PERSON_NAME][EMAIL_ADDRESS][PERSON_NAME][PERSON_NAME][DOMAIN_NAME]"
drag, startPoint x: 213, startPoint y: 450, endPoint x: 172, endPoint y: 450, distance: 40.6
click at [172, 490] on div "33202" at bounding box center [289, 496] width 243 height 13
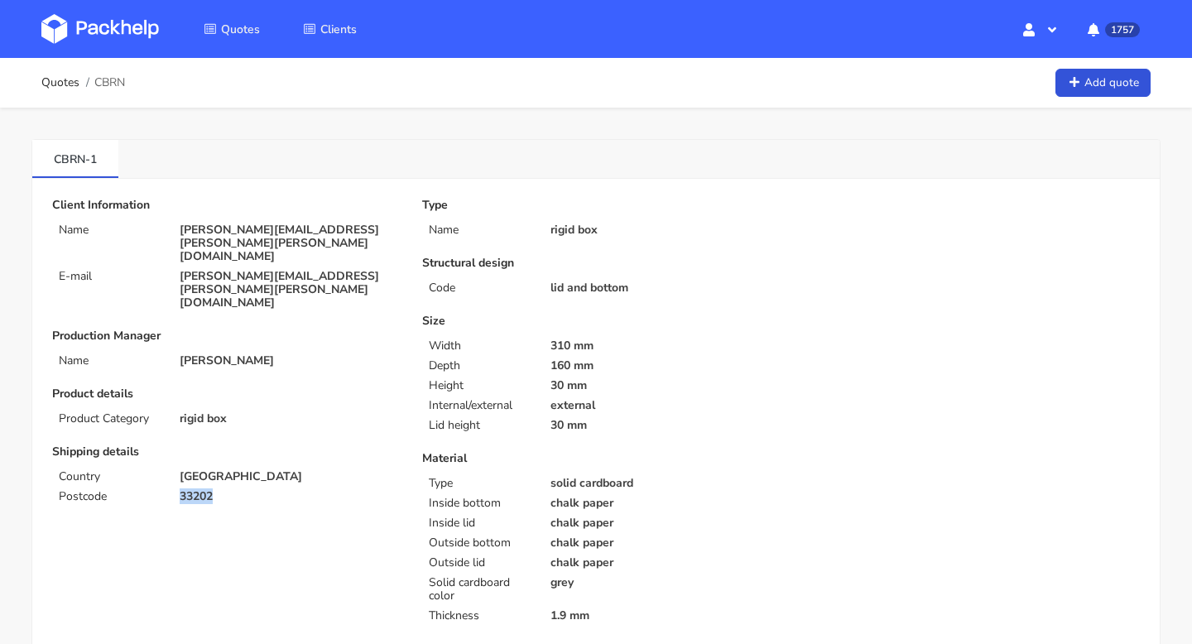
copy p "33202"
drag, startPoint x: 36, startPoint y: 149, endPoint x: 84, endPoint y: 163, distance: 50.8
click at [84, 163] on link "CBRN-1" at bounding box center [75, 158] width 86 height 36
copy link "CBRN"
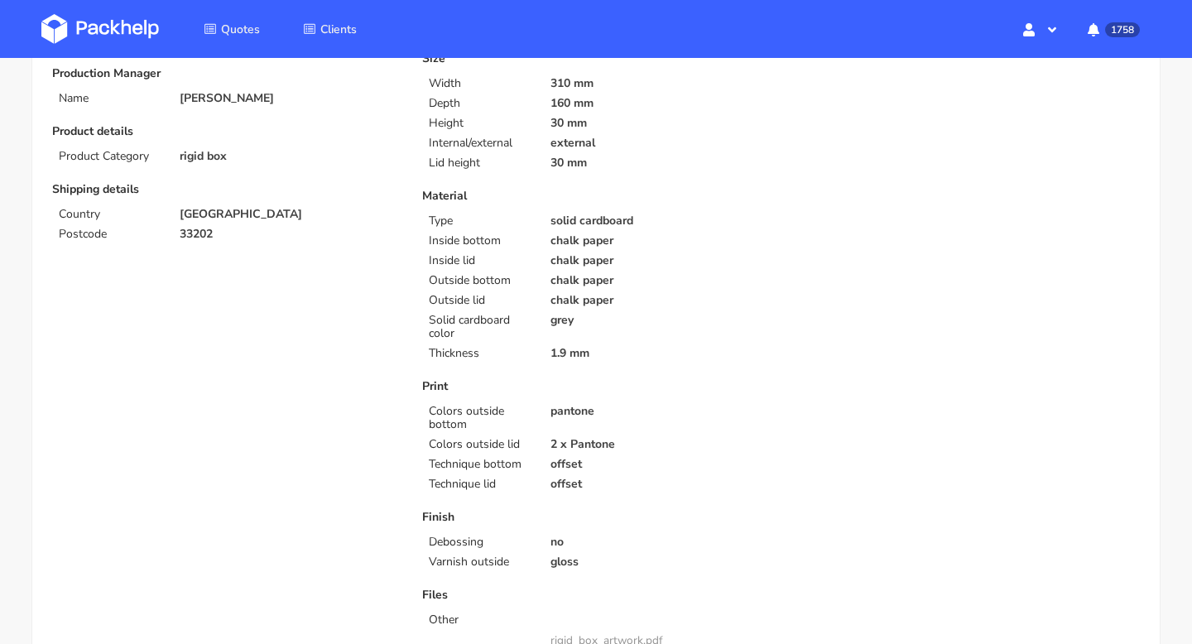
scroll to position [724, 0]
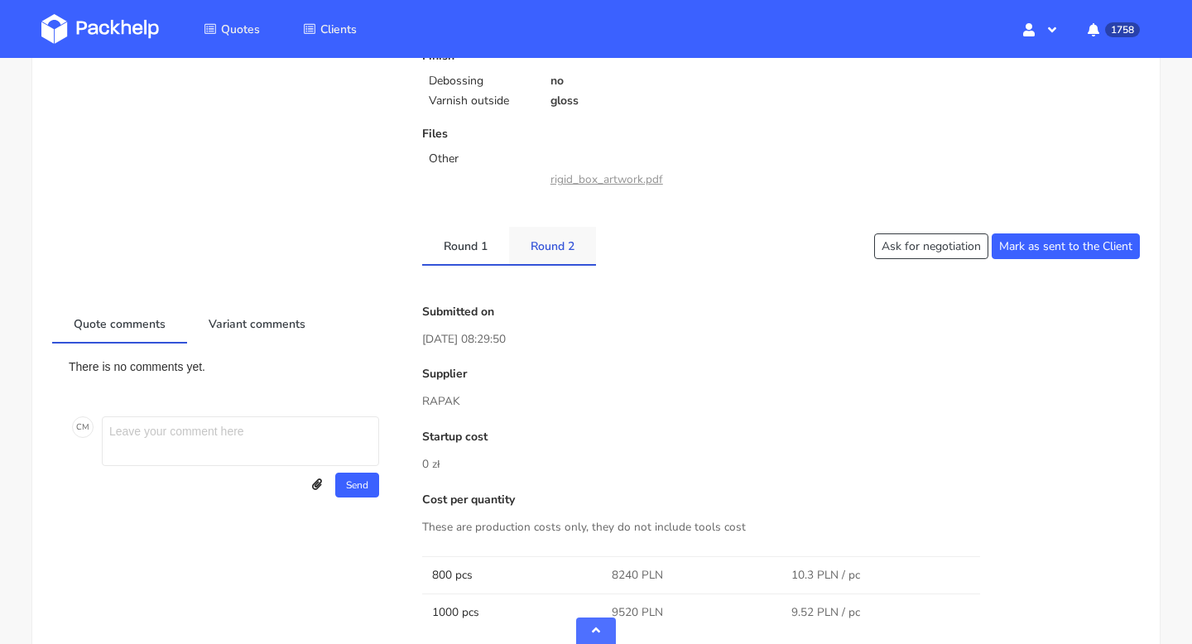
click at [553, 256] on link "Round 2" at bounding box center [552, 245] width 87 height 36
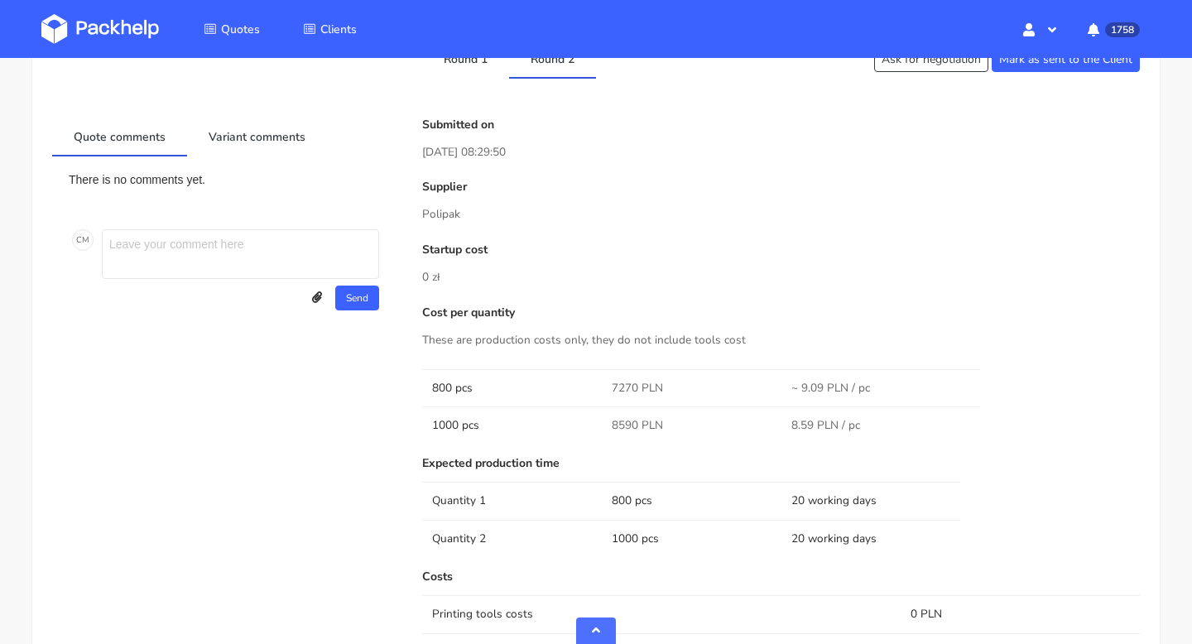
scroll to position [807, 0]
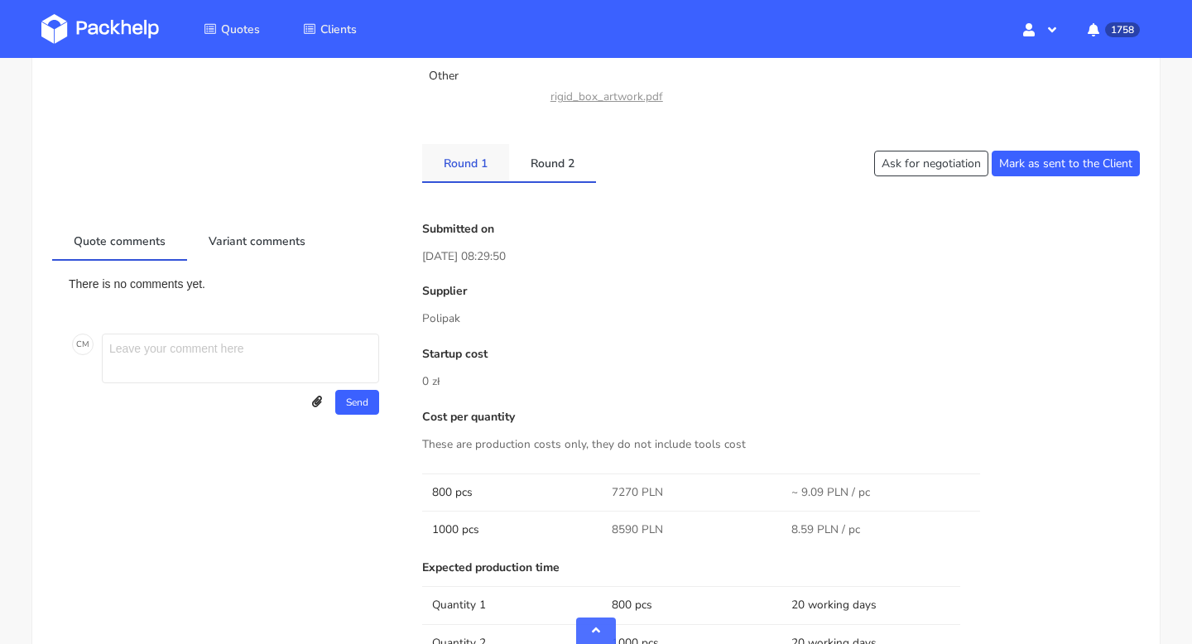
click at [479, 165] on link "Round 1" at bounding box center [465, 162] width 87 height 36
click at [566, 168] on link "Round 2" at bounding box center [552, 162] width 87 height 36
drag, startPoint x: 601, startPoint y: 161, endPoint x: 541, endPoint y: 170, distance: 61.0
click at [541, 170] on ul "Round 1 Round 2" at bounding box center [595, 163] width 347 height 38
click at [619, 151] on ul "Round 1 Round 2" at bounding box center [595, 163] width 347 height 38
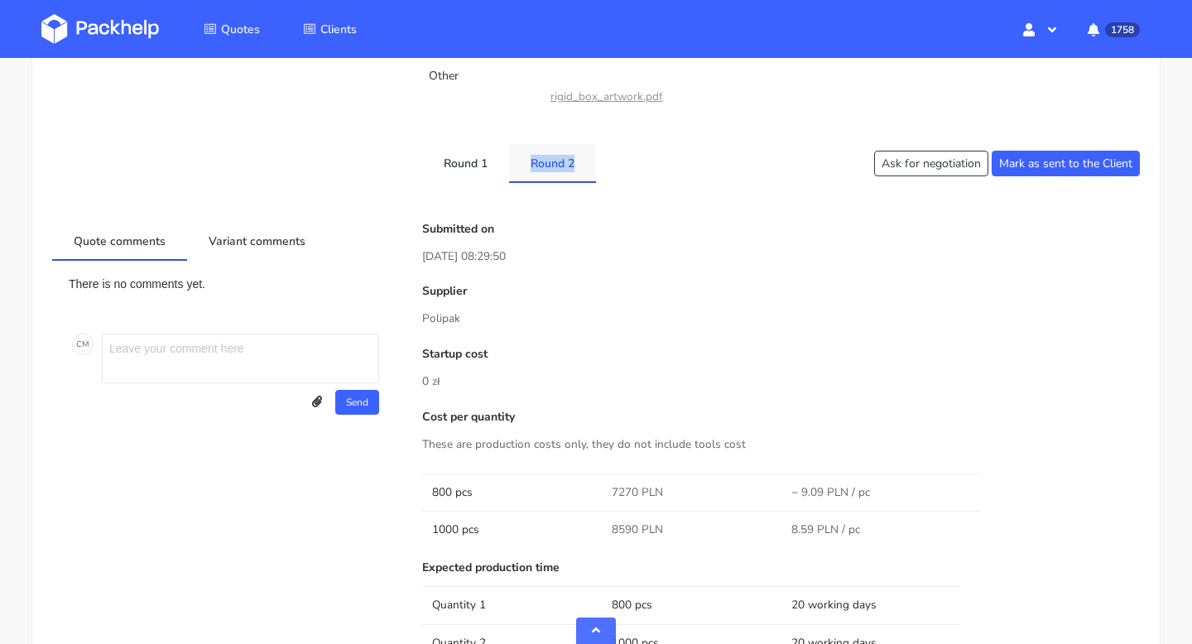
drag, startPoint x: 604, startPoint y: 160, endPoint x: 530, endPoint y: 160, distance: 73.7
click at [530, 160] on ul "Round 1 Round 2" at bounding box center [595, 163] width 347 height 38
copy link "Round 2"
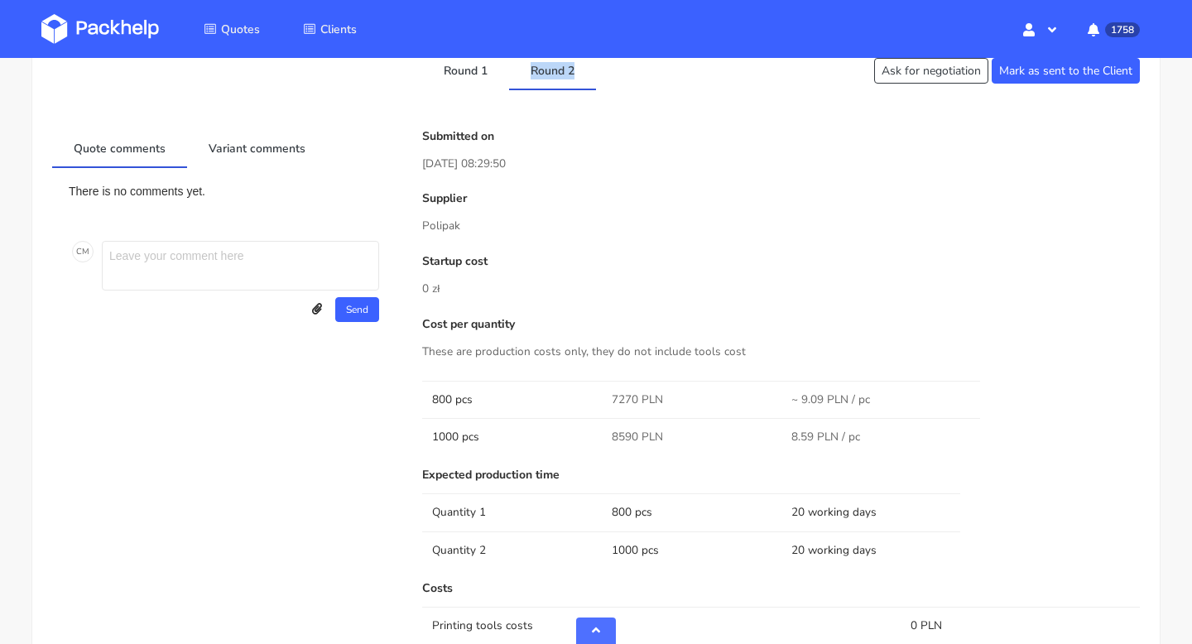
scroll to position [691, 0]
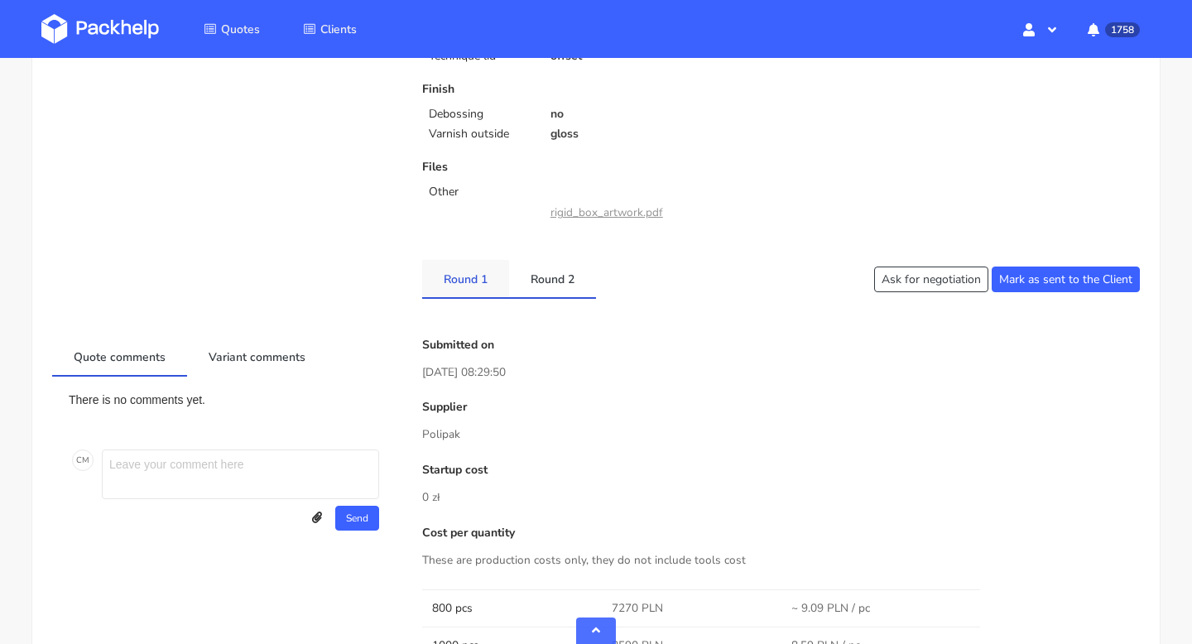
click at [453, 296] on link "Round 1" at bounding box center [465, 278] width 87 height 36
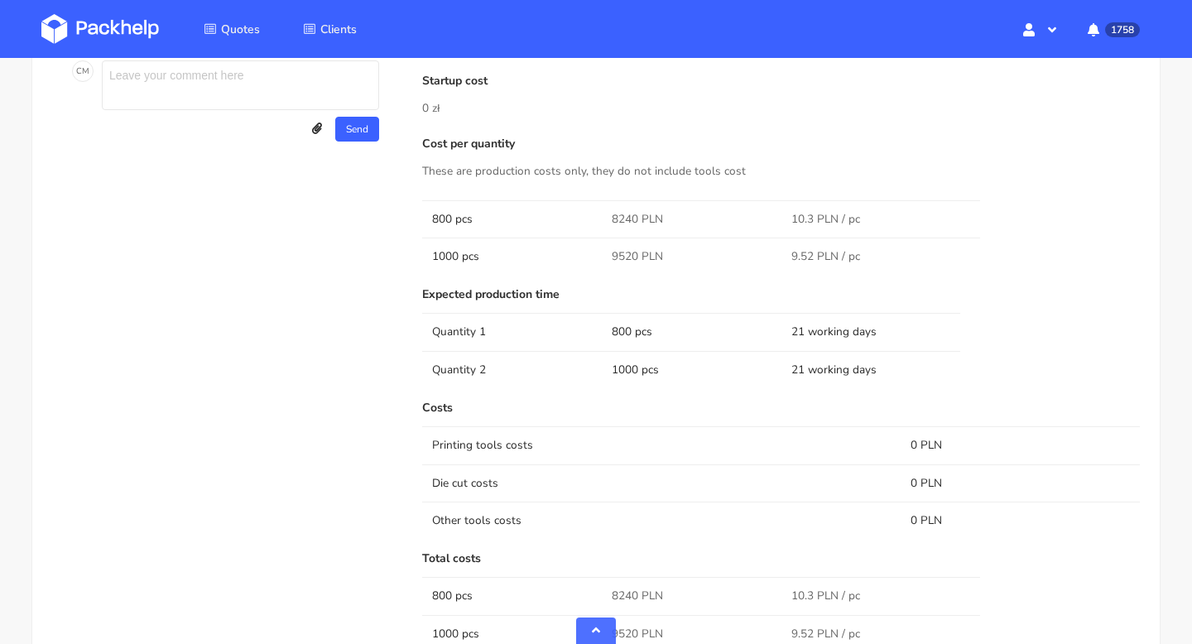
scroll to position [890, 0]
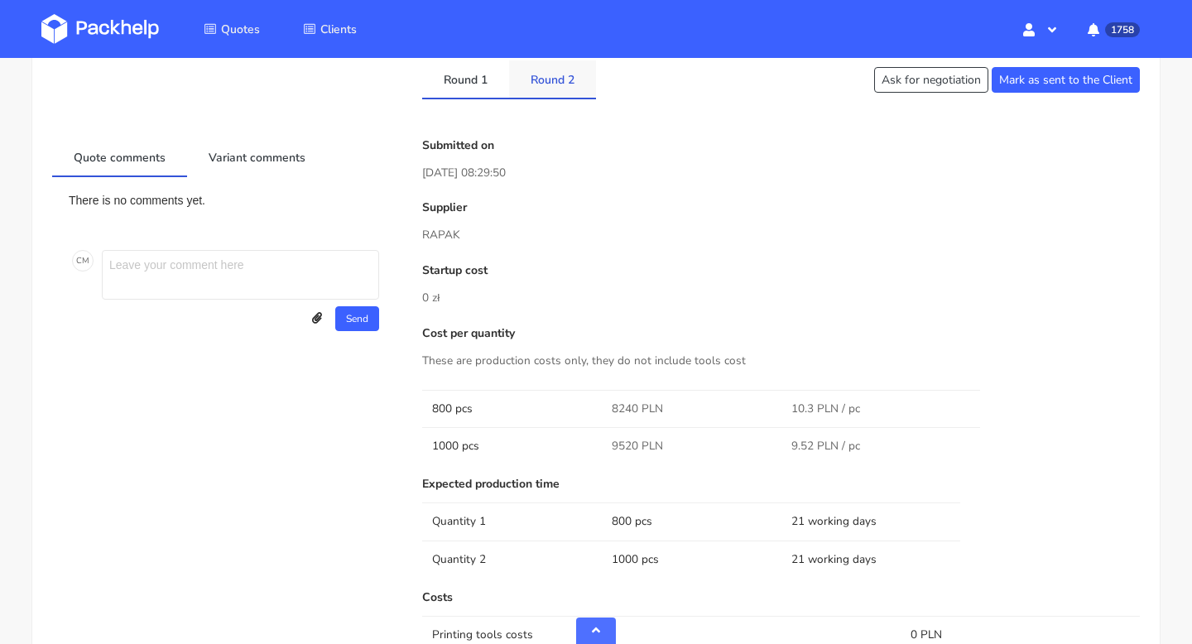
click at [551, 93] on link "Round 2" at bounding box center [552, 78] width 87 height 36
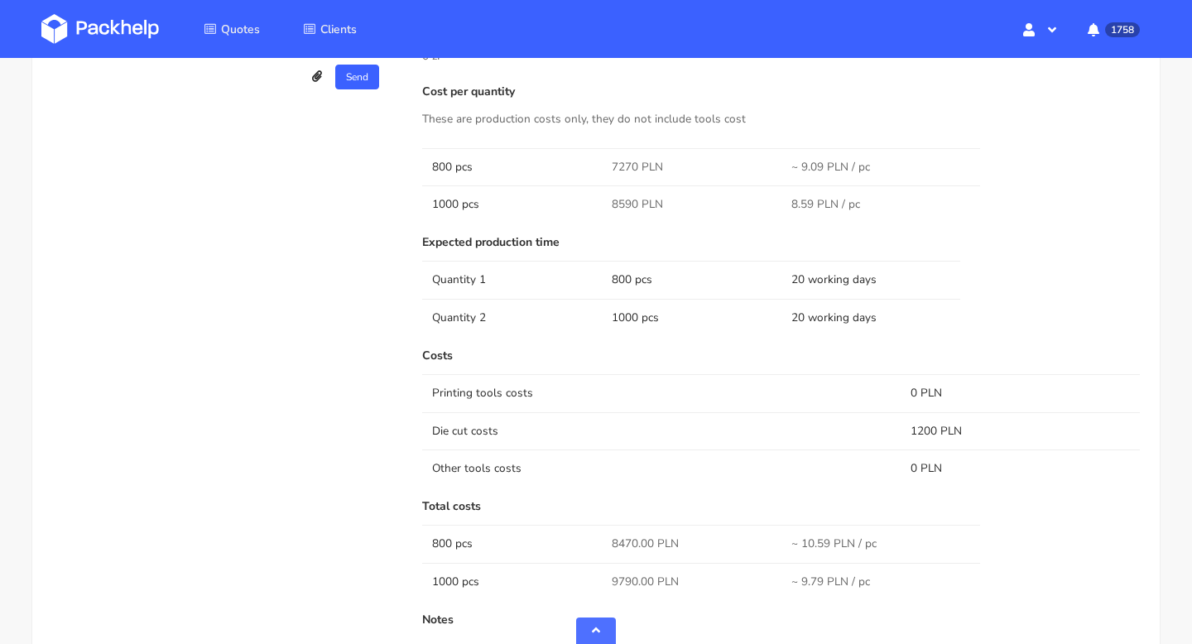
scroll to position [1153, 0]
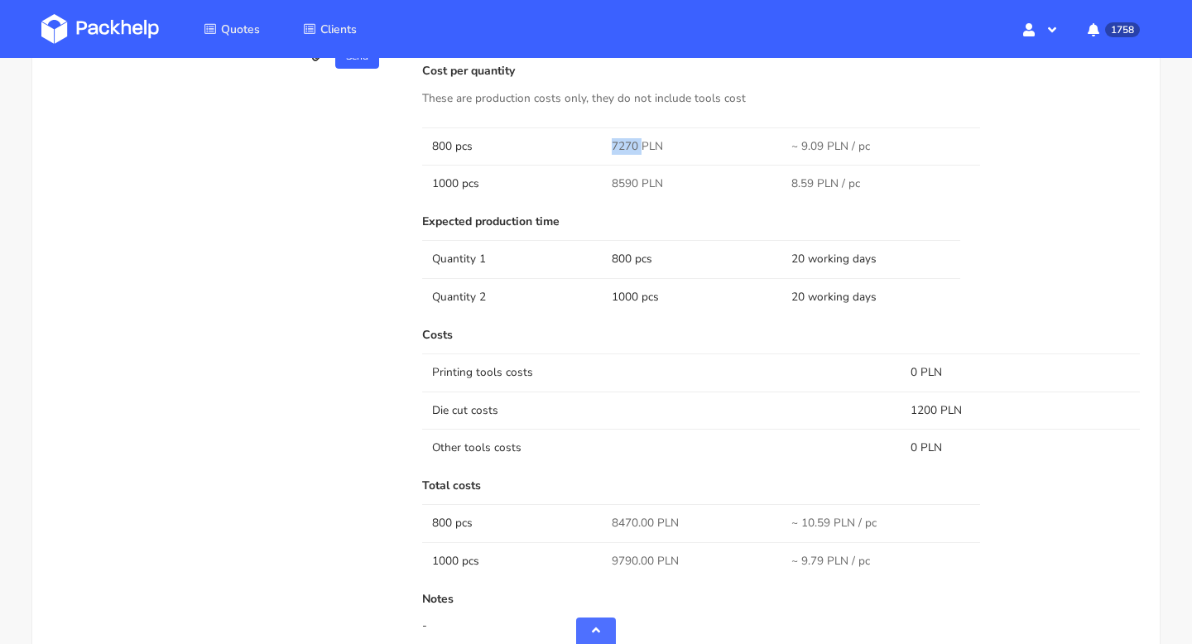
drag, startPoint x: 642, startPoint y: 144, endPoint x: 607, endPoint y: 144, distance: 34.8
click at [607, 144] on td "7270 PLN" at bounding box center [692, 146] width 180 height 37
copy span "7270"
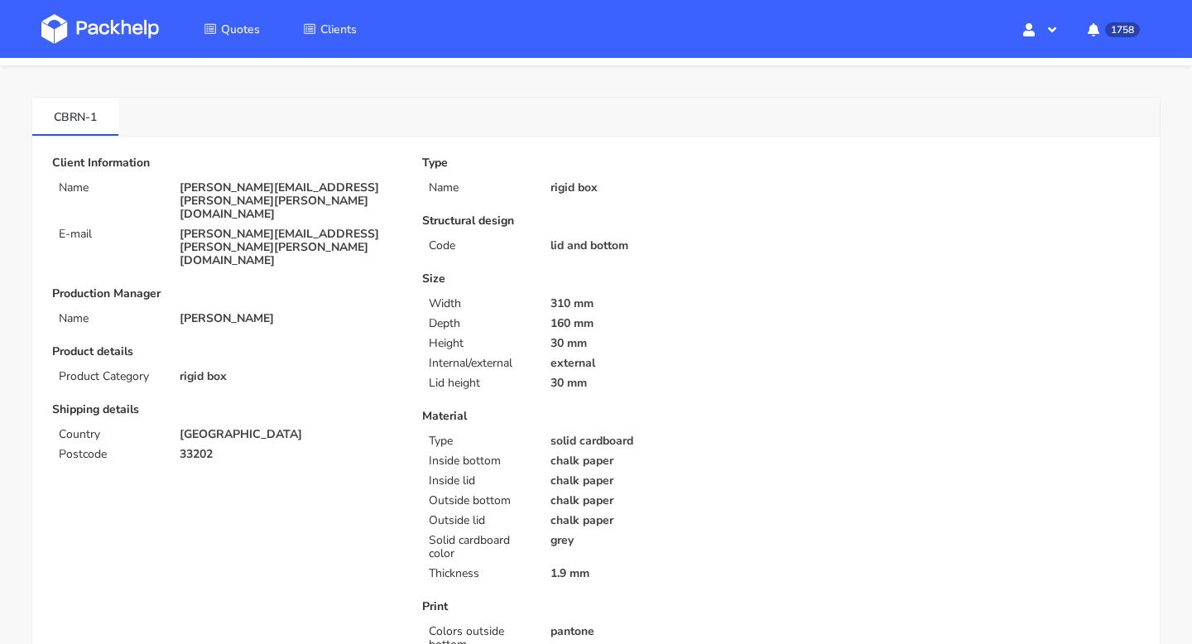
scroll to position [32, 0]
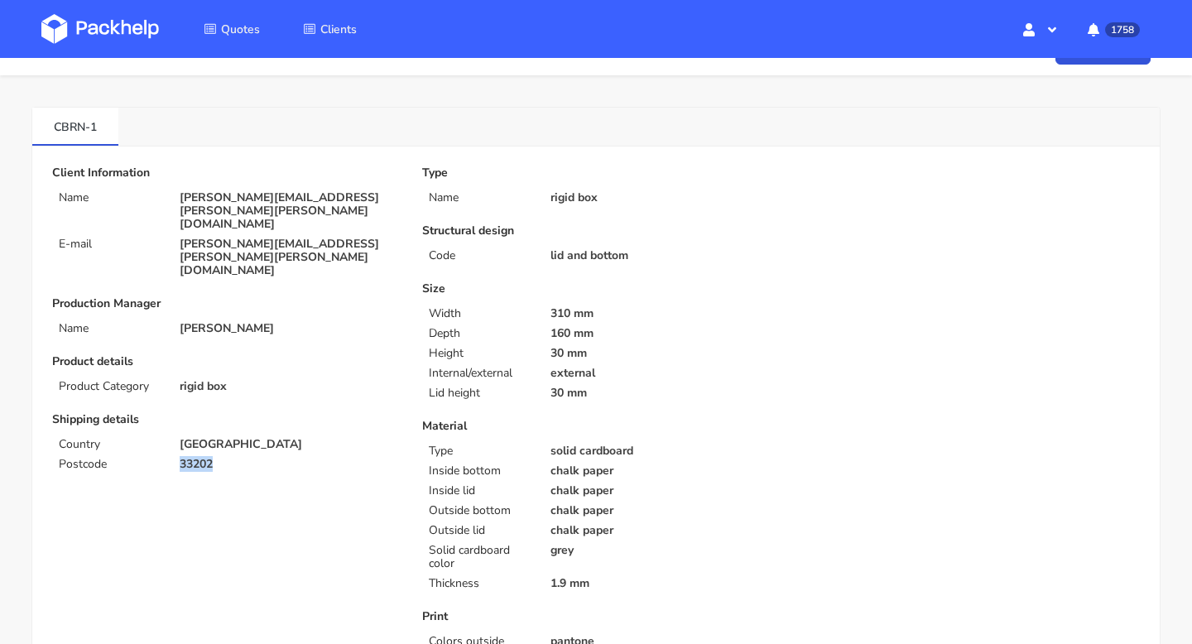
drag, startPoint x: 231, startPoint y: 411, endPoint x: 175, endPoint y: 411, distance: 56.3
click at [175, 458] on div "33202" at bounding box center [289, 464] width 243 height 13
copy p "33202"
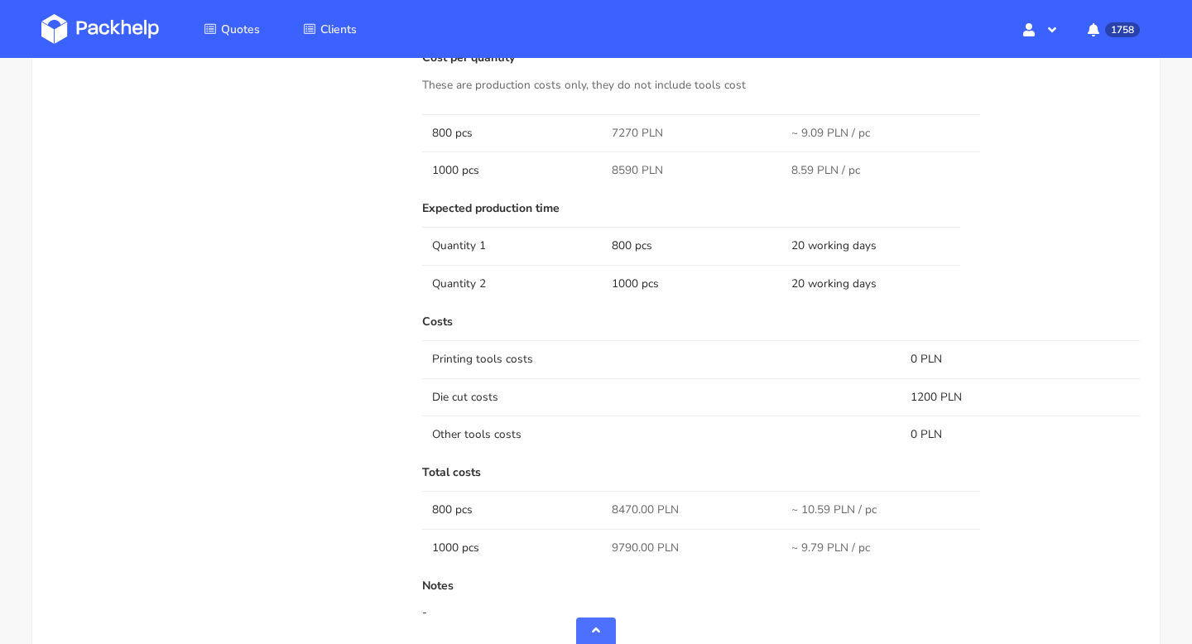
scroll to position [1101, 0]
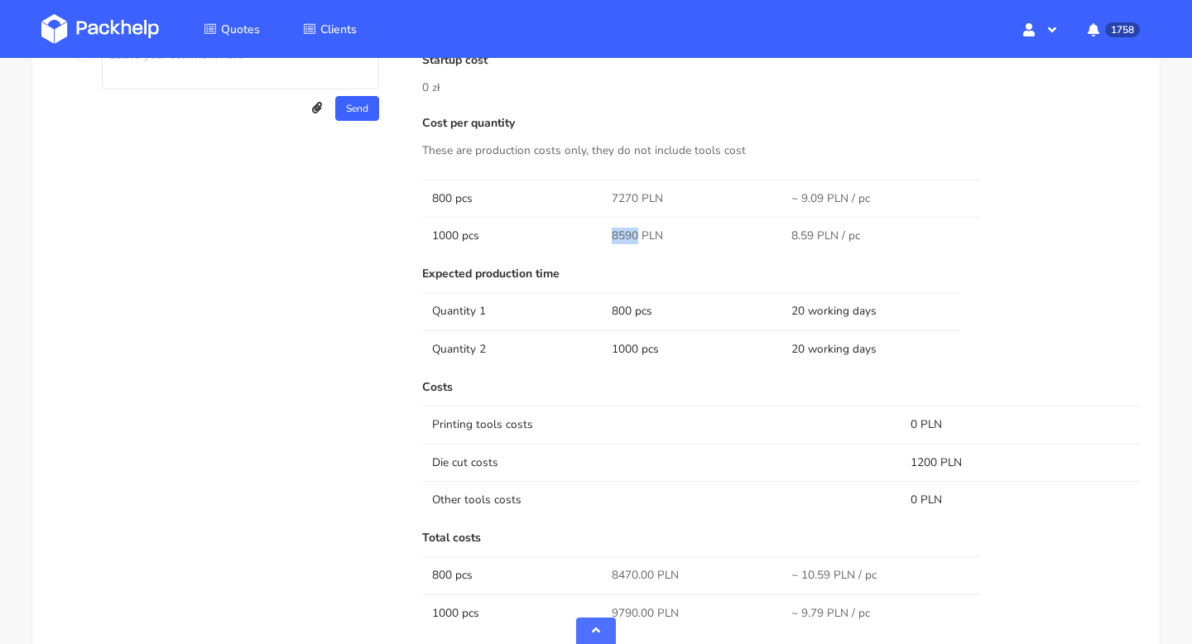
drag, startPoint x: 638, startPoint y: 234, endPoint x: 603, endPoint y: 234, distance: 34.8
click at [603, 234] on td "8590 PLN" at bounding box center [692, 235] width 180 height 37
copy span "8590"
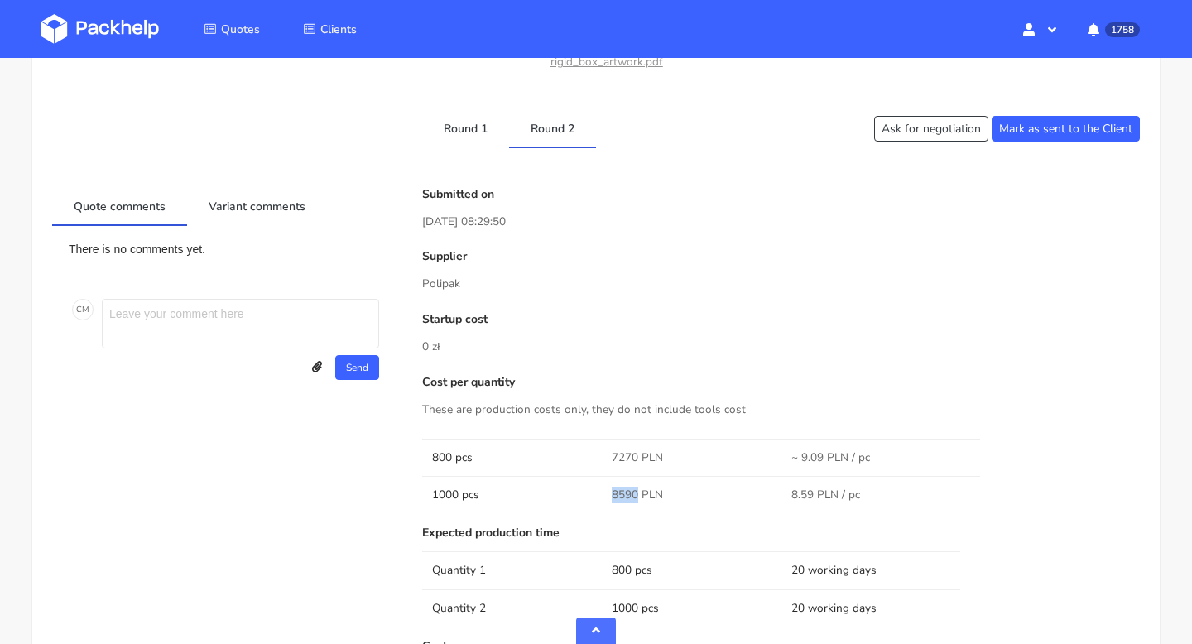
scroll to position [827, 0]
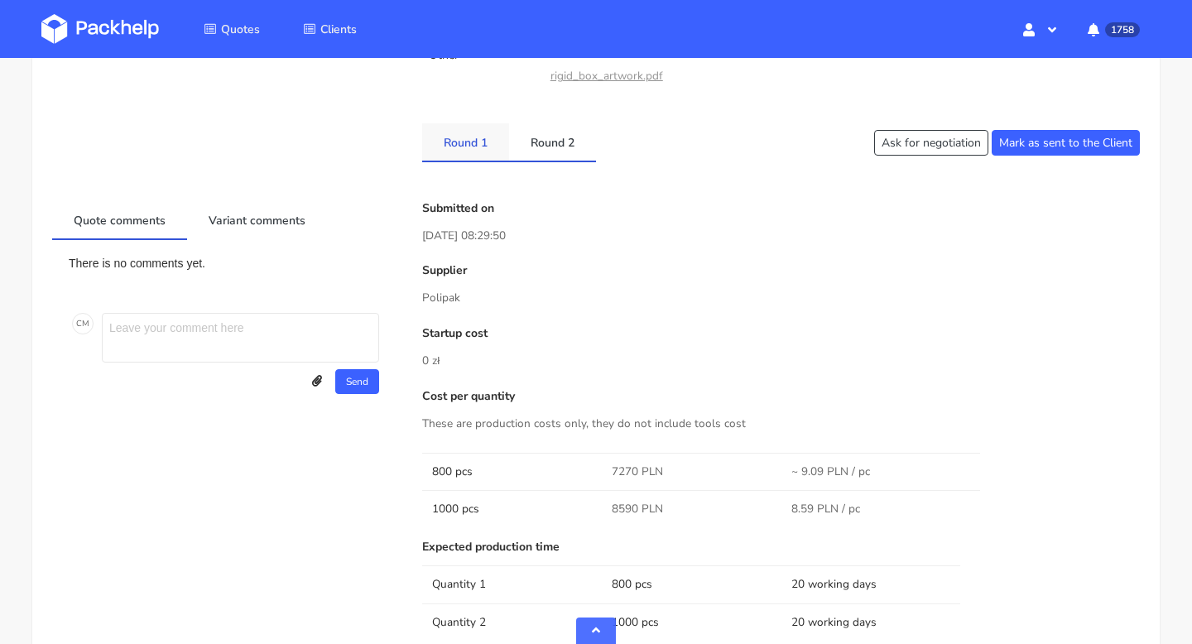
click at [475, 149] on link "Round 1" at bounding box center [465, 141] width 87 height 36
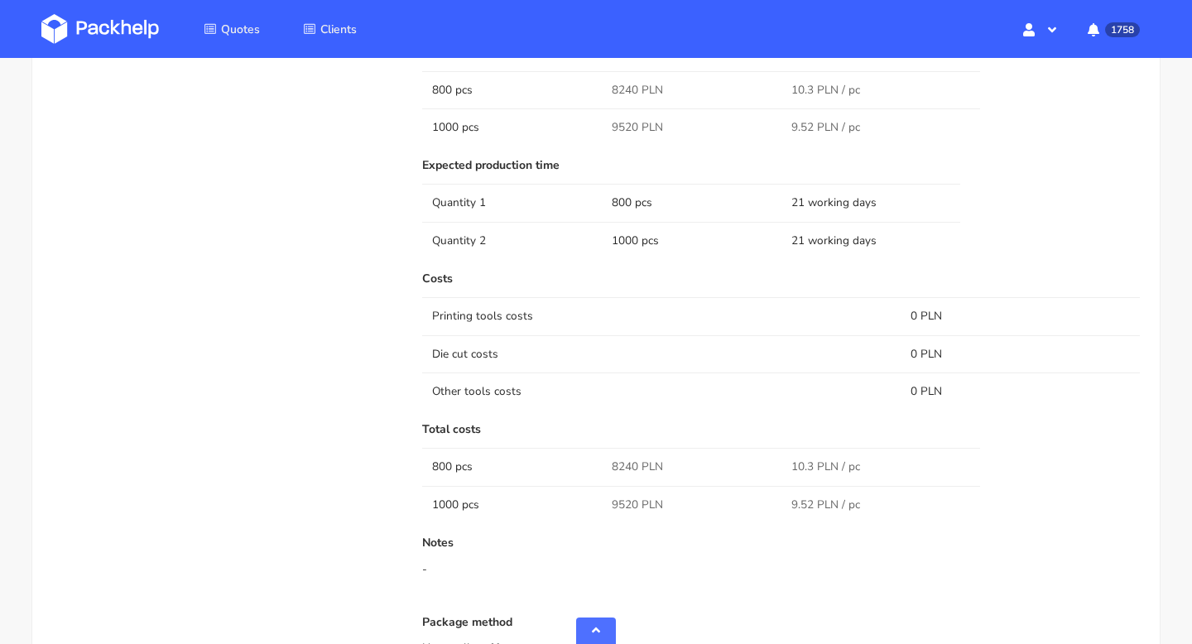
scroll to position [1450, 0]
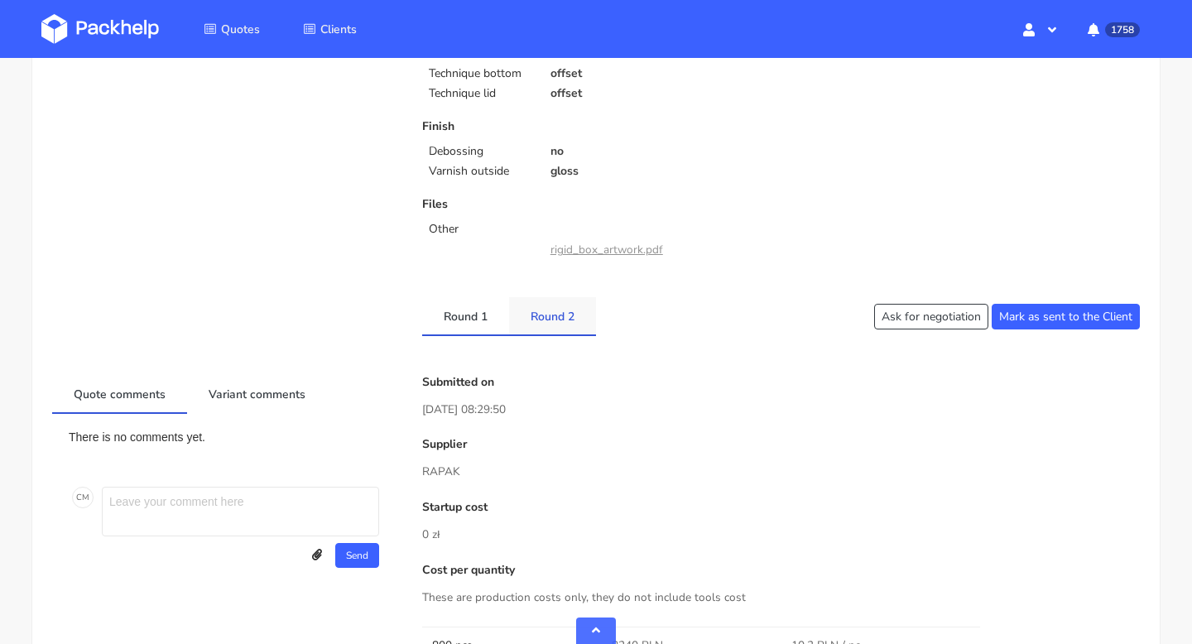
click at [552, 330] on link "Round 2" at bounding box center [552, 315] width 87 height 36
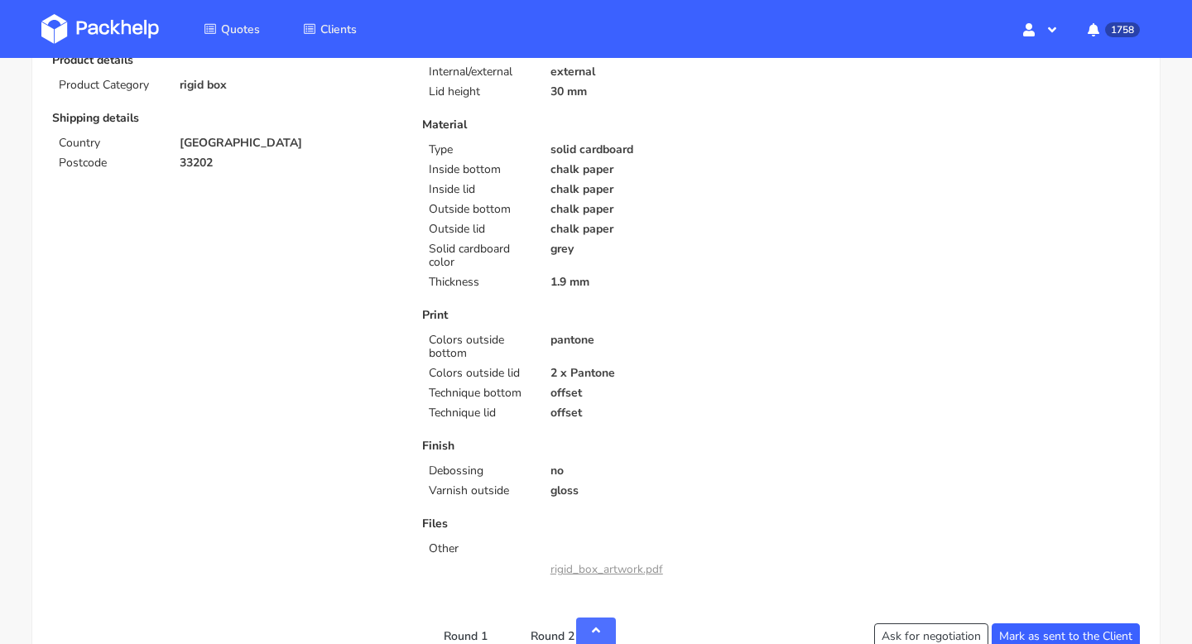
scroll to position [0, 0]
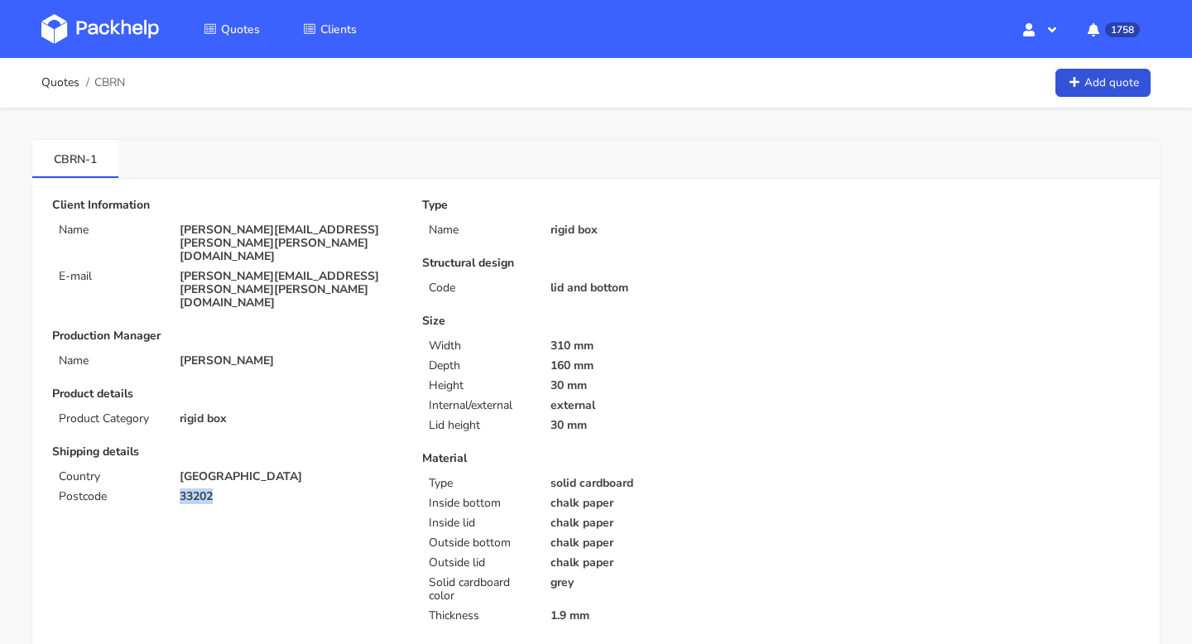
drag, startPoint x: 225, startPoint y: 446, endPoint x: 157, endPoint y: 445, distance: 68.7
click at [157, 490] on div "Postcode 33202" at bounding box center [226, 496] width 370 height 13
copy div "33202"
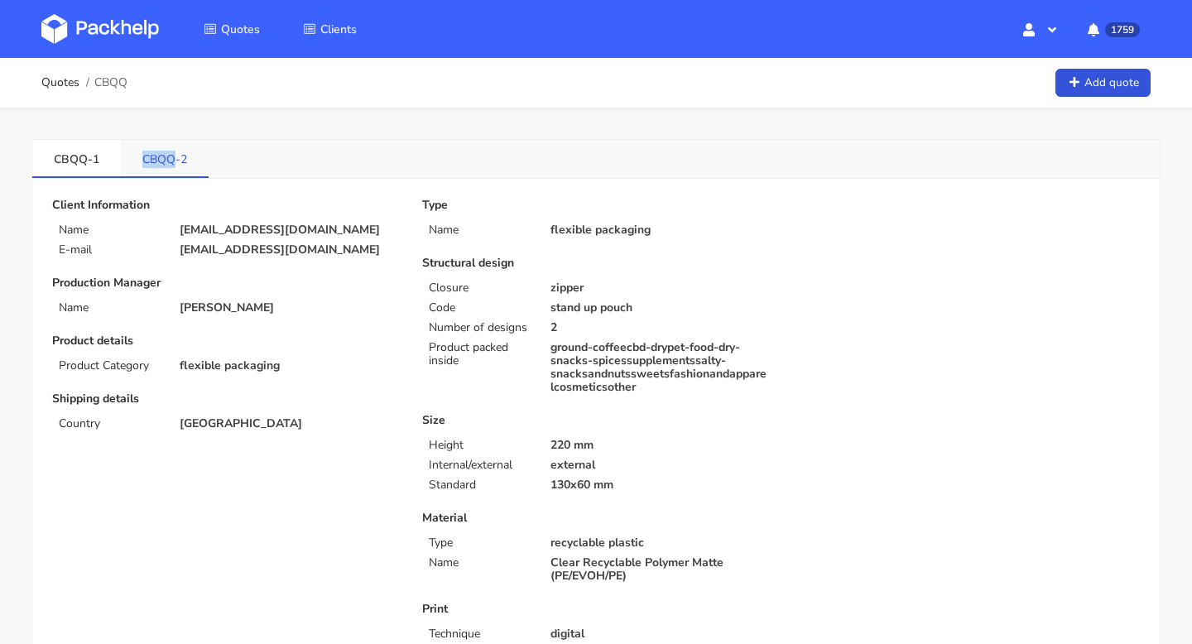
drag, startPoint x: 138, startPoint y: 156, endPoint x: 174, endPoint y: 161, distance: 36.1
click at [174, 161] on link "CBQQ-2" at bounding box center [165, 158] width 88 height 36
copy link "CBQQ"
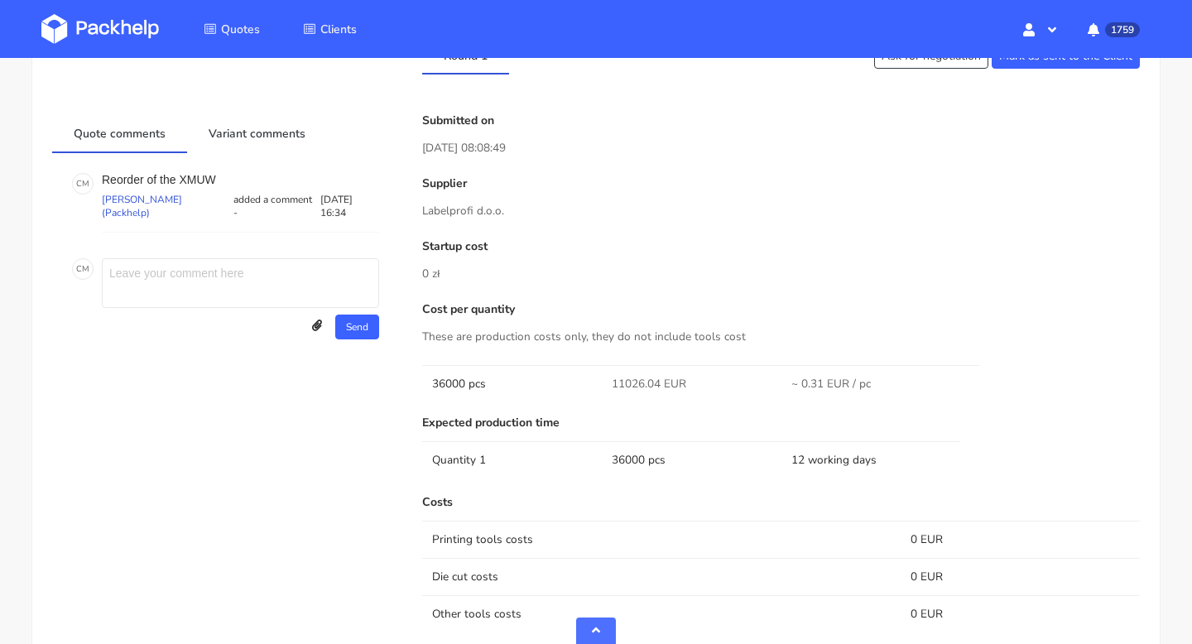
scroll to position [1234, 0]
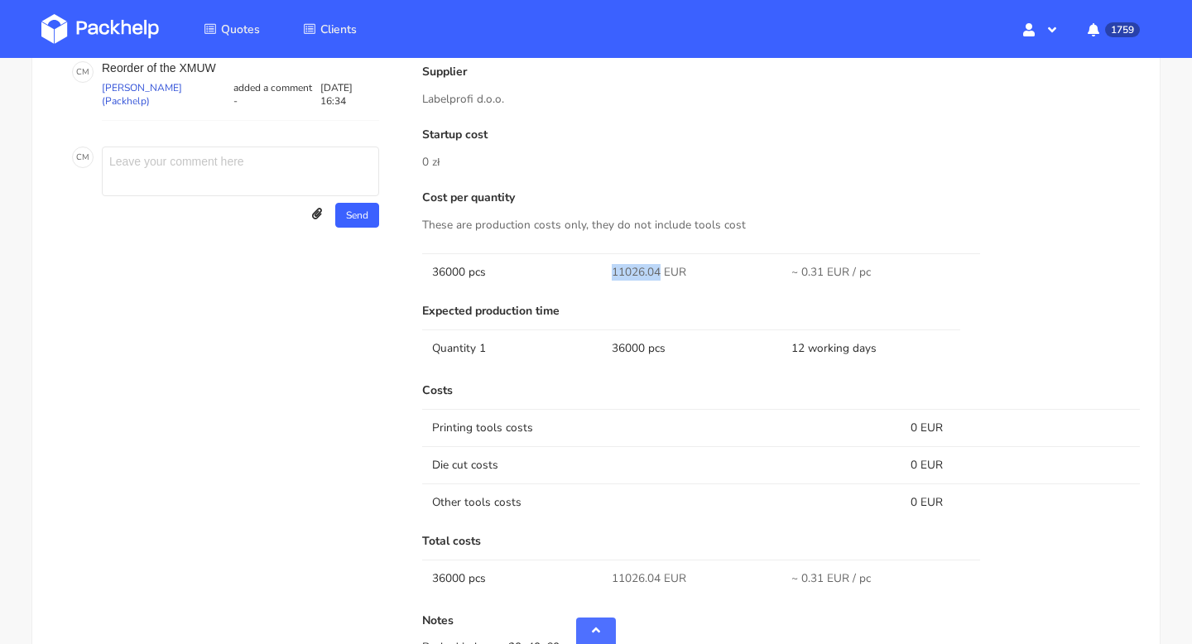
copy span "11026.04"
drag, startPoint x: 659, startPoint y: 287, endPoint x: 613, endPoint y: 286, distance: 46.4
click at [613, 281] on span "11026.04 EUR" at bounding box center [649, 272] width 75 height 17
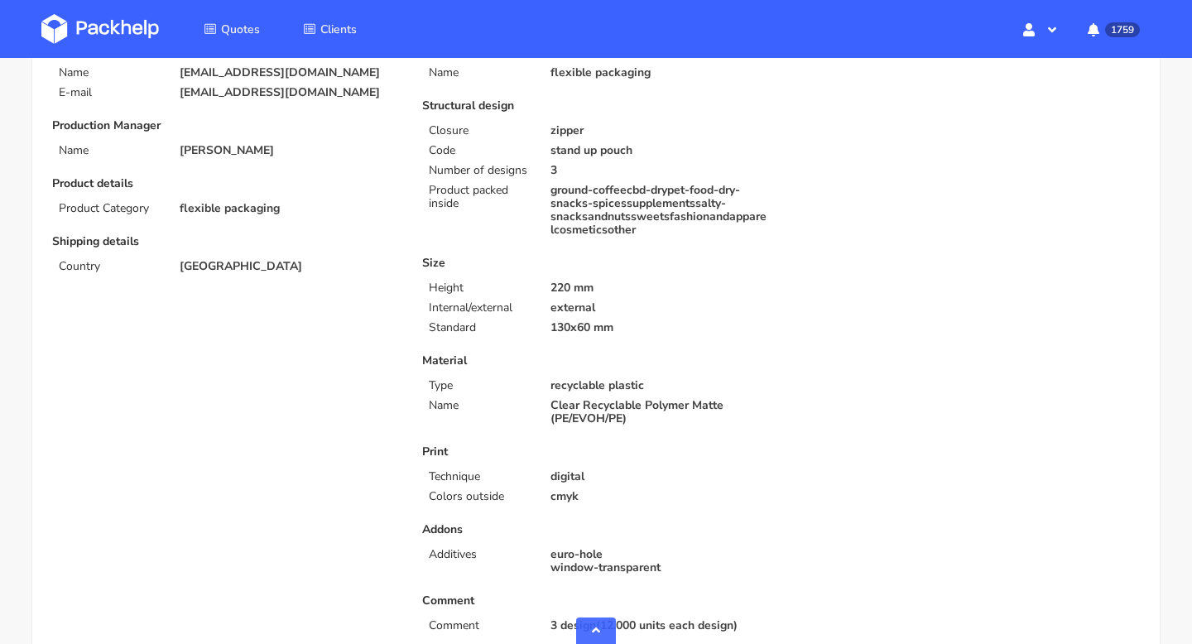
scroll to position [0, 0]
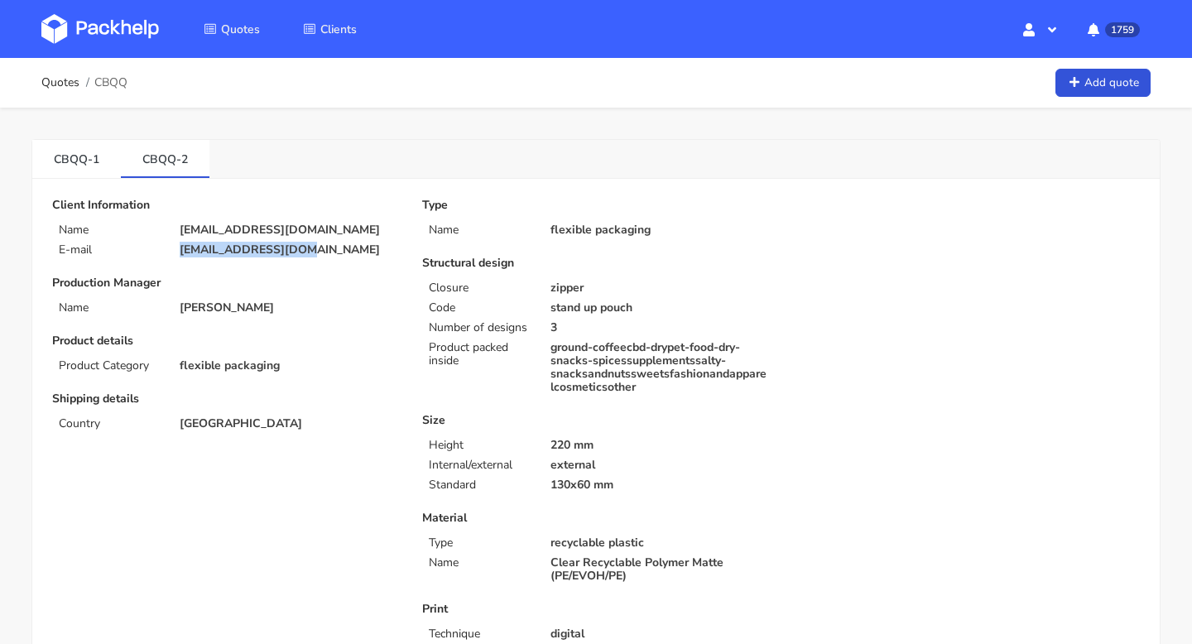
drag, startPoint x: 297, startPoint y: 245, endPoint x: 176, endPoint y: 253, distance: 121.1
click at [176, 253] on div "[EMAIL_ADDRESS][DOMAIN_NAME]" at bounding box center [289, 249] width 243 height 13
copy p "[EMAIL_ADDRESS][DOMAIN_NAME]"
drag, startPoint x: 137, startPoint y: 152, endPoint x: 177, endPoint y: 162, distance: 41.0
click at [177, 162] on link "CBQQ-2" at bounding box center [165, 158] width 89 height 36
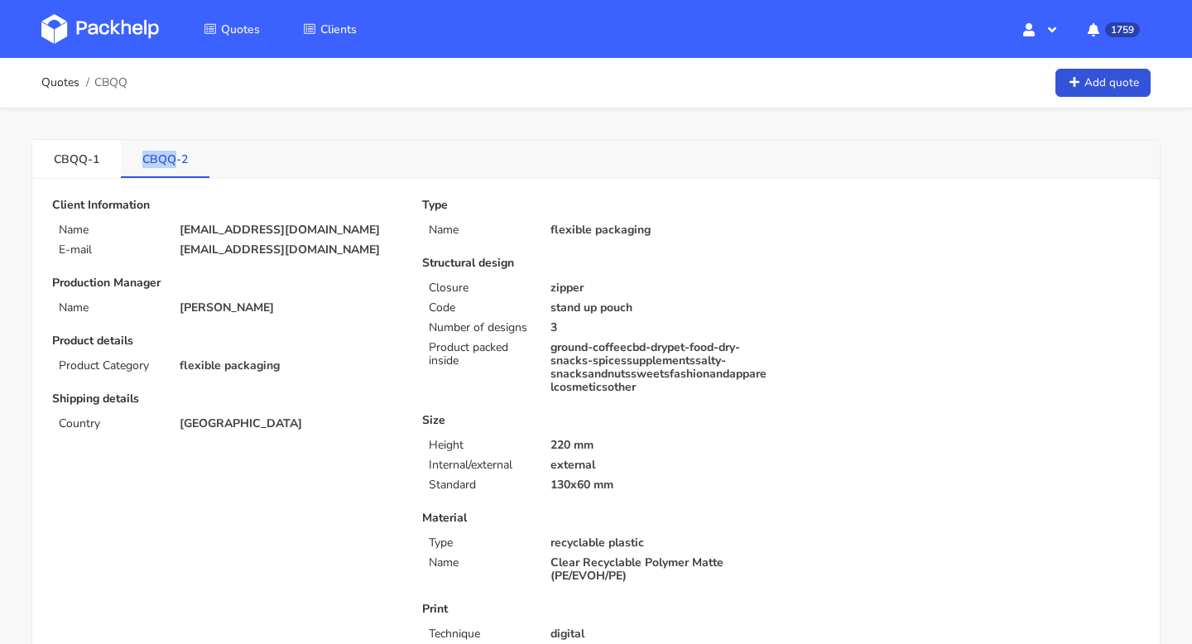
copy link "CBQQ"
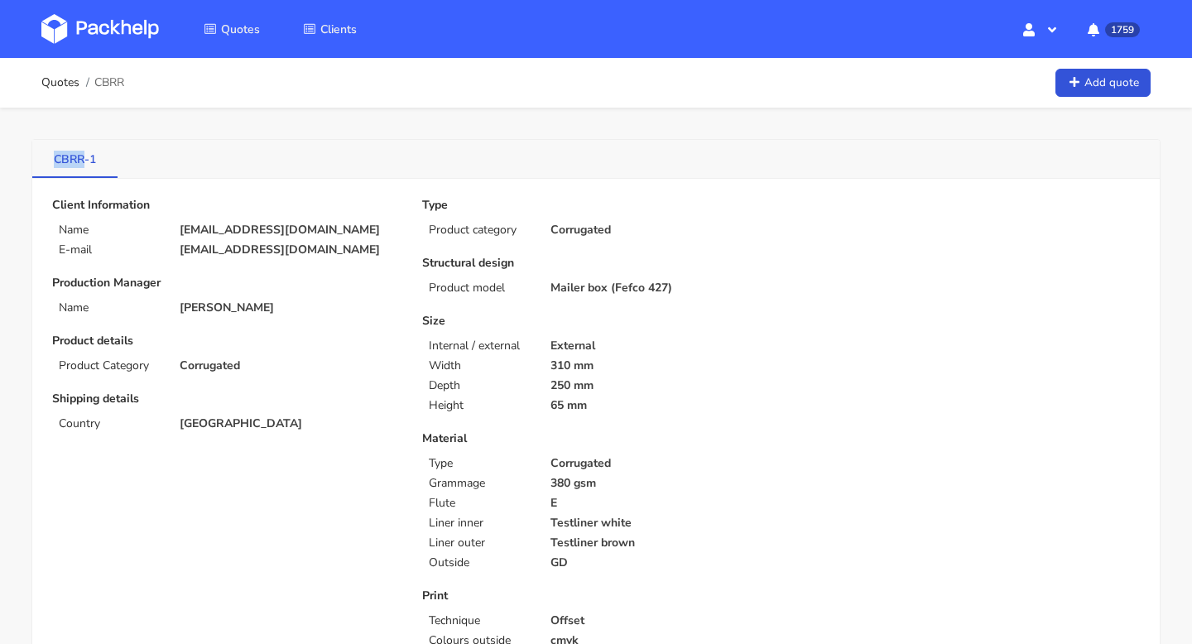
drag, startPoint x: 52, startPoint y: 161, endPoint x: 85, endPoint y: 161, distance: 33.1
click at [85, 161] on link "CBRR-1" at bounding box center [74, 158] width 85 height 36
copy link "CBRR"
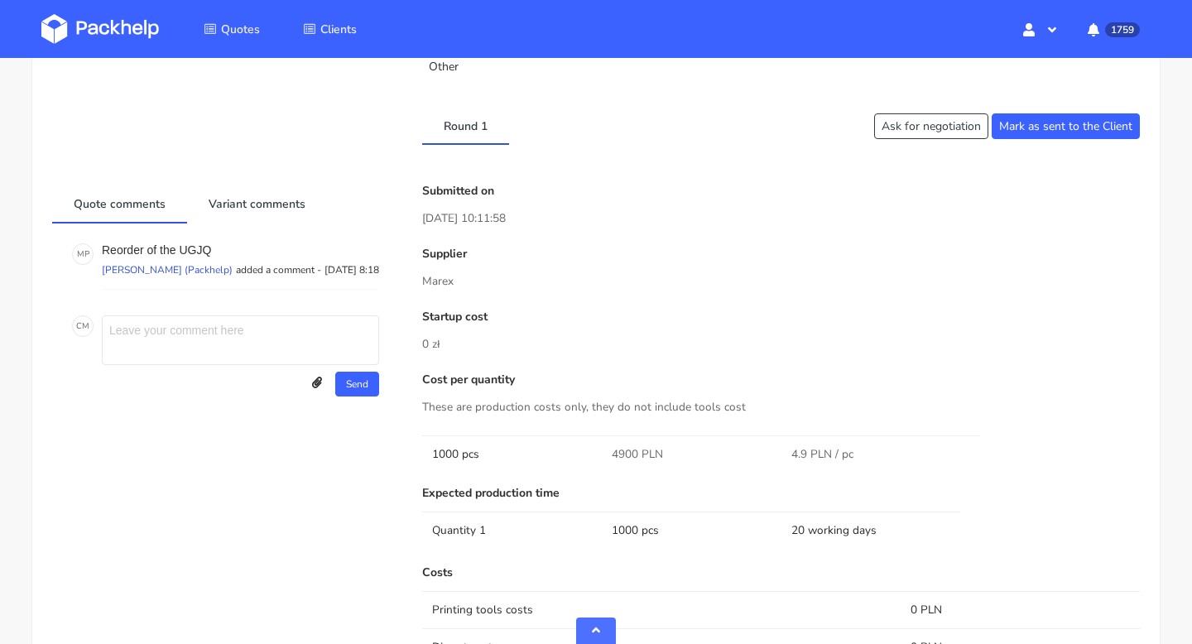
scroll to position [773, 0]
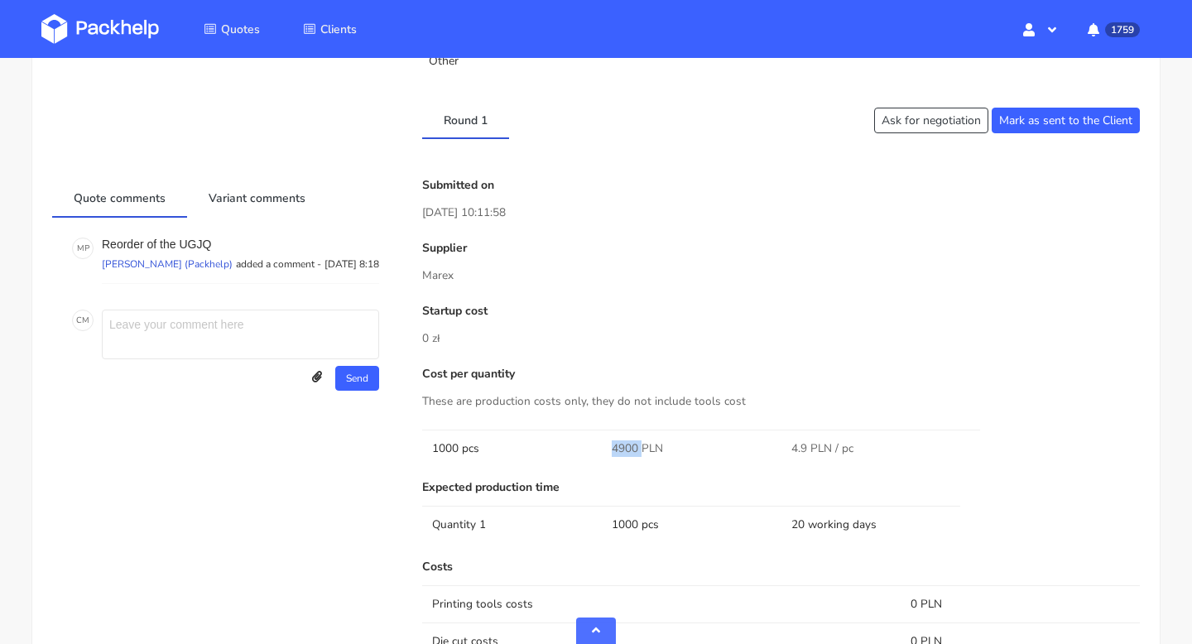
drag, startPoint x: 638, startPoint y: 443, endPoint x: 609, endPoint y: 440, distance: 30.0
click at [609, 440] on td "4900 PLN" at bounding box center [692, 448] width 180 height 37
copy span "4900"
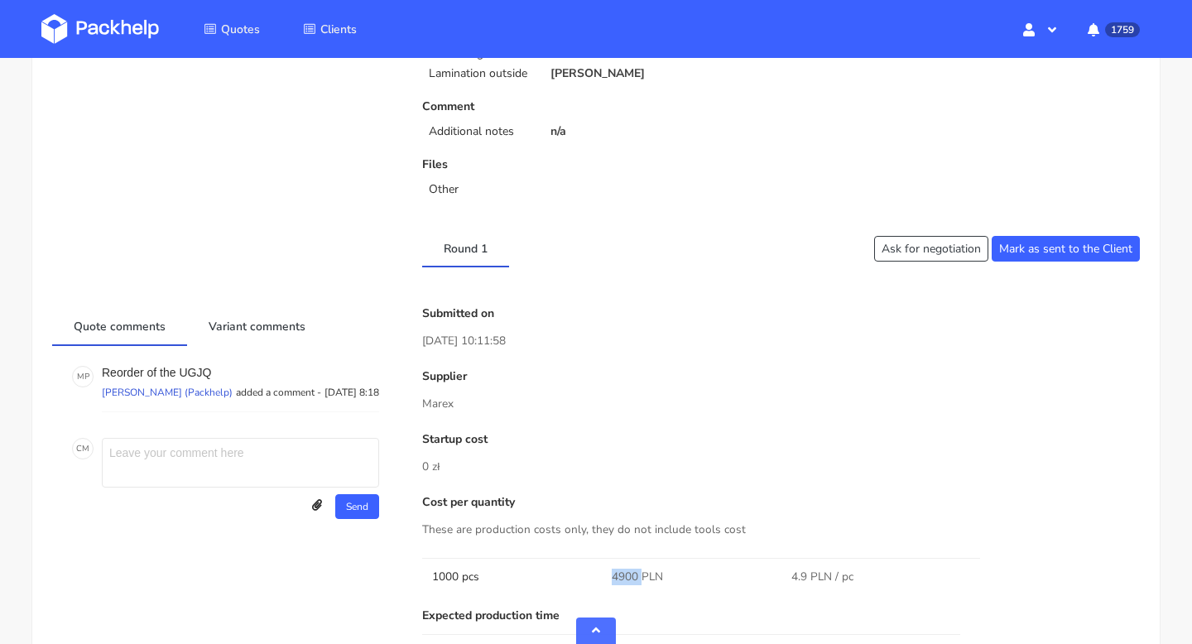
scroll to position [835, 0]
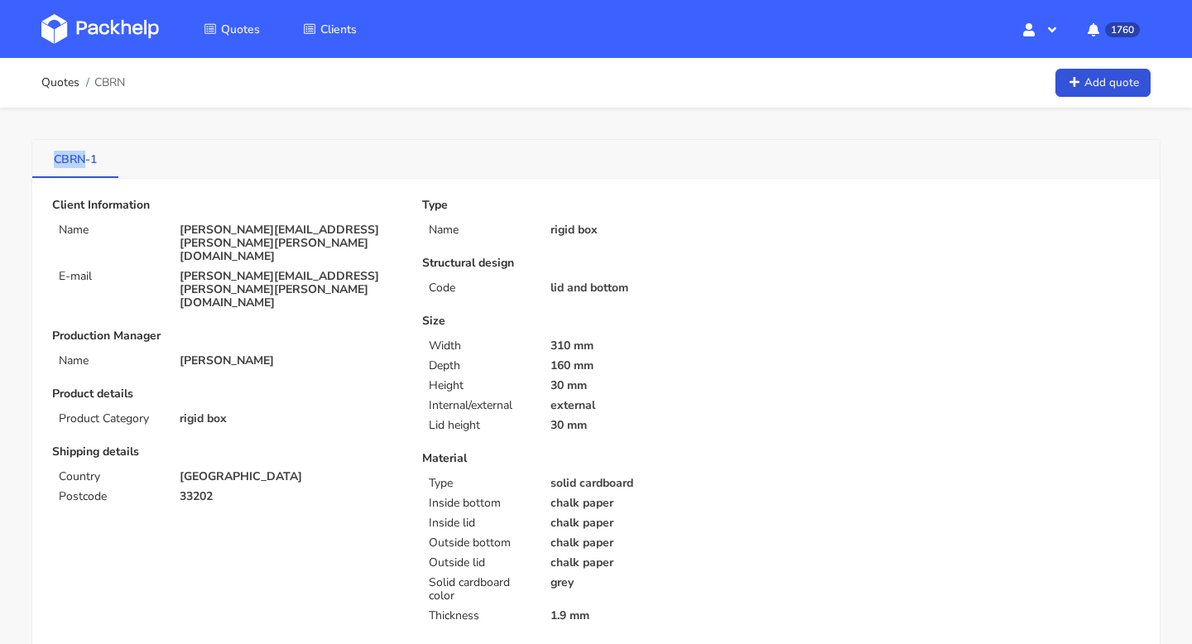
copy link "CBRN"
drag, startPoint x: 47, startPoint y: 162, endPoint x: 82, endPoint y: 163, distance: 34.8
click at [82, 163] on link "CBRN-1" at bounding box center [75, 158] width 86 height 36
click at [68, 84] on link "Quotes" at bounding box center [60, 82] width 38 height 13
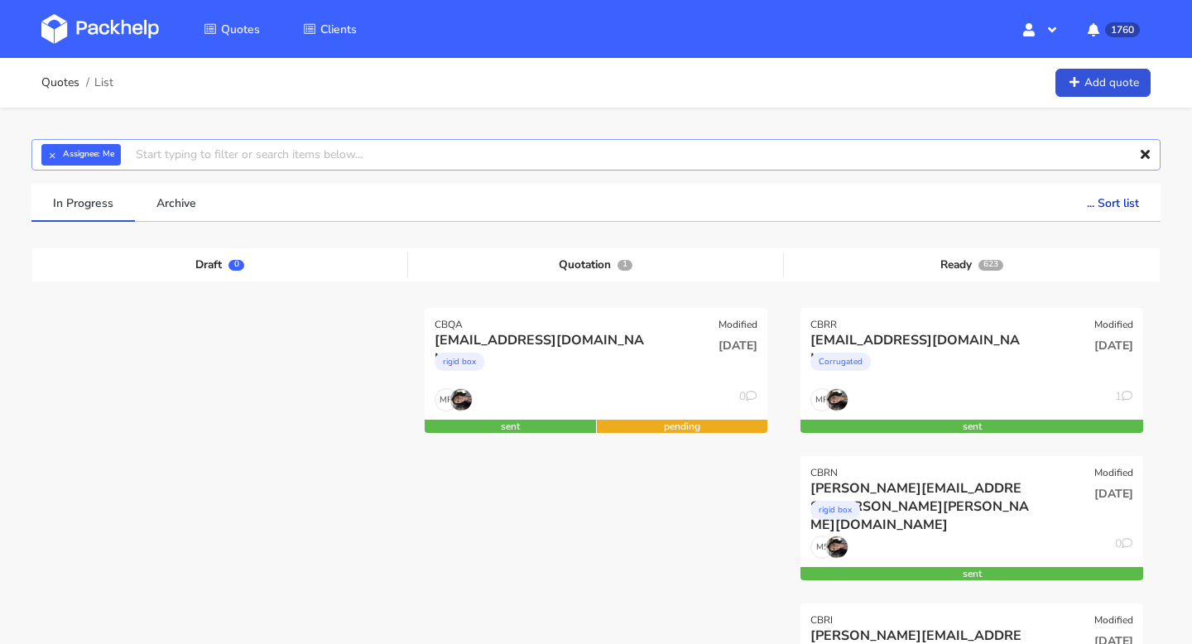
click at [609, 158] on input "text" at bounding box center [596, 154] width 1130 height 31
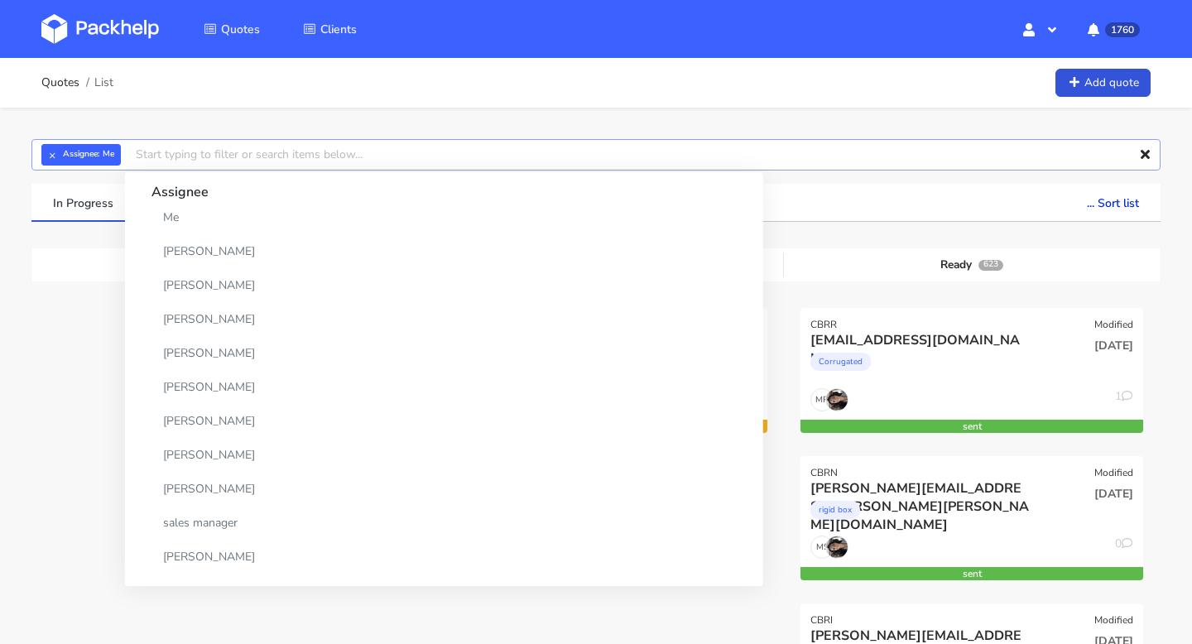
paste input "CBRN"
type input "CBRN"
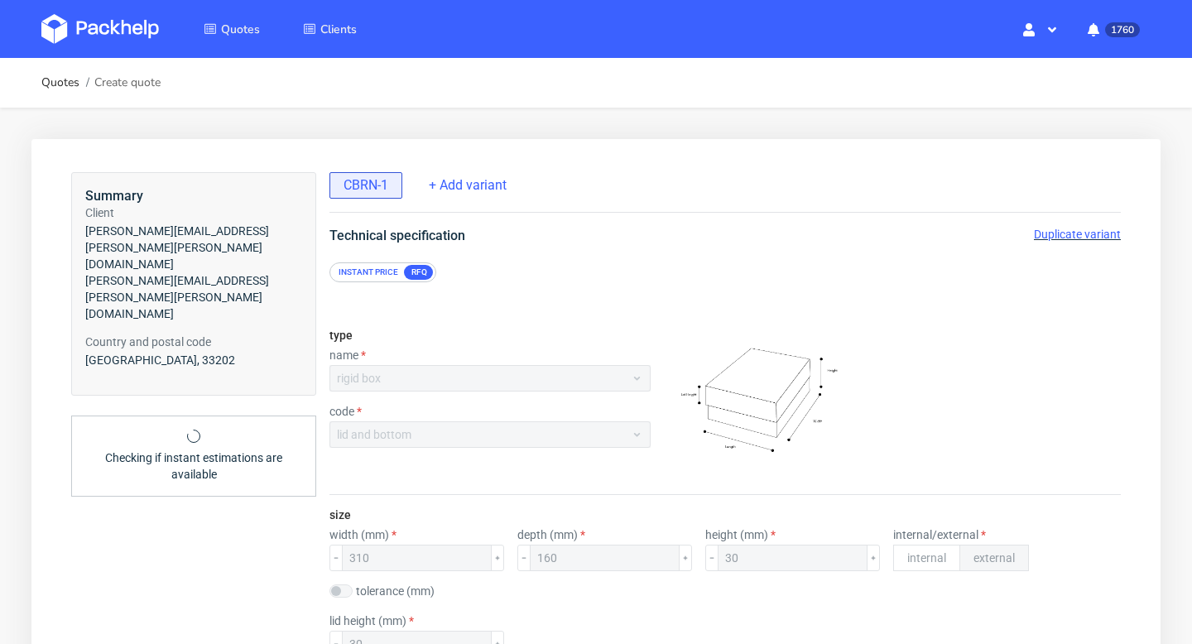
click at [1085, 240] on span "Duplicate variant" at bounding box center [1077, 234] width 87 height 13
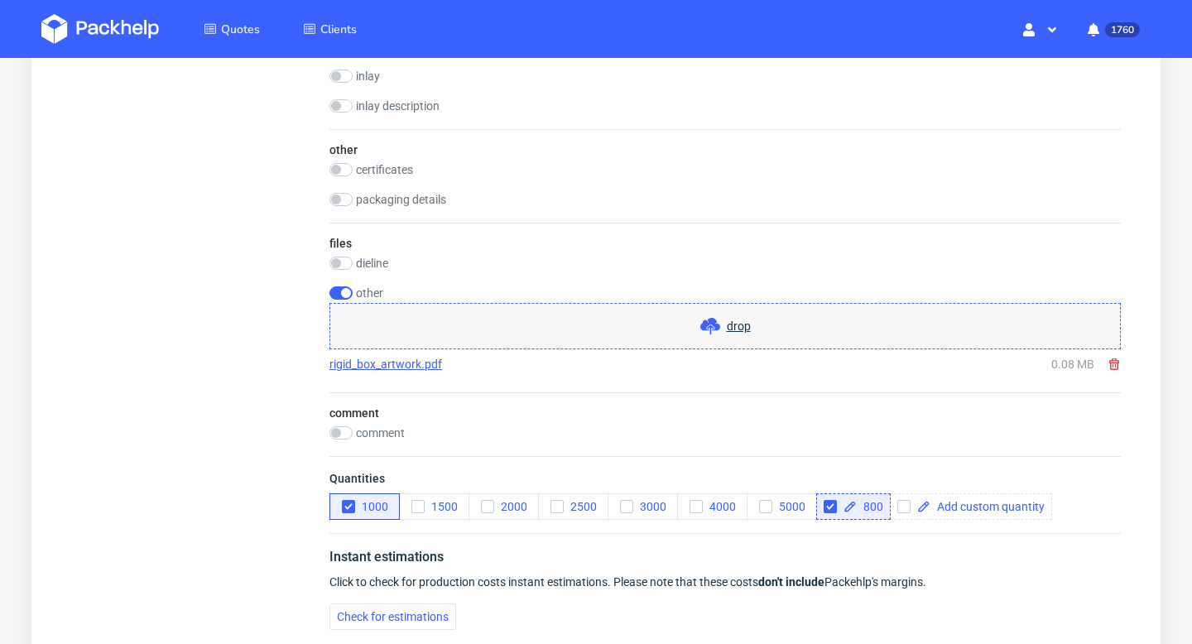
scroll to position [2545, 0]
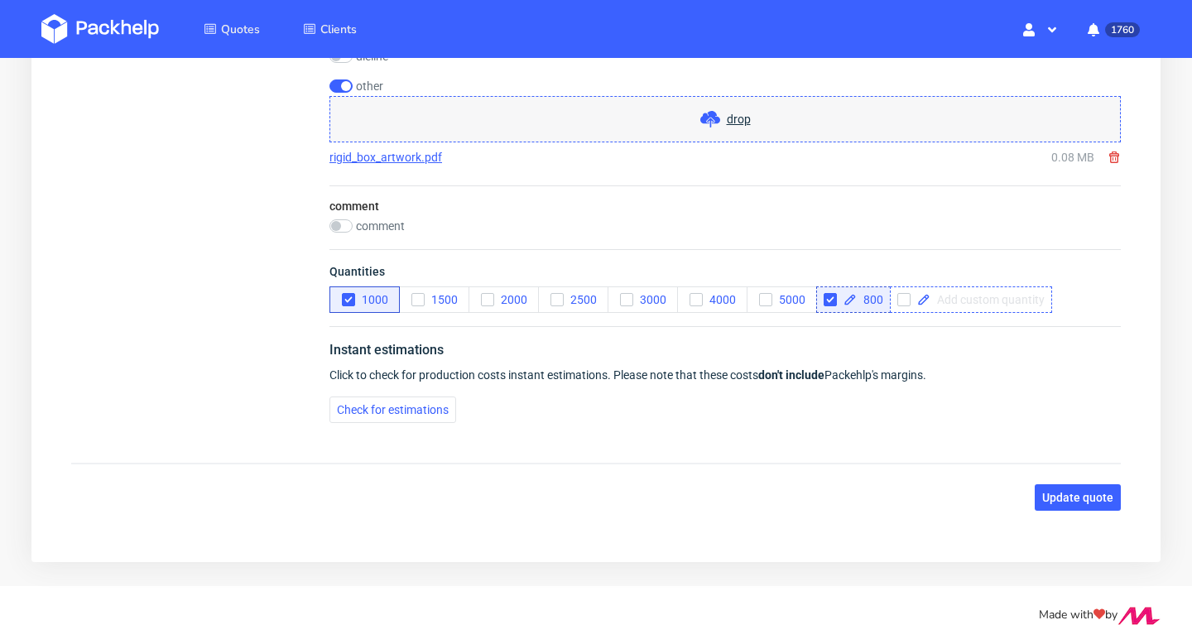
click at [955, 294] on span at bounding box center [988, 300] width 114 height 12
click at [831, 298] on input "checkbox" at bounding box center [830, 299] width 13 height 13
checkbox input "true"
click at [937, 303] on span at bounding box center [988, 300] width 114 height 12
click at [766, 401] on div "Instant estimations Click to check for production costs instant estimations. Pl…" at bounding box center [726, 381] width 792 height 110
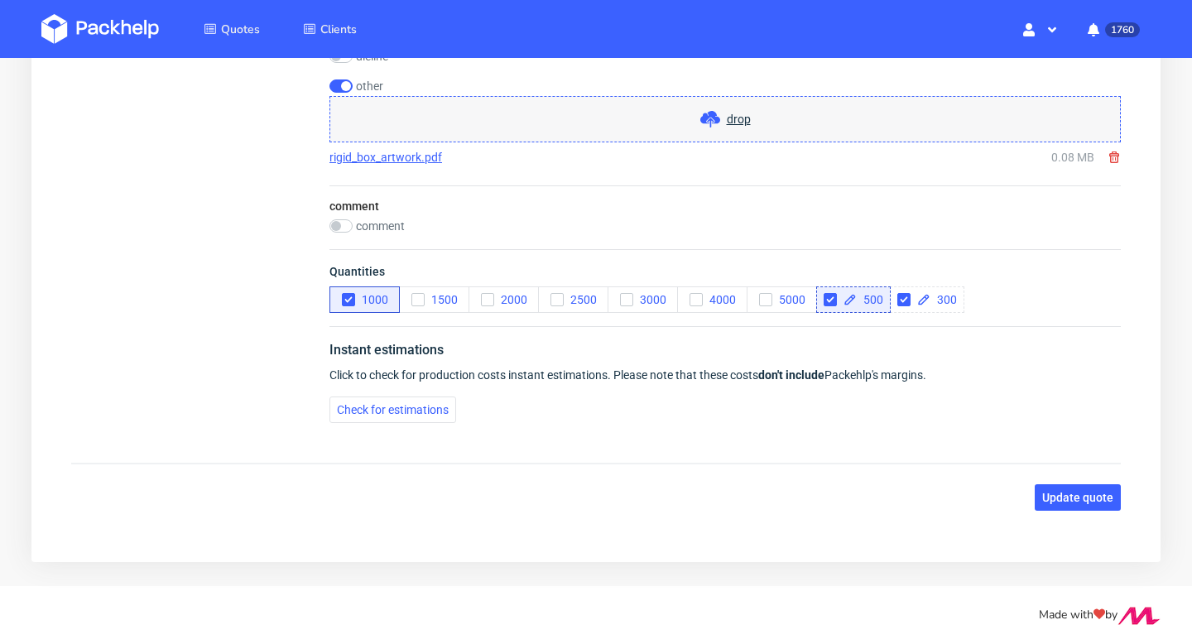
checkbox input "true"
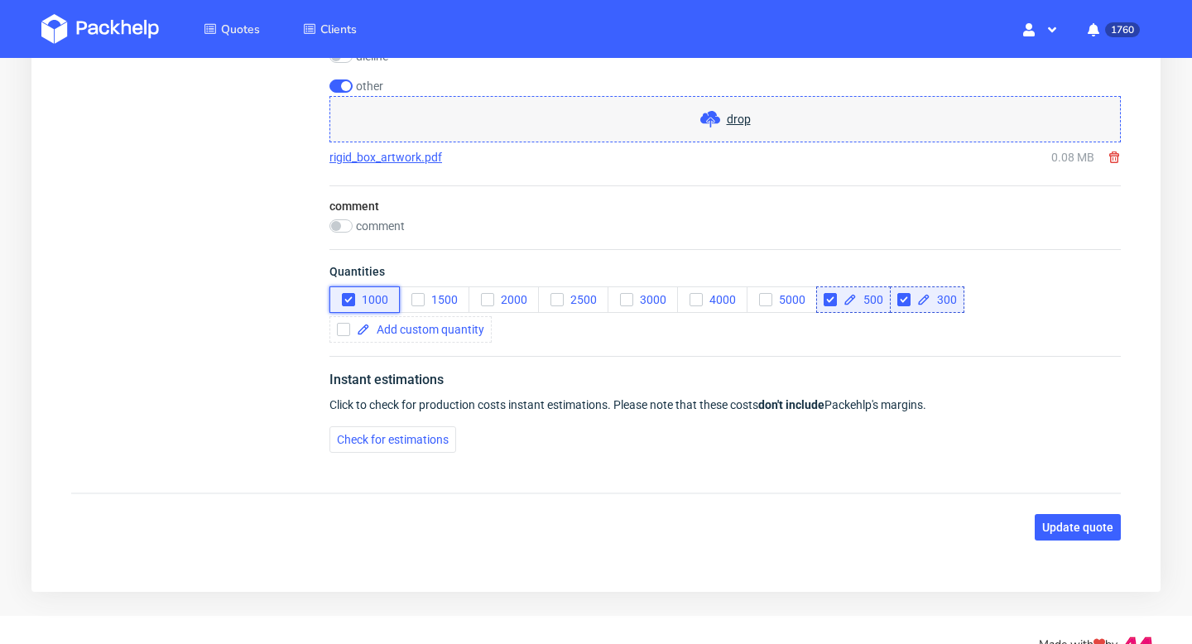
click at [343, 291] on button "1000" at bounding box center [365, 300] width 70 height 26
click at [1097, 523] on span "Update quote" at bounding box center [1078, 528] width 71 height 12
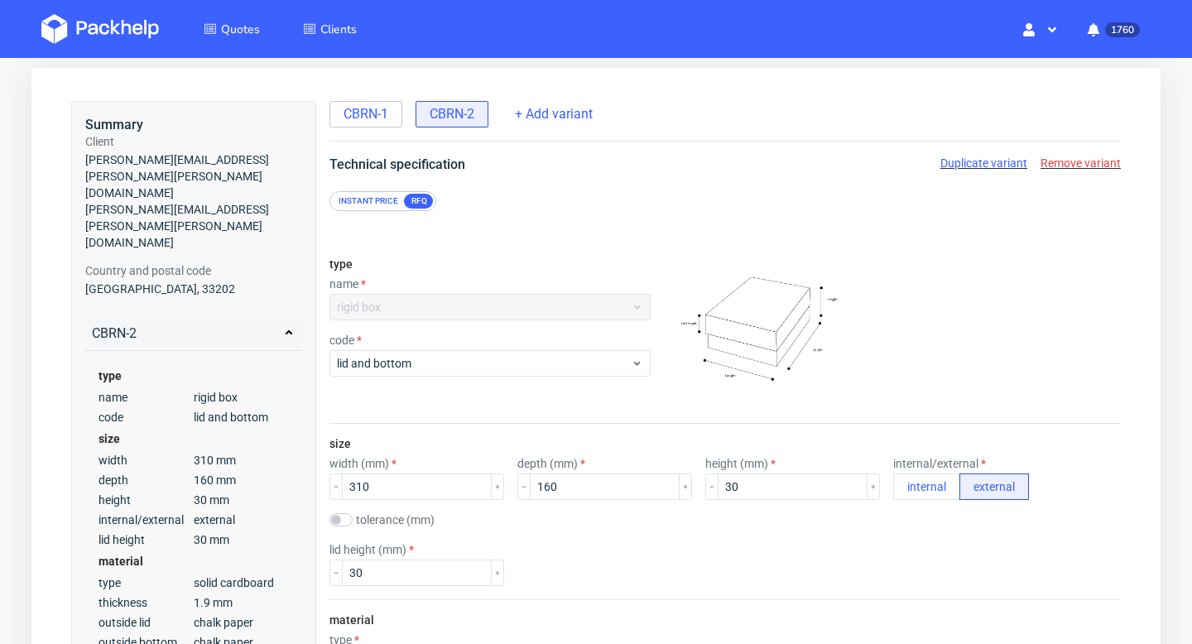
scroll to position [0, 0]
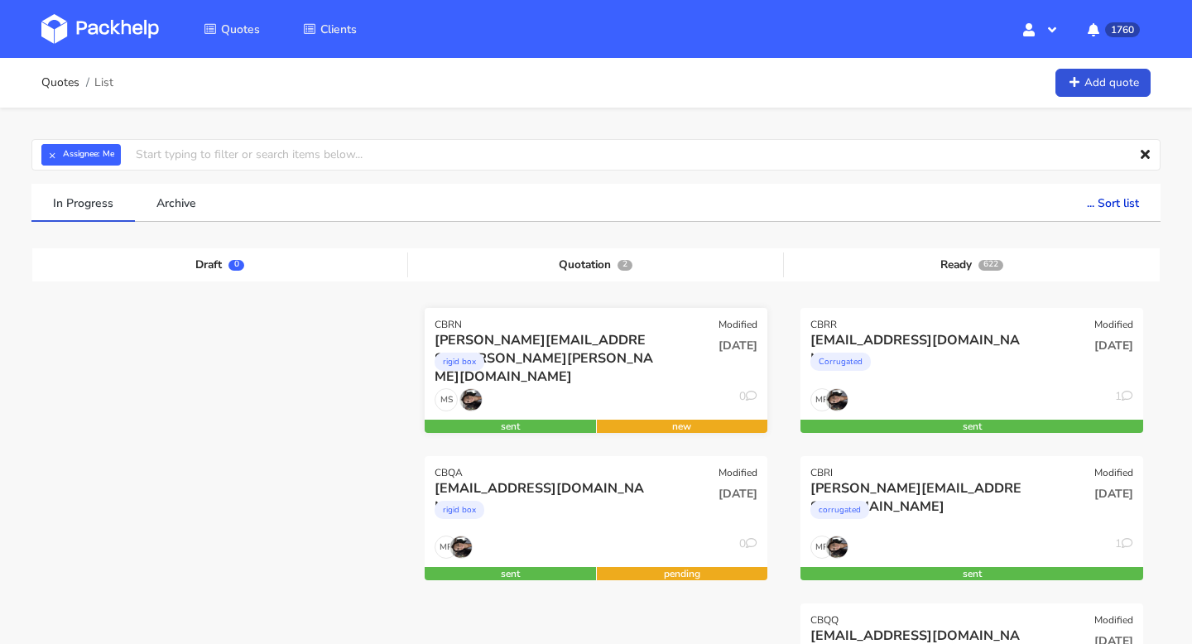
click at [508, 343] on div "fernando.franco@romualda.com" at bounding box center [544, 340] width 219 height 18
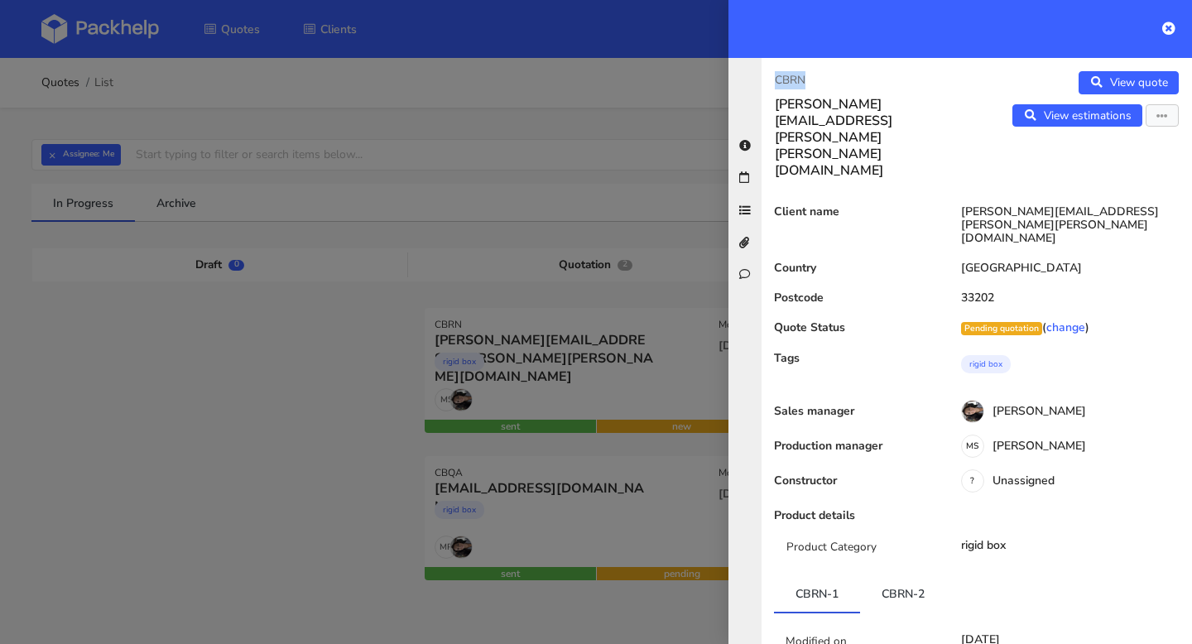
copy p "CBRN"
drag, startPoint x: 825, startPoint y: 80, endPoint x: 744, endPoint y: 80, distance: 80.3
click at [744, 80] on div "CBRN fernando.franco@romualda.com View quote View estimations Edit quote Reject…" at bounding box center [961, 351] width 464 height 586
click at [1170, 26] on icon at bounding box center [1169, 28] width 13 height 13
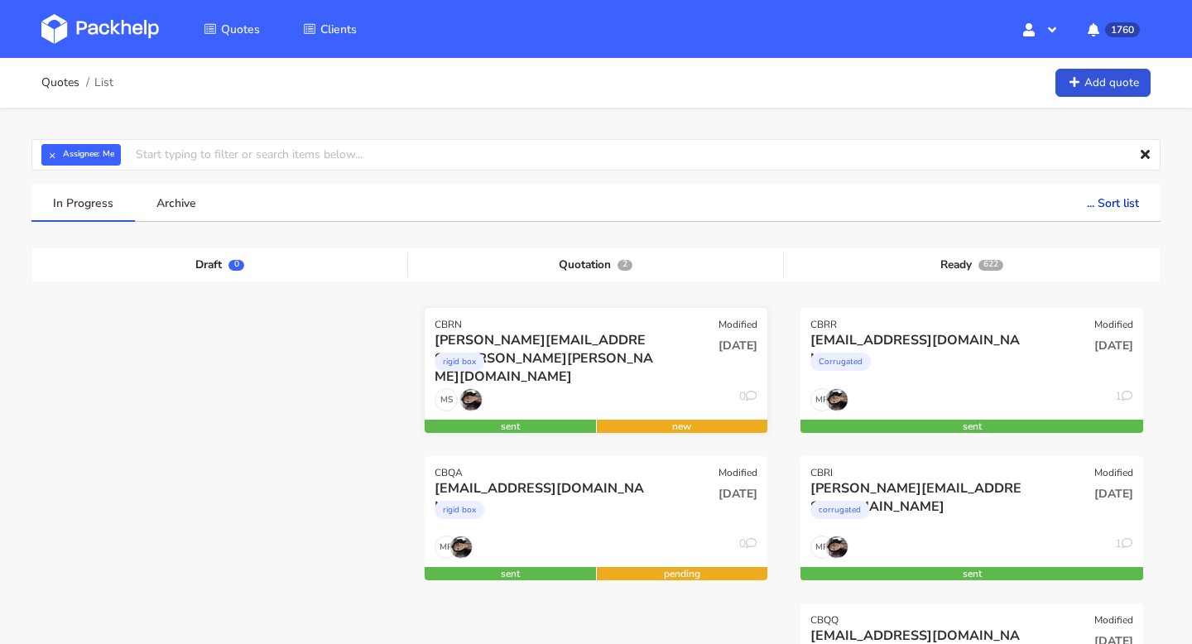
click at [614, 387] on div "fernando.franco@romualda.com rigid box" at bounding box center [538, 359] width 231 height 56
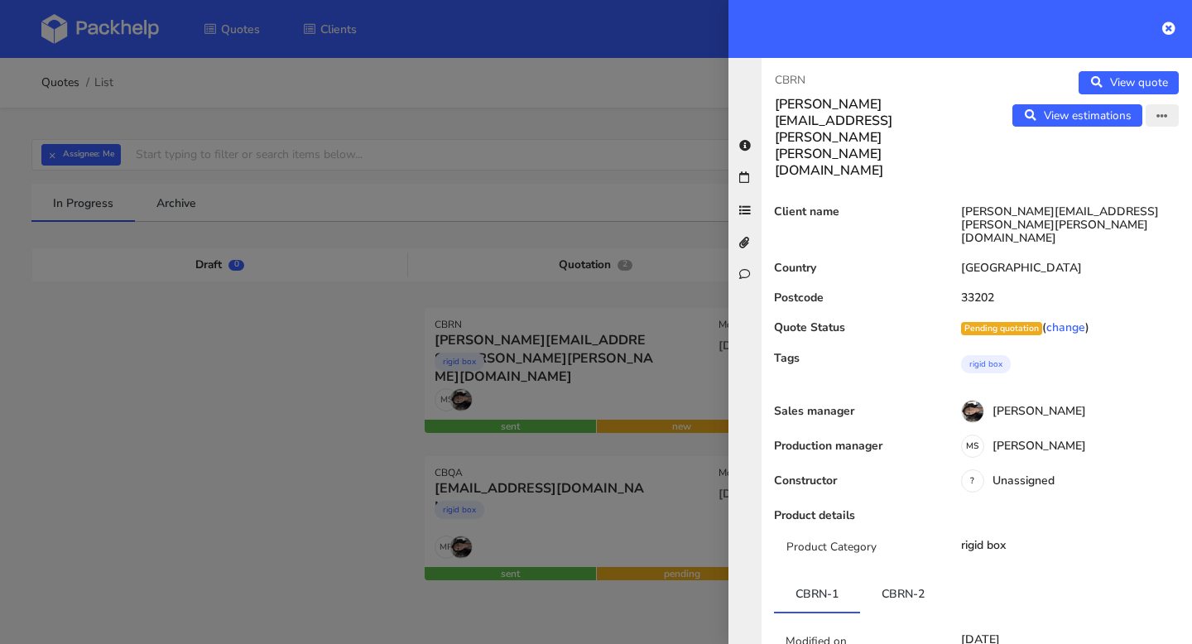
click at [1168, 114] on button "button" at bounding box center [1162, 115] width 33 height 23
click at [1102, 157] on link "Edit quote" at bounding box center [1109, 150] width 146 height 27
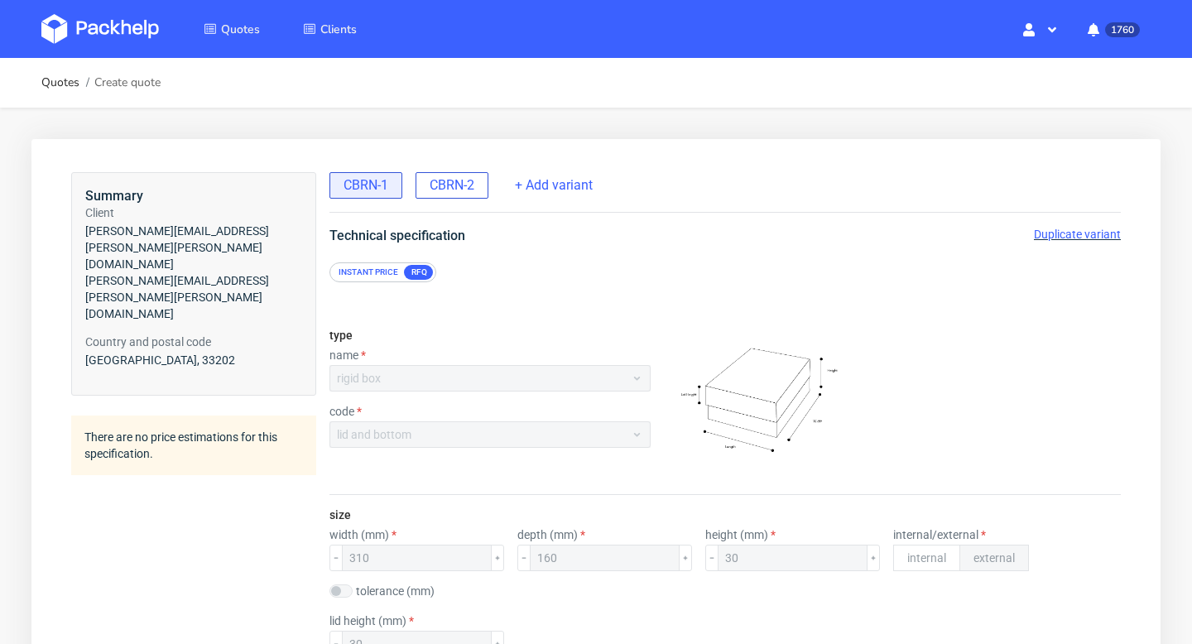
click at [450, 188] on span "CBRN-2" at bounding box center [452, 185] width 45 height 18
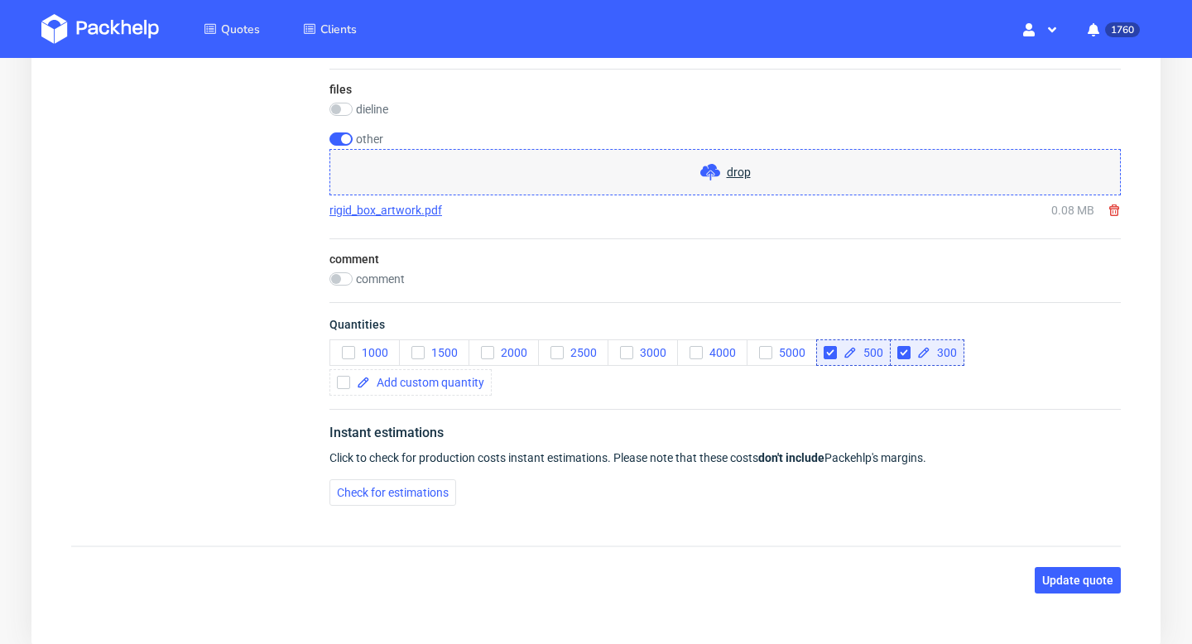
scroll to position [2575, 0]
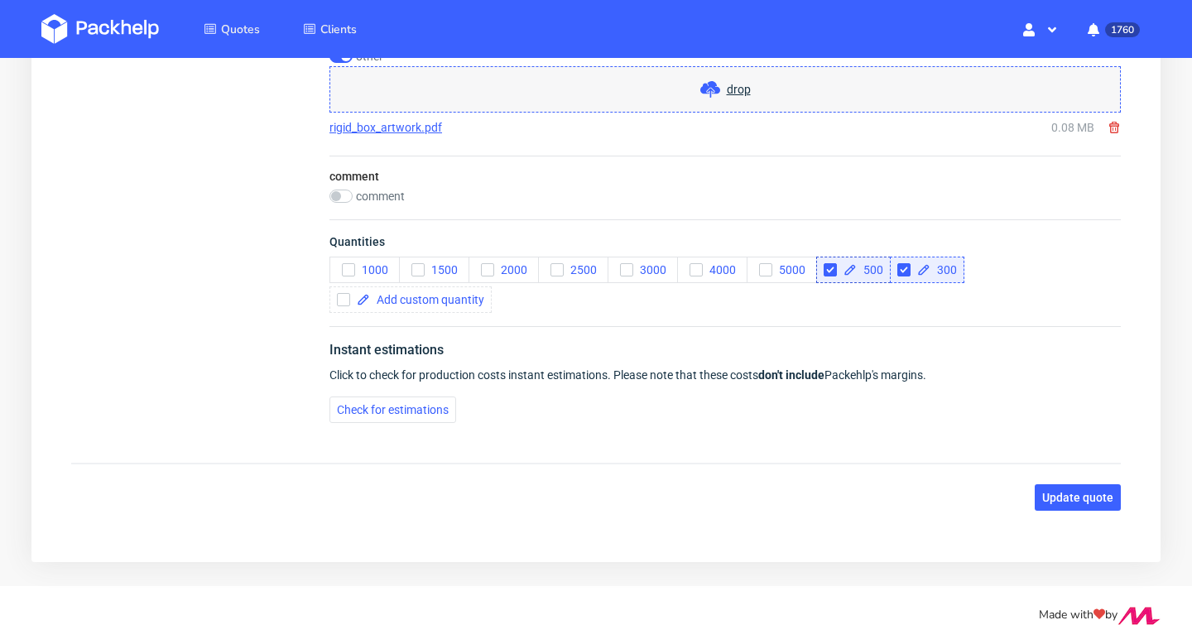
click at [947, 270] on span "300" at bounding box center [944, 270] width 26 height 12
click at [942, 268] on span "300" at bounding box center [944, 270] width 26 height 12
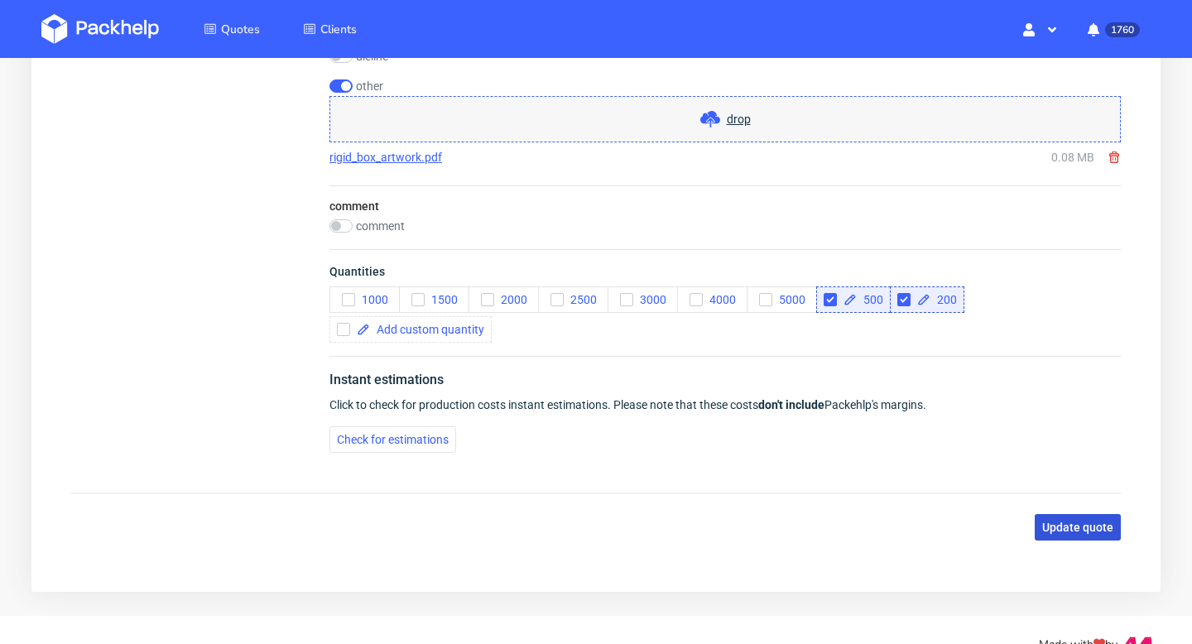
click at [1072, 535] on button "Update quote" at bounding box center [1078, 527] width 86 height 26
checkbox input "true"
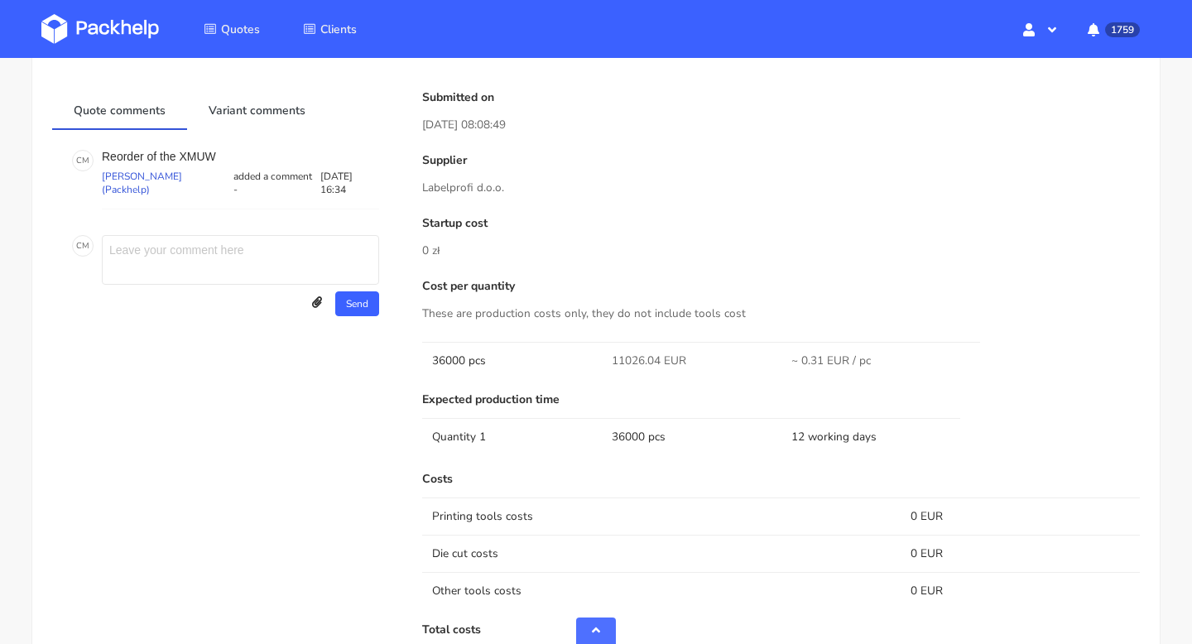
scroll to position [1067, 0]
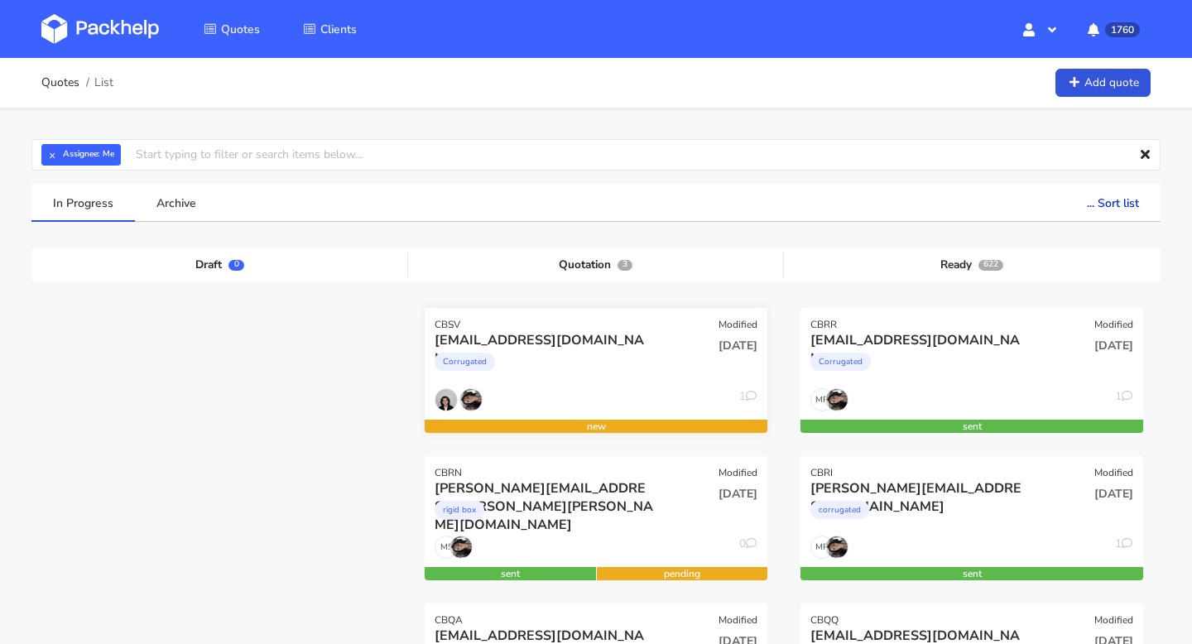
click at [542, 344] on div "[EMAIL_ADDRESS][DOMAIN_NAME]" at bounding box center [544, 340] width 219 height 18
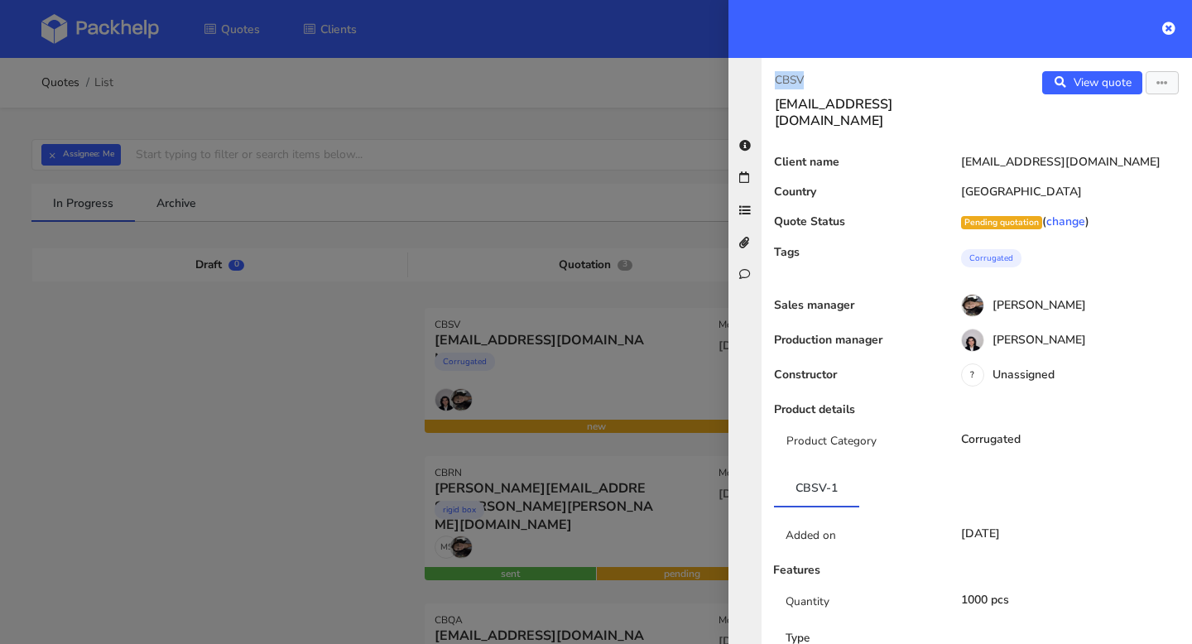
drag, startPoint x: 811, startPoint y: 77, endPoint x: 751, endPoint y: 77, distance: 59.6
click at [751, 77] on div "CBSV orders@benidub.com View quote Edit quote Client name orders@benidub.com Co…" at bounding box center [961, 351] width 464 height 586
copy p "CBSV"
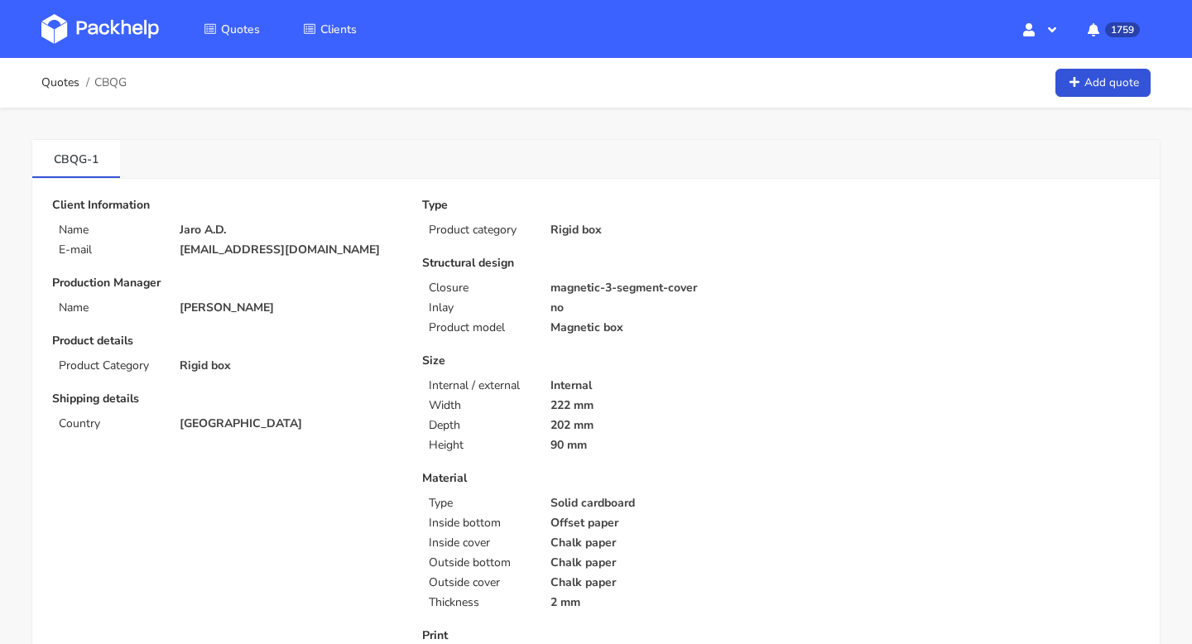
scroll to position [508, 0]
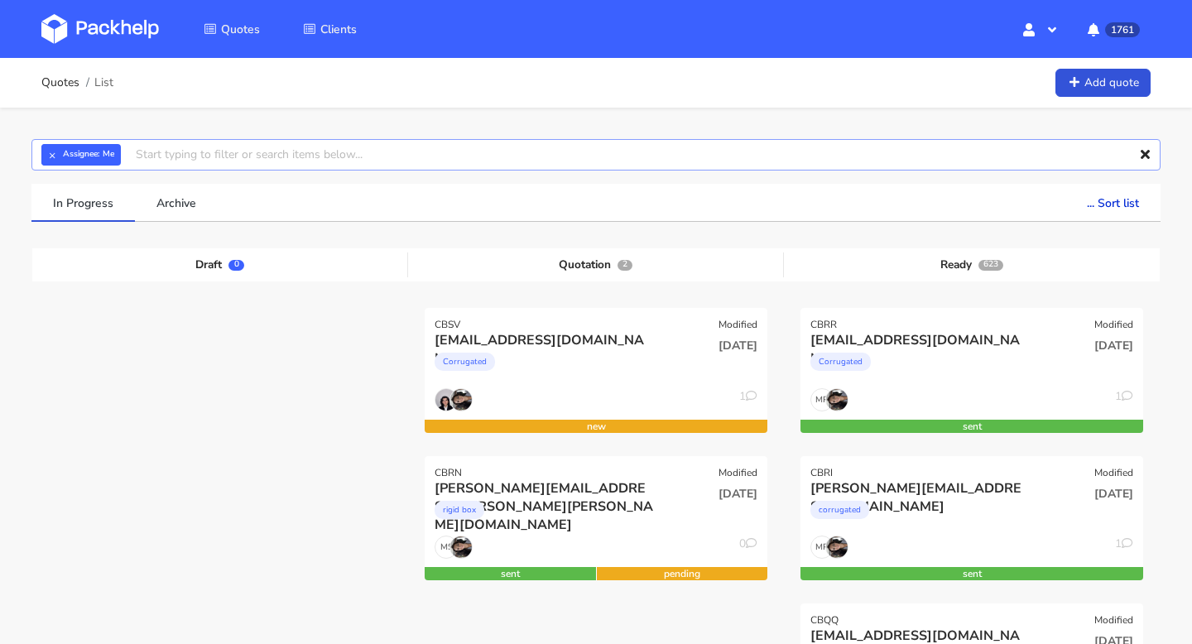
click at [178, 156] on input "text" at bounding box center [596, 154] width 1130 height 31
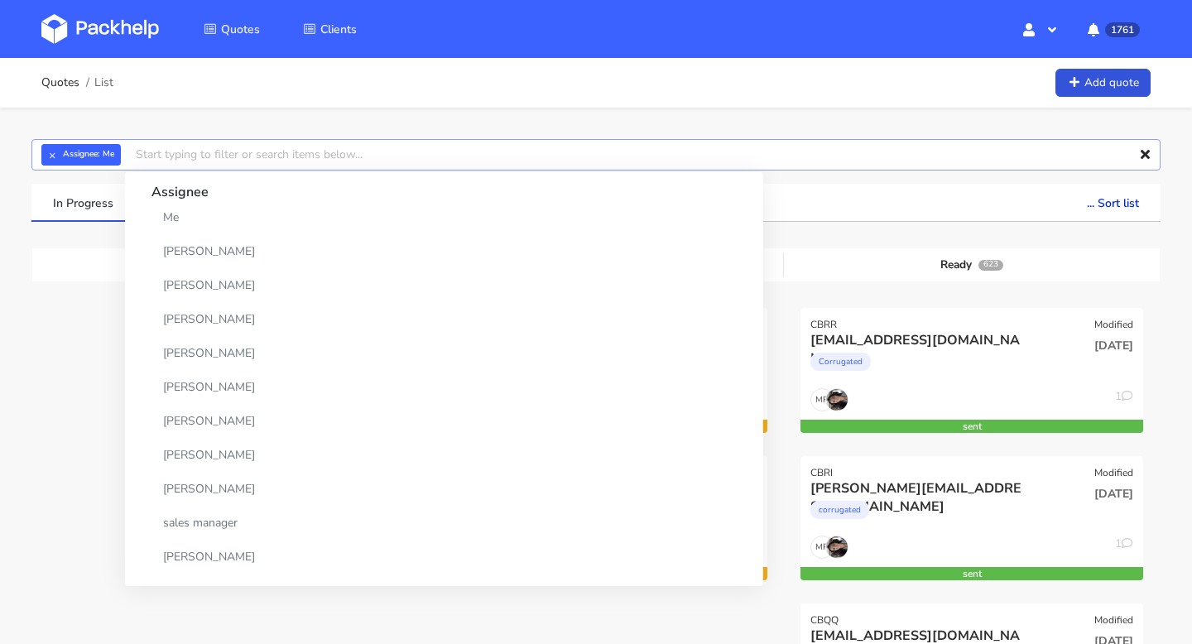
paste input "CBEC-1"
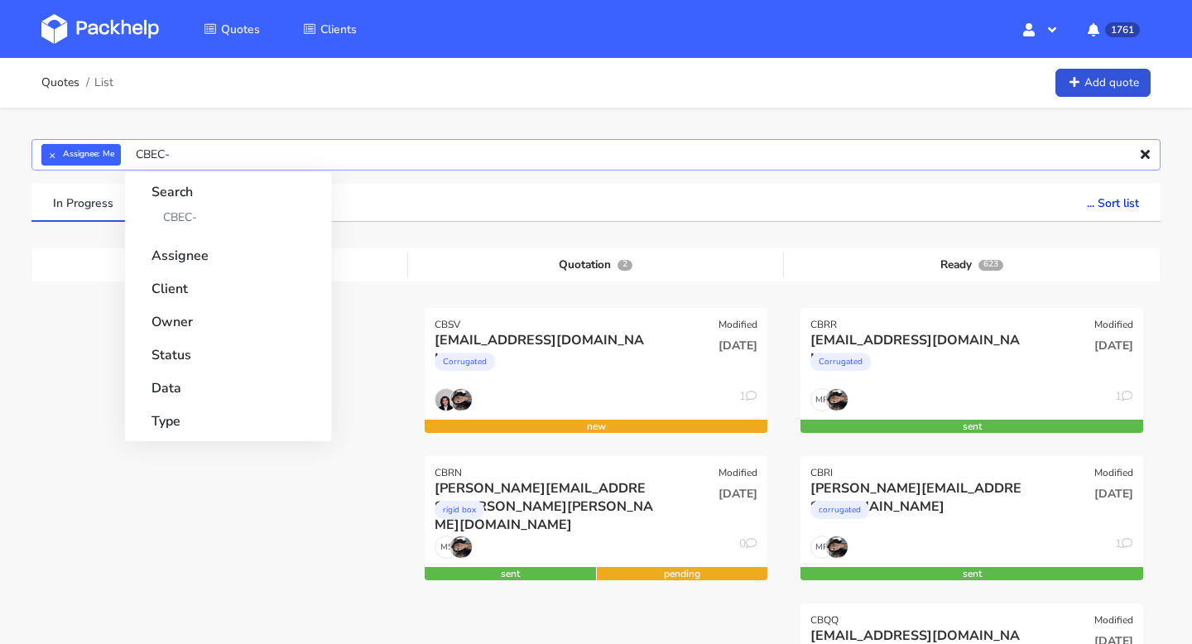
type input "CBEC"
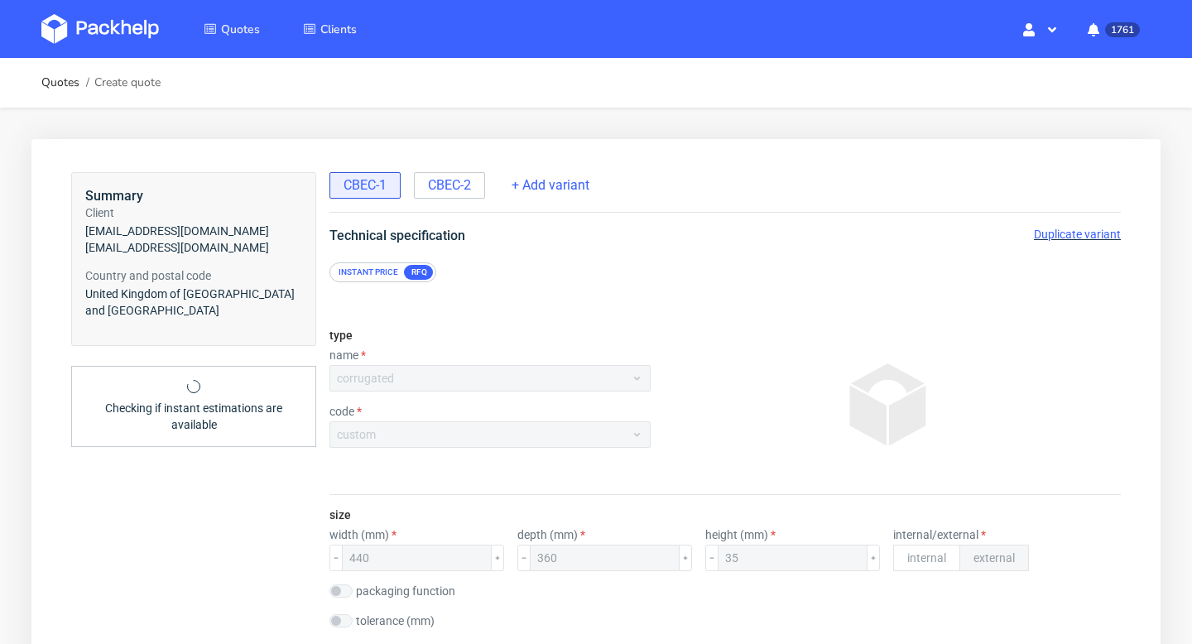
click at [1073, 234] on span "Duplicate variant" at bounding box center [1077, 234] width 87 height 13
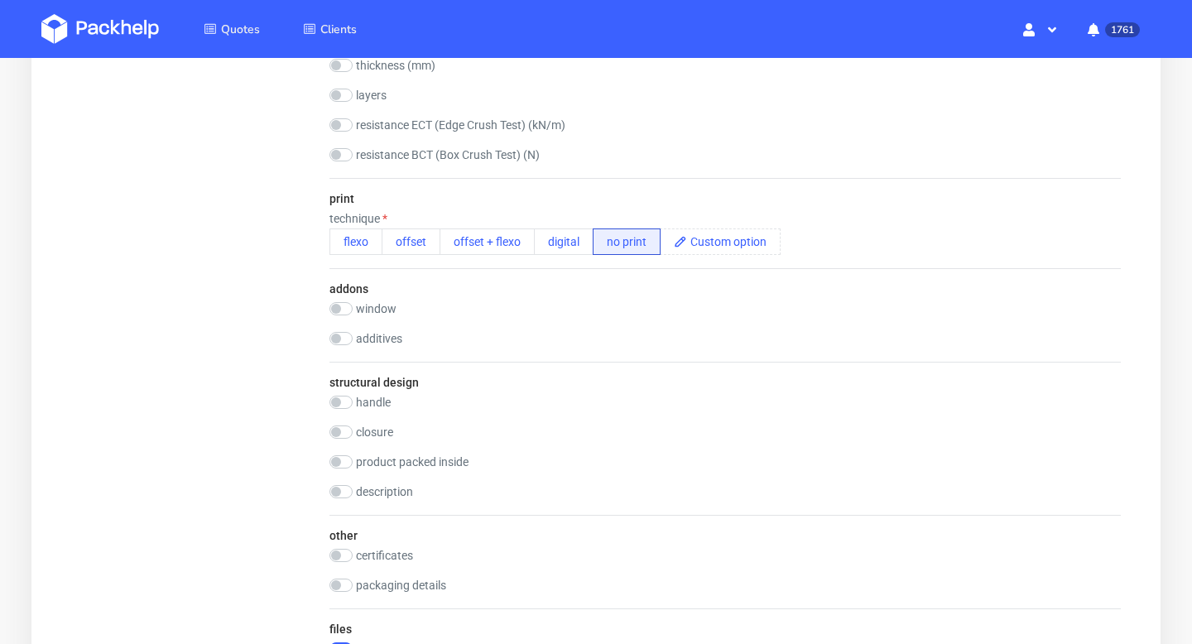
scroll to position [999, 0]
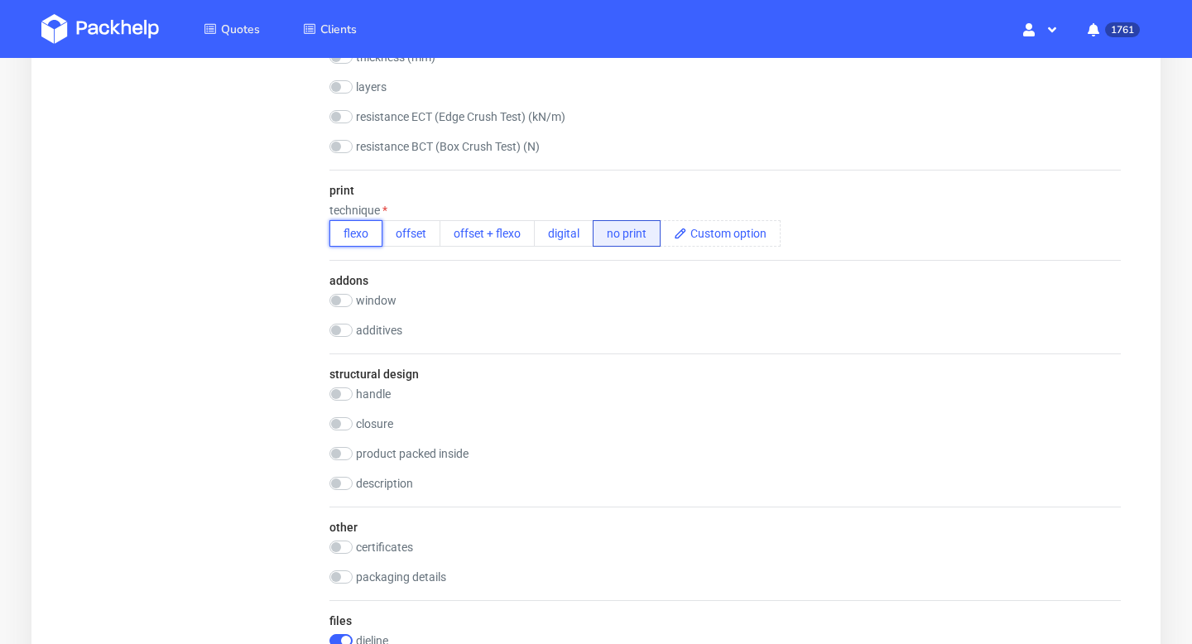
click at [347, 229] on button "flexo" at bounding box center [356, 233] width 53 height 26
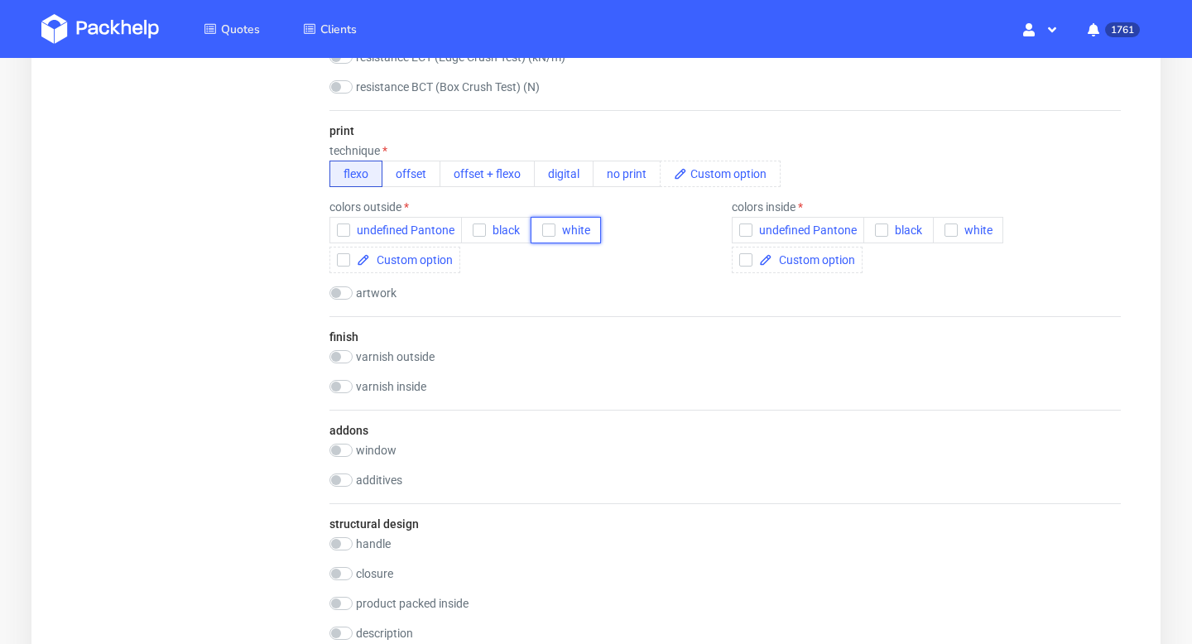
click at [554, 235] on div "button" at bounding box center [548, 230] width 13 height 13
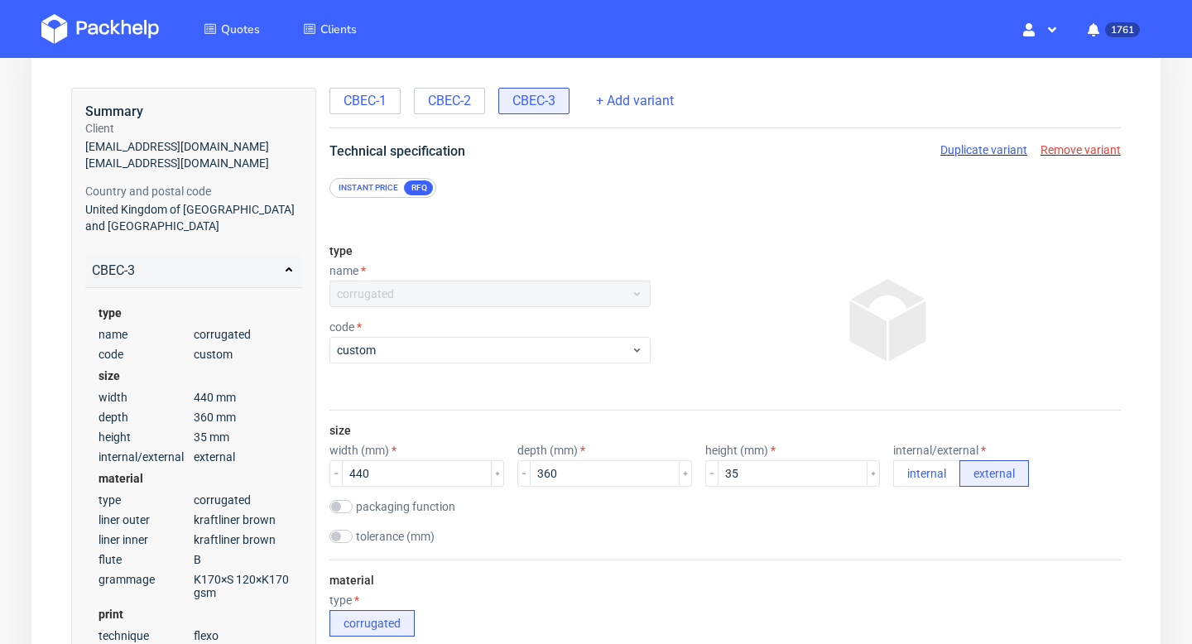
scroll to position [0, 0]
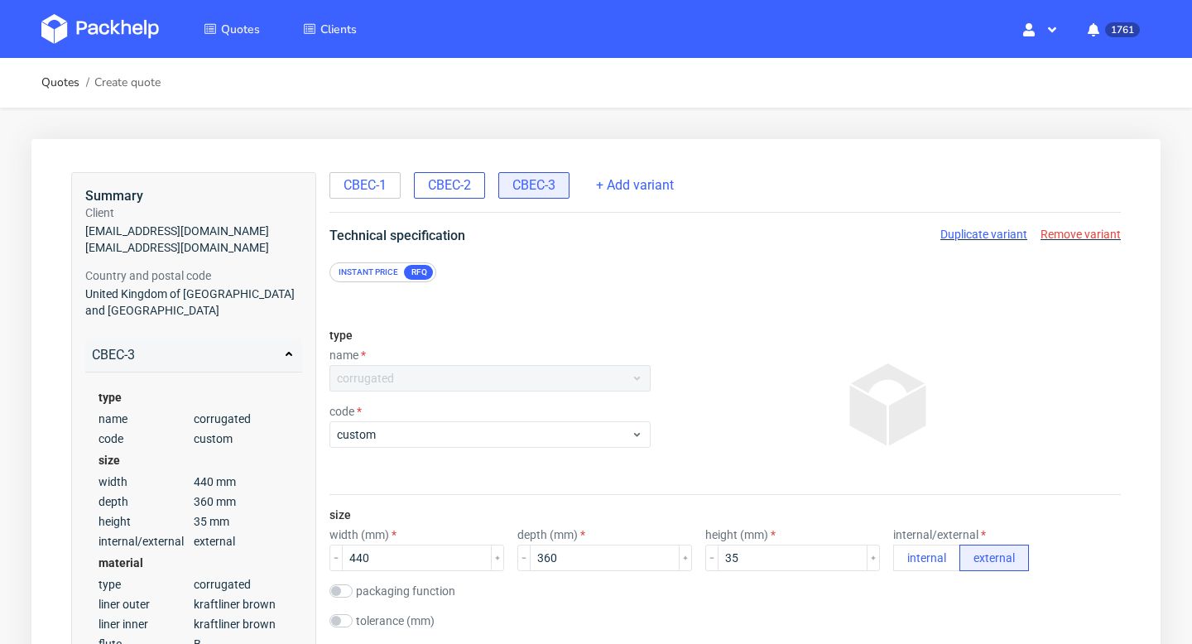
click at [451, 190] on span "CBEC-2" at bounding box center [449, 185] width 43 height 18
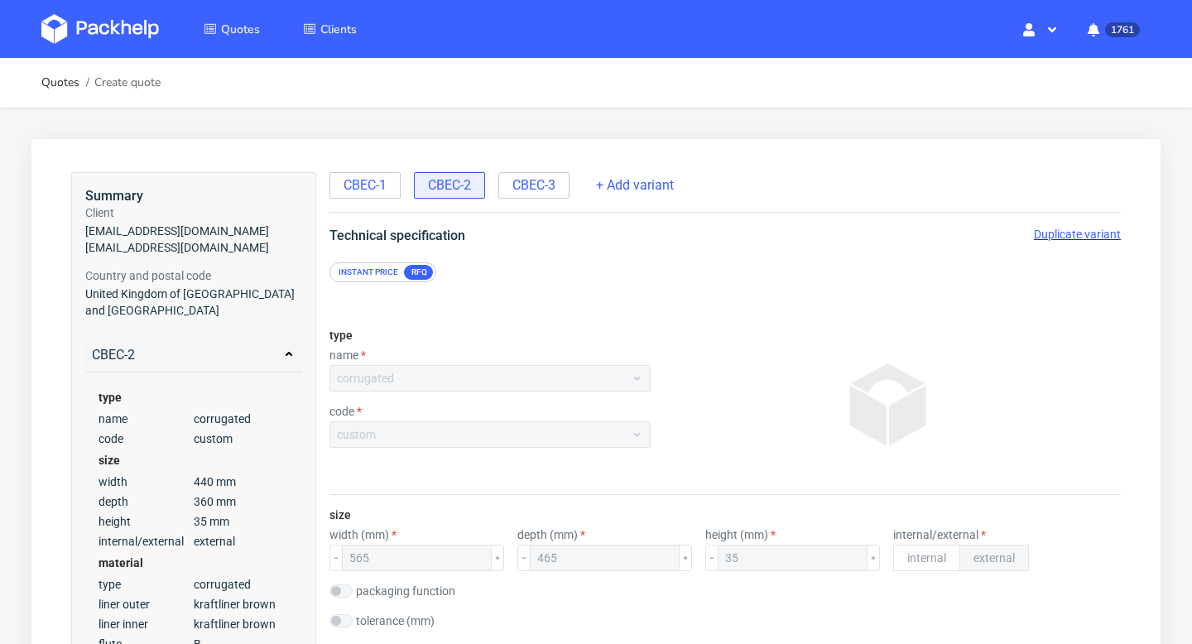
click at [1058, 229] on span "Duplicate variant" at bounding box center [1077, 234] width 87 height 13
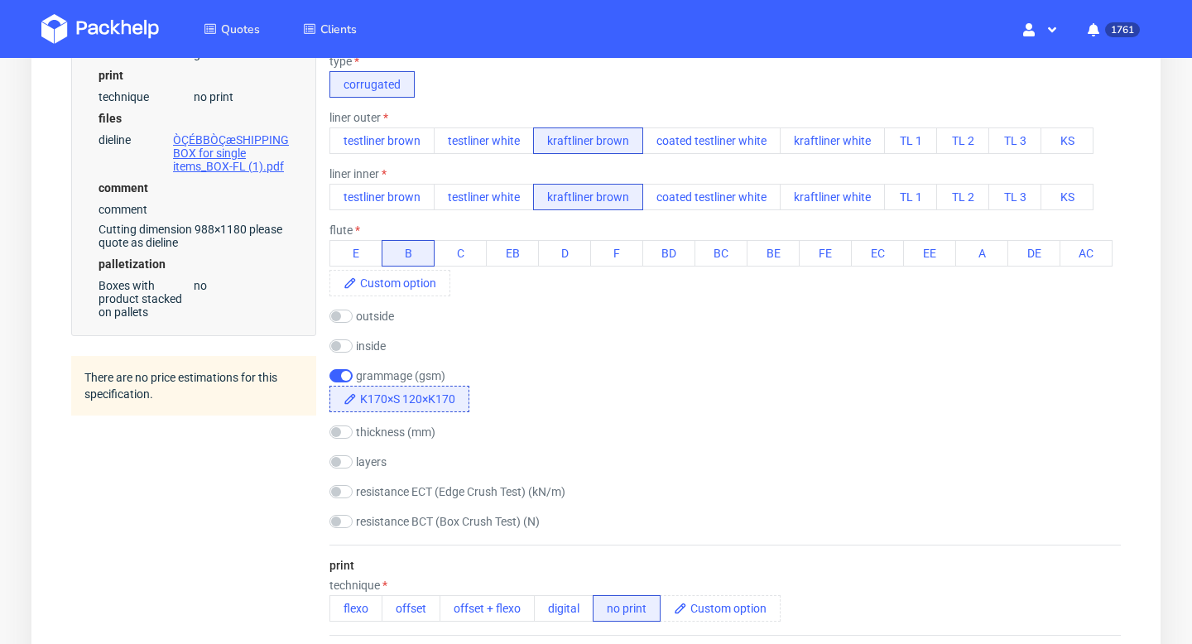
scroll to position [759, 0]
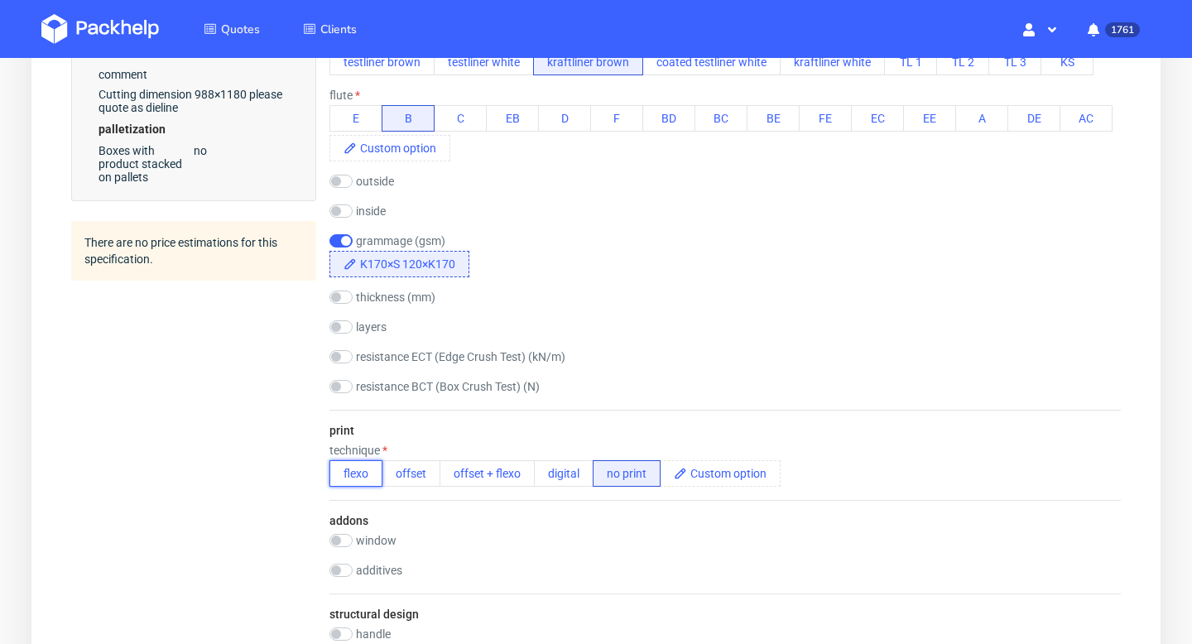
click at [367, 472] on button "flexo" at bounding box center [356, 473] width 53 height 26
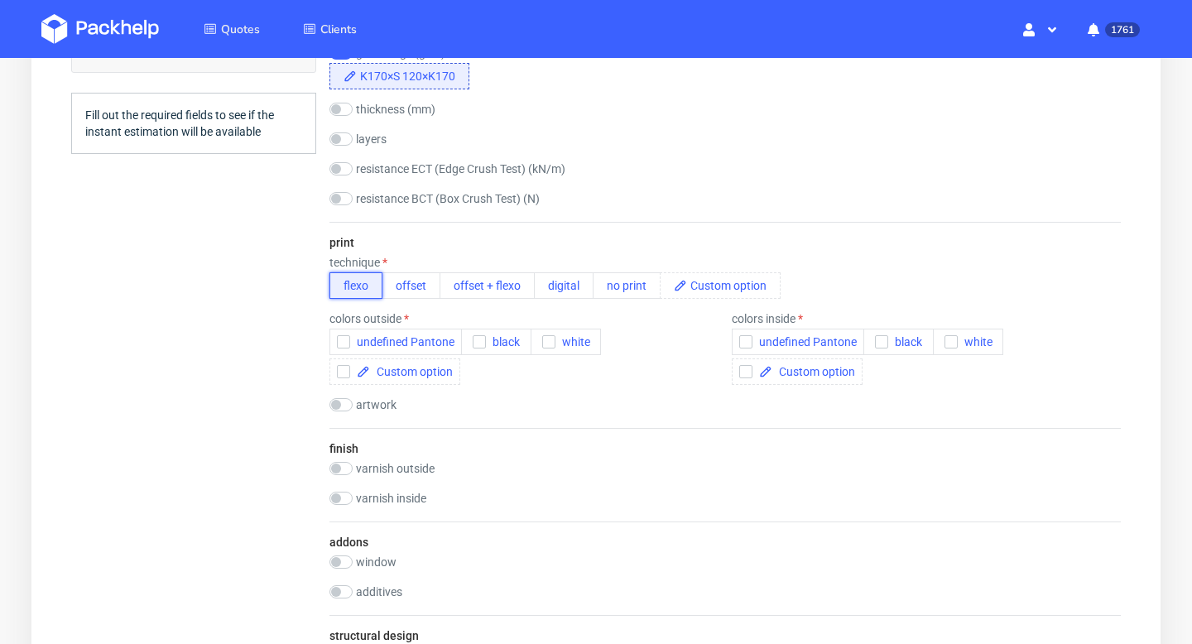
scroll to position [909, 0]
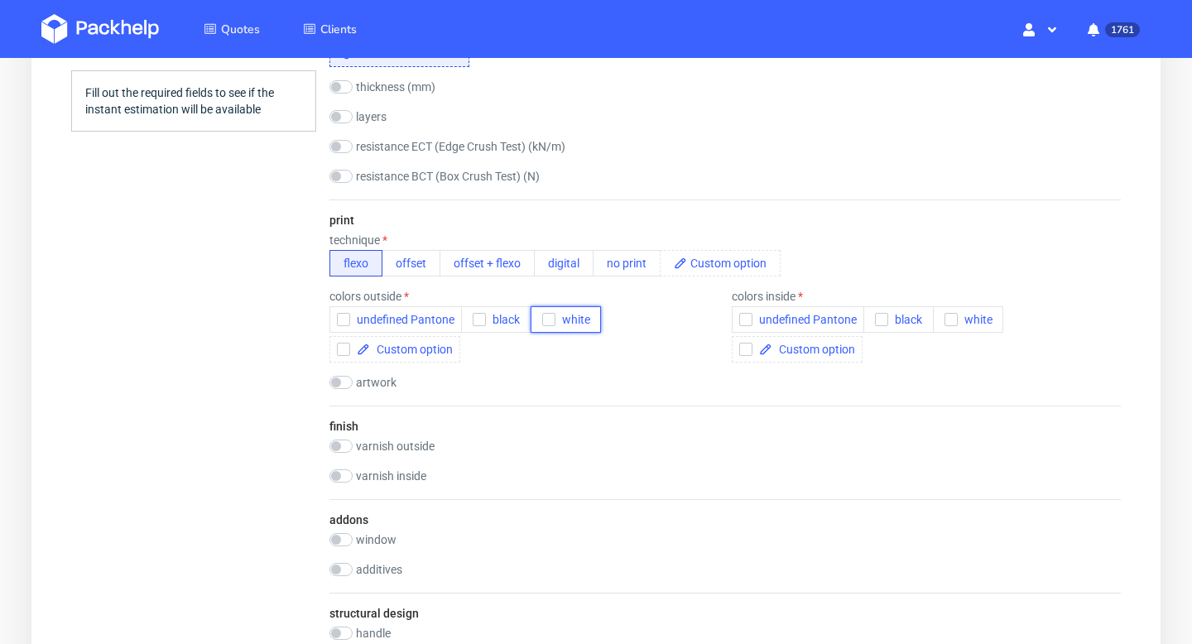
click at [545, 324] on icon "button" at bounding box center [549, 320] width 12 height 12
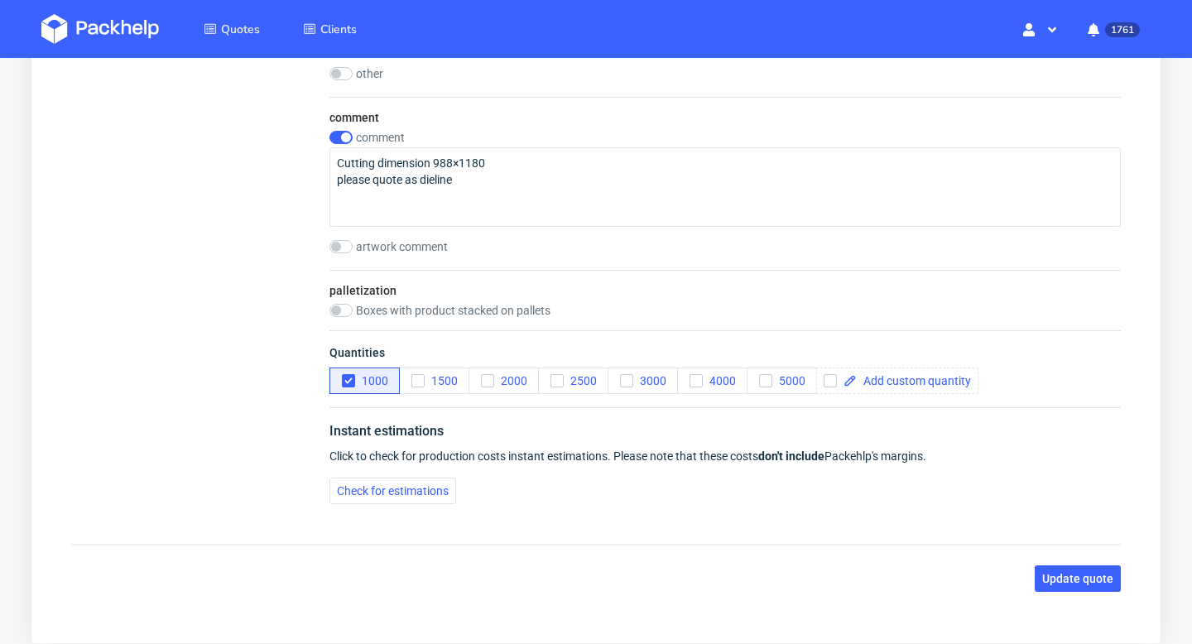
scroll to position [1873, 0]
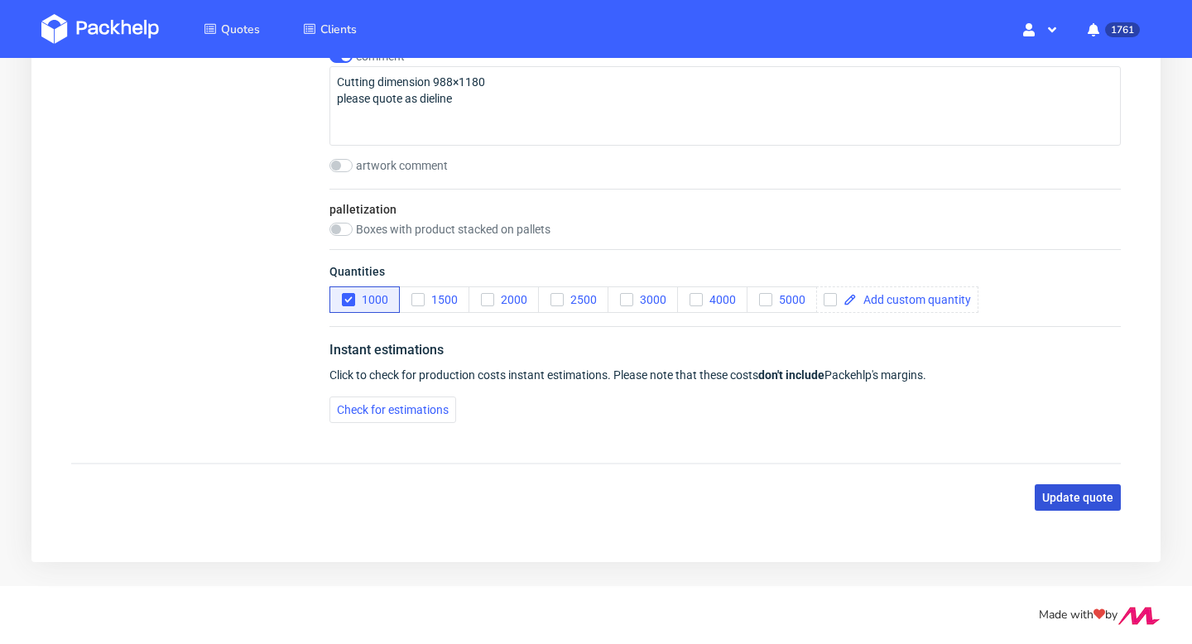
click at [1085, 497] on span "Update quote" at bounding box center [1078, 498] width 71 height 12
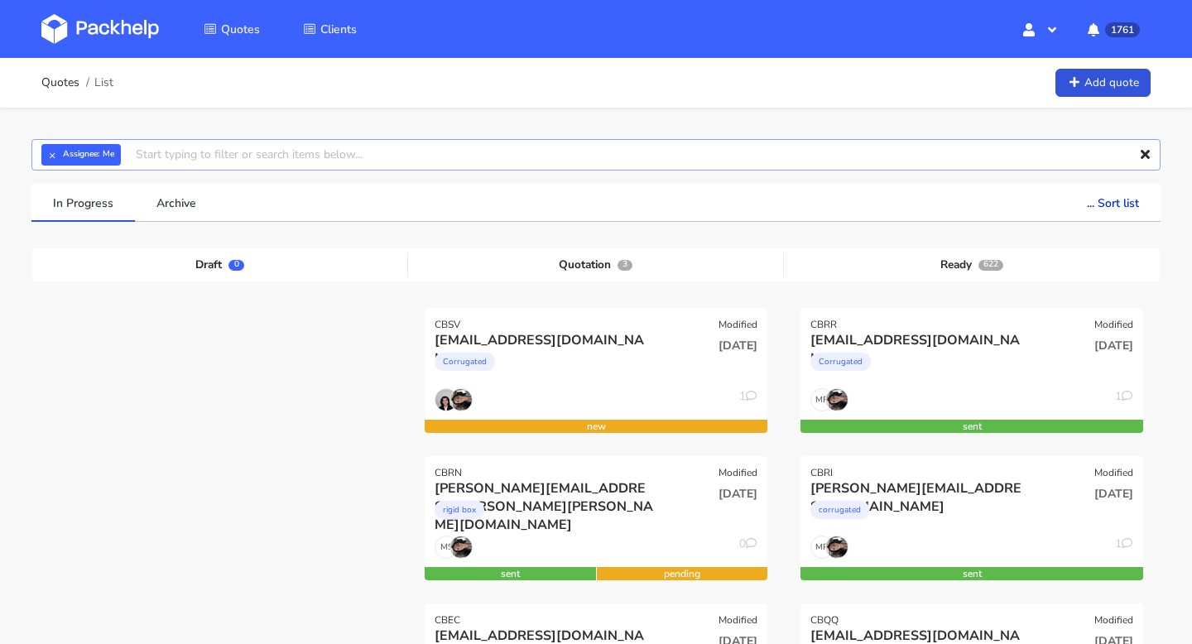
click at [171, 157] on input "text" at bounding box center [596, 154] width 1130 height 31
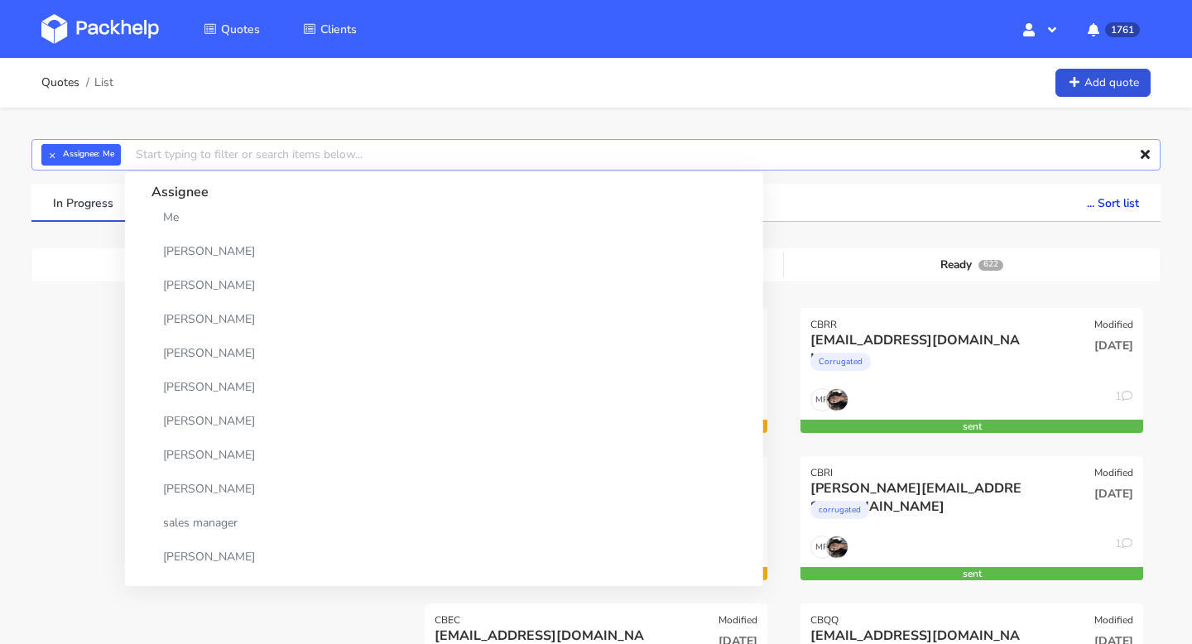
paste input "CBQD"
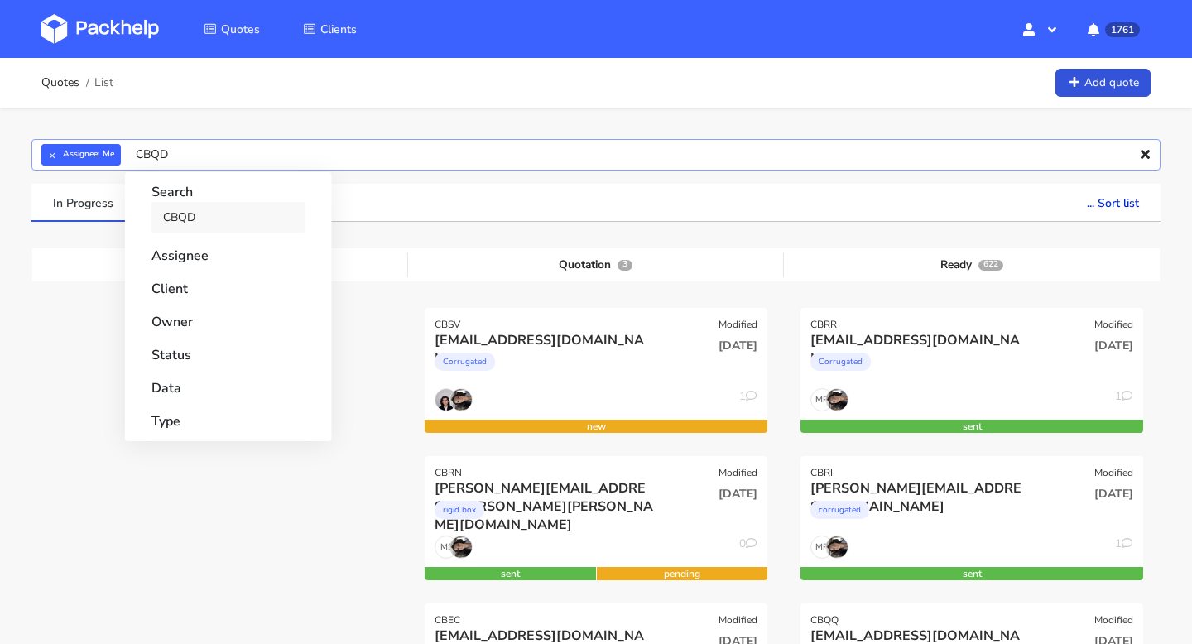
type input "CBQD"
click at [191, 221] on link "CBQD" at bounding box center [229, 217] width 154 height 31
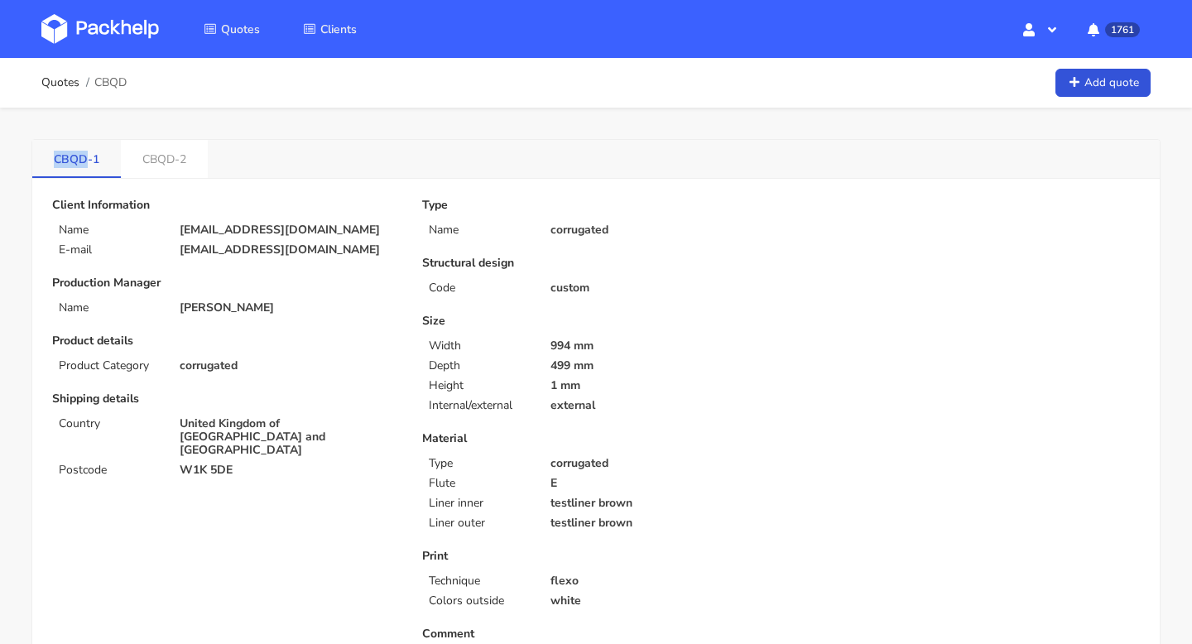
drag, startPoint x: 51, startPoint y: 157, endPoint x: 85, endPoint y: 160, distance: 34.9
click at [85, 160] on link "CBQD-1" at bounding box center [76, 158] width 89 height 36
copy link "CBQD"
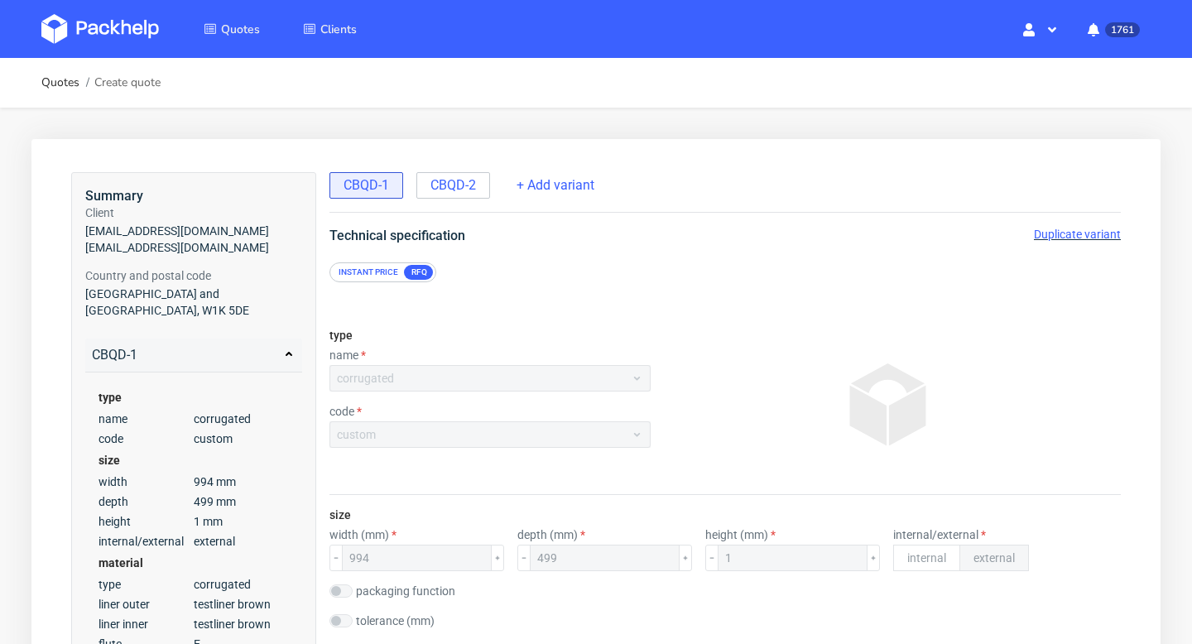
click at [1072, 231] on span "Duplicate variant" at bounding box center [1077, 234] width 87 height 13
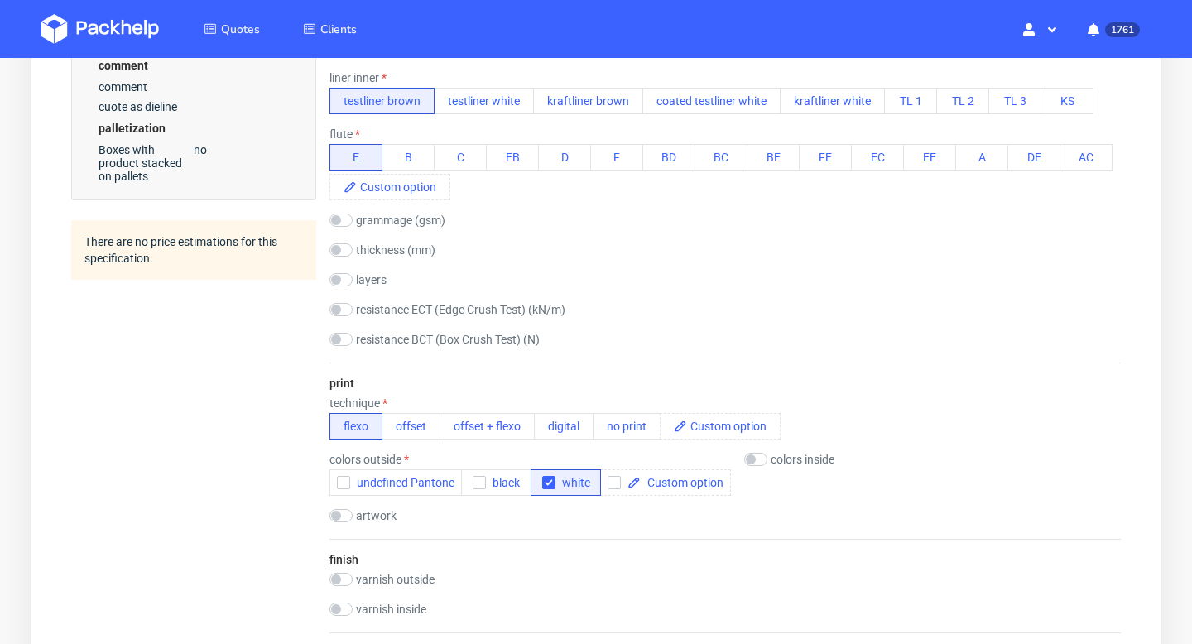
scroll to position [783, 0]
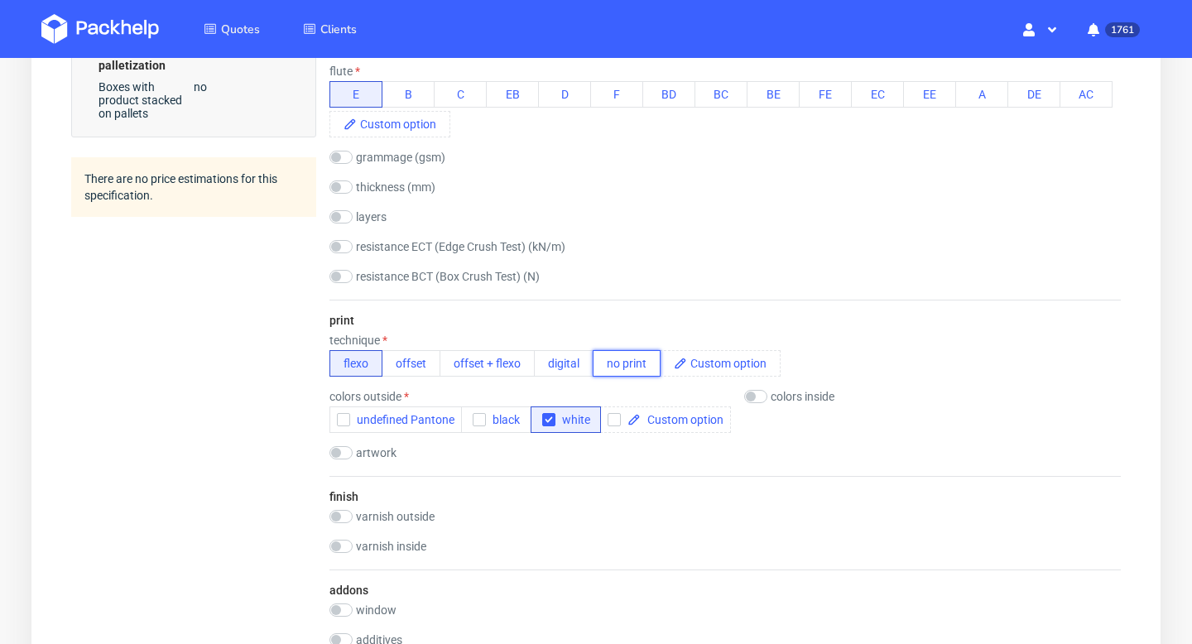
click at [632, 362] on button "no print" at bounding box center [627, 363] width 68 height 26
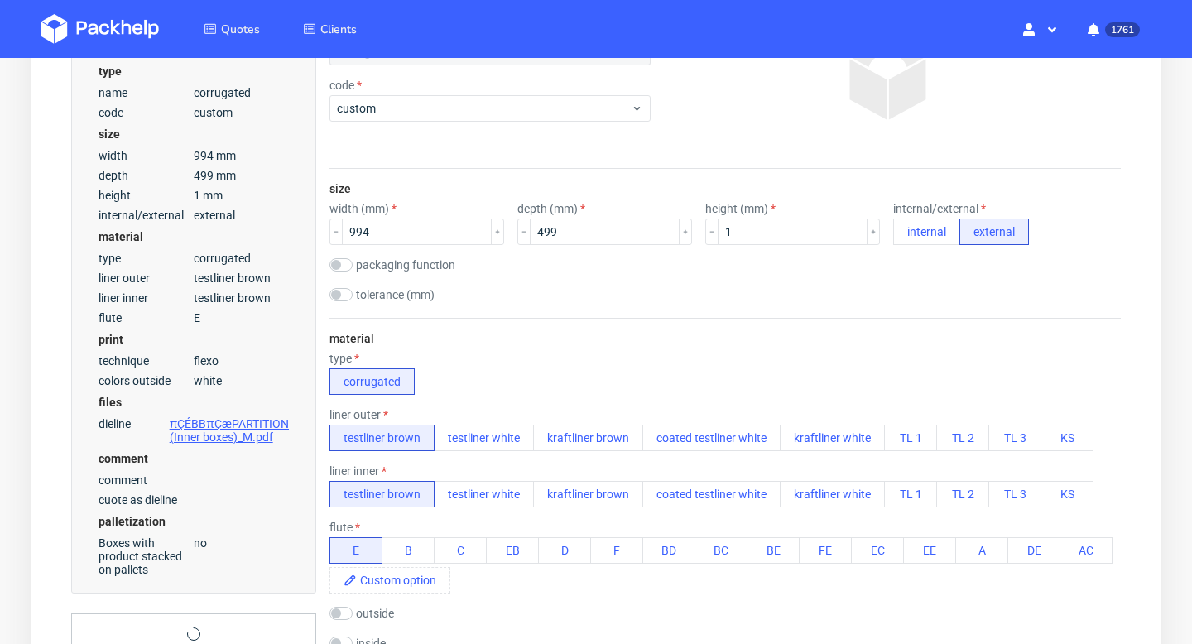
scroll to position [0, 0]
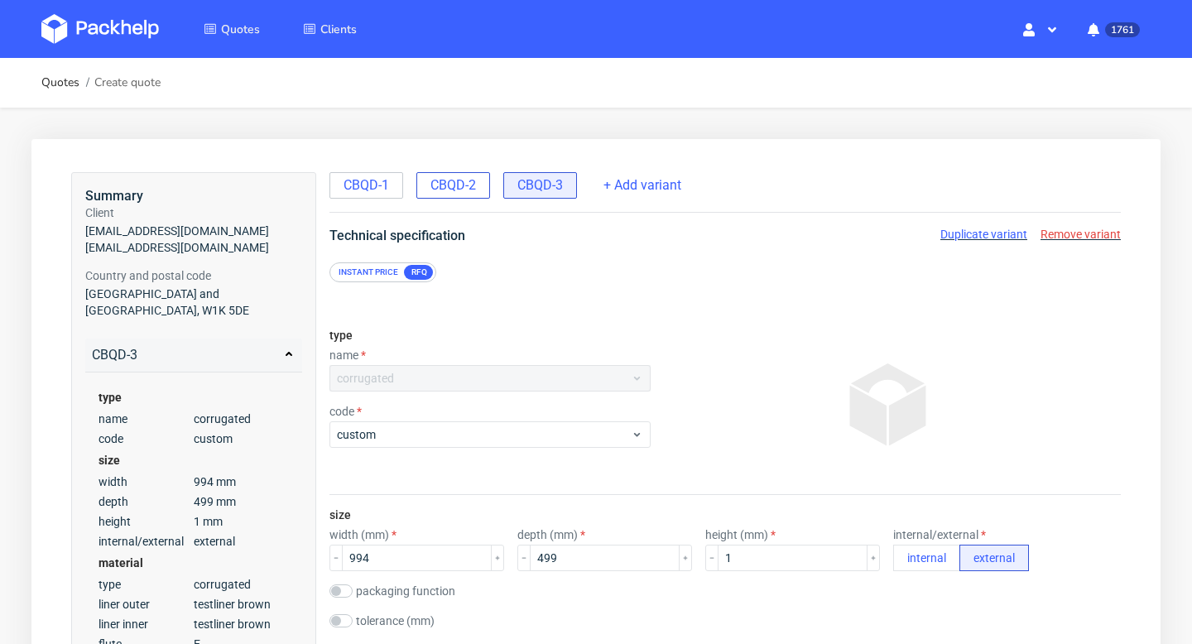
click at [457, 188] on span "CBQD-2" at bounding box center [454, 185] width 46 height 18
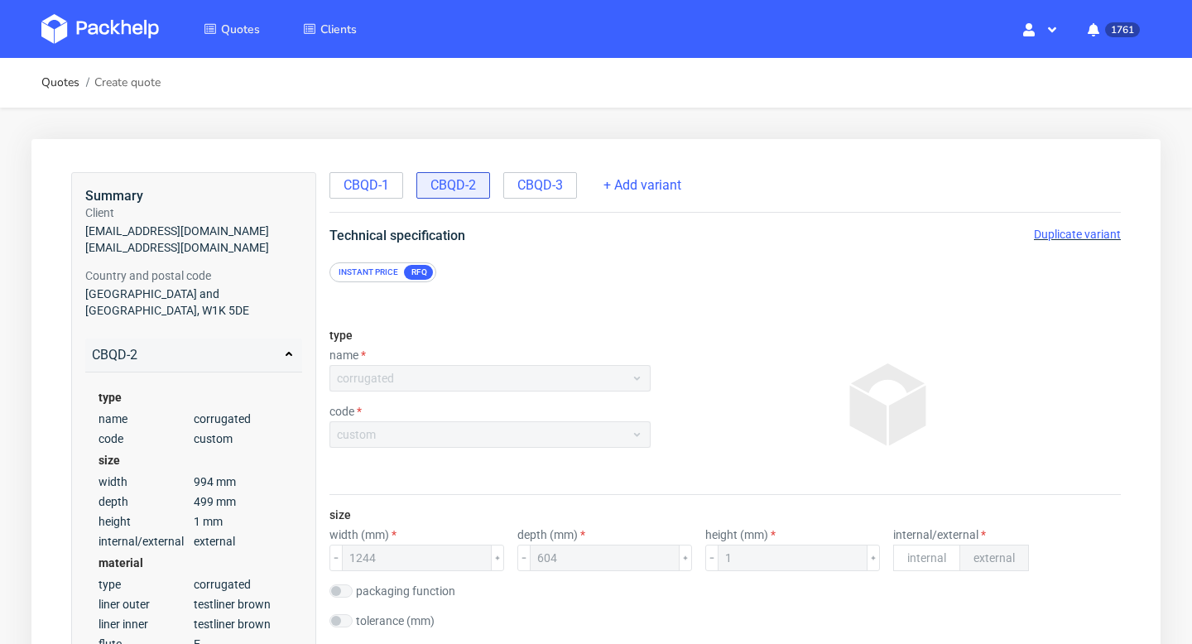
click at [1054, 229] on span "Duplicate variant" at bounding box center [1077, 234] width 87 height 13
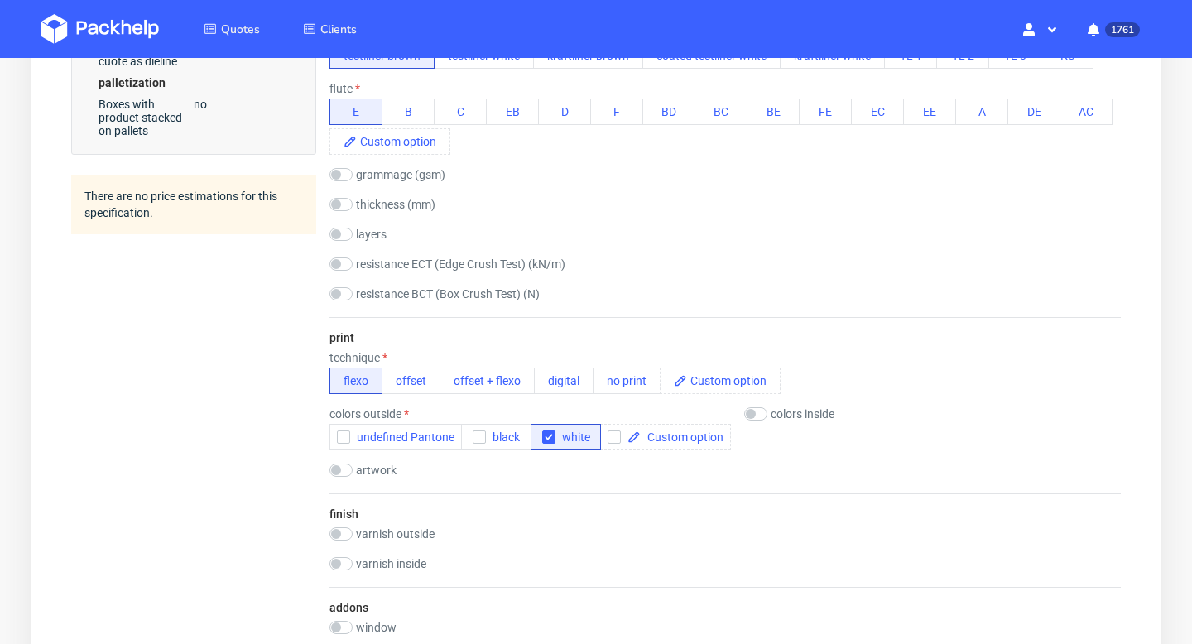
scroll to position [831, 0]
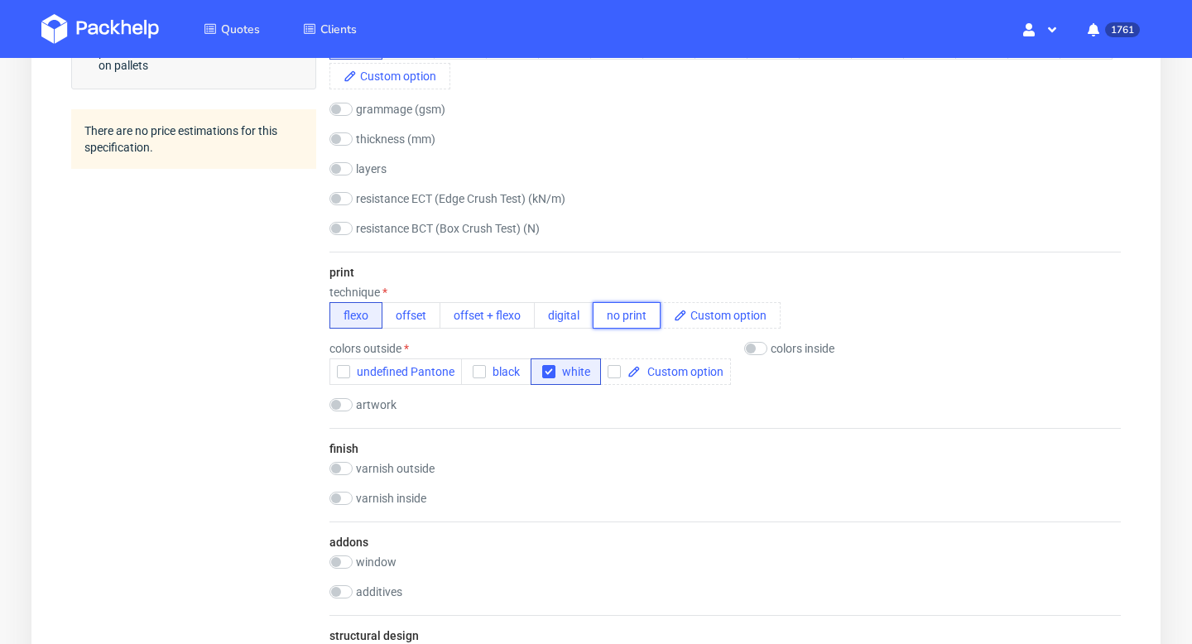
click at [637, 319] on button "no print" at bounding box center [627, 315] width 68 height 26
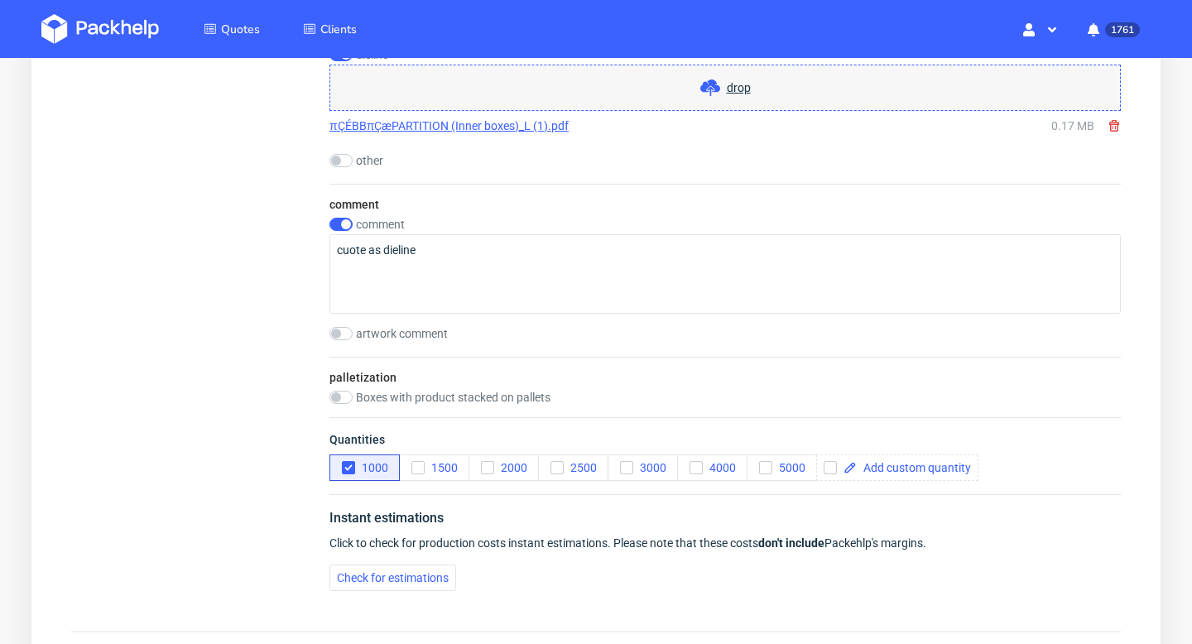
scroll to position [1727, 0]
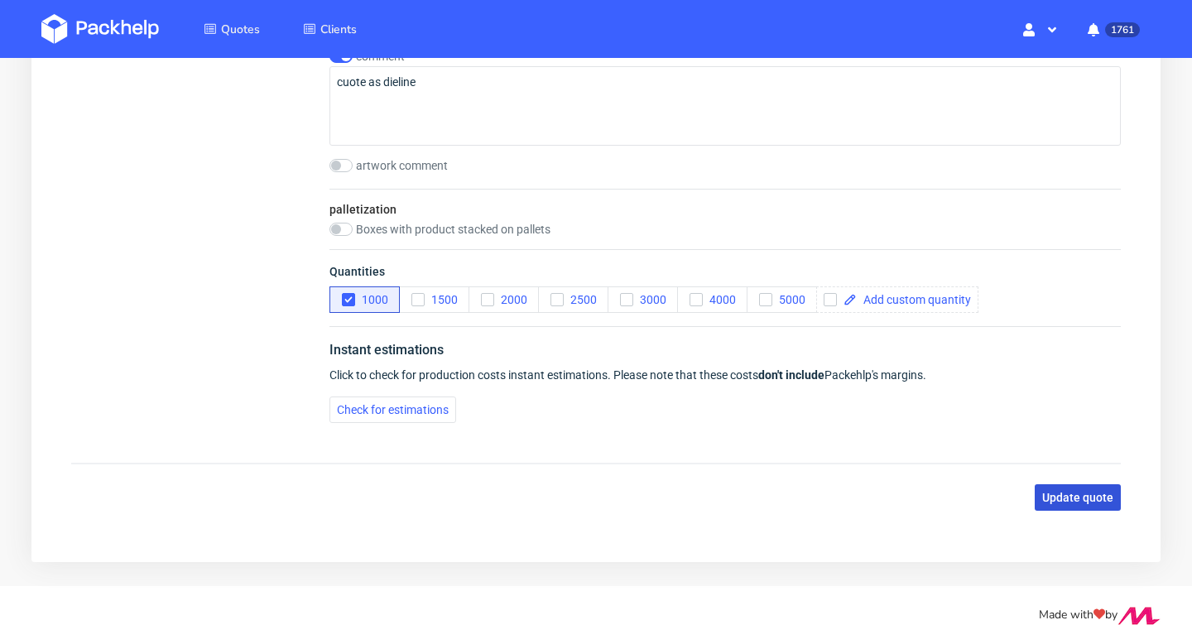
click at [1081, 492] on span "Update quote" at bounding box center [1078, 498] width 71 height 12
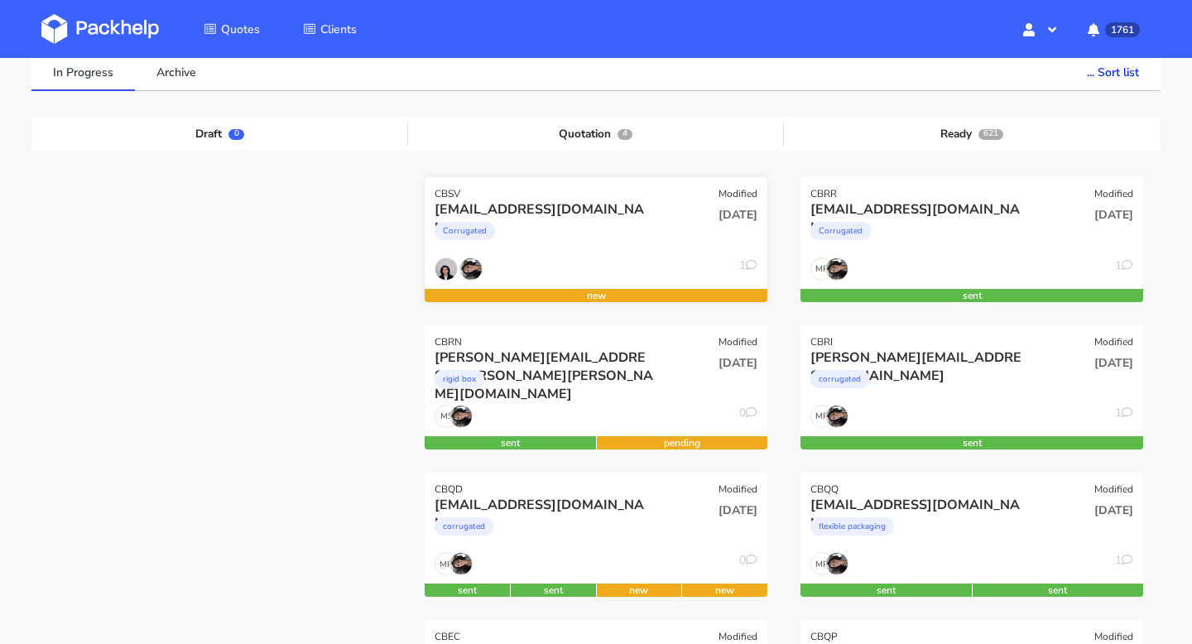
scroll to position [132, 0]
